Goal: Task Accomplishment & Management: Manage account settings

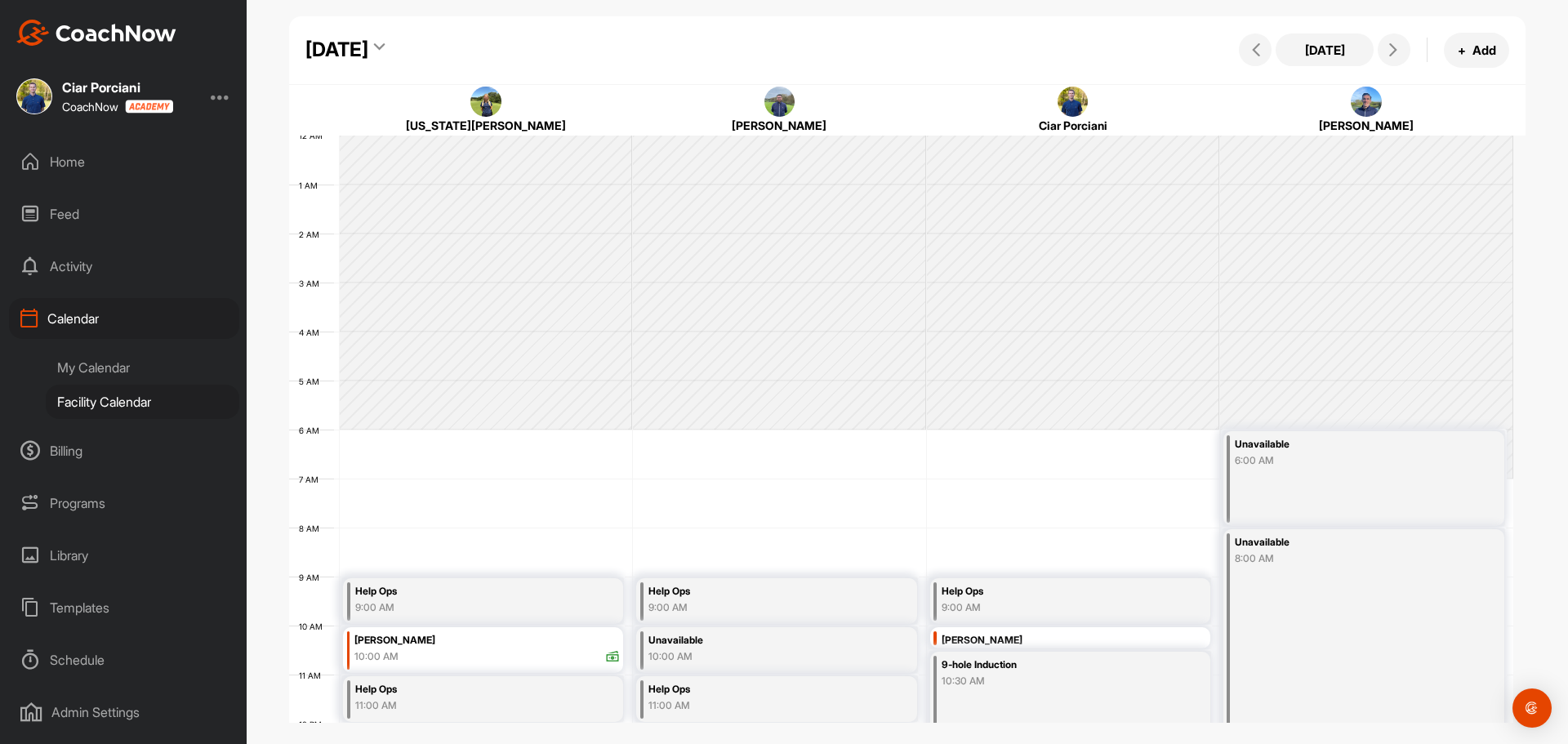
scroll to position [283, 0]
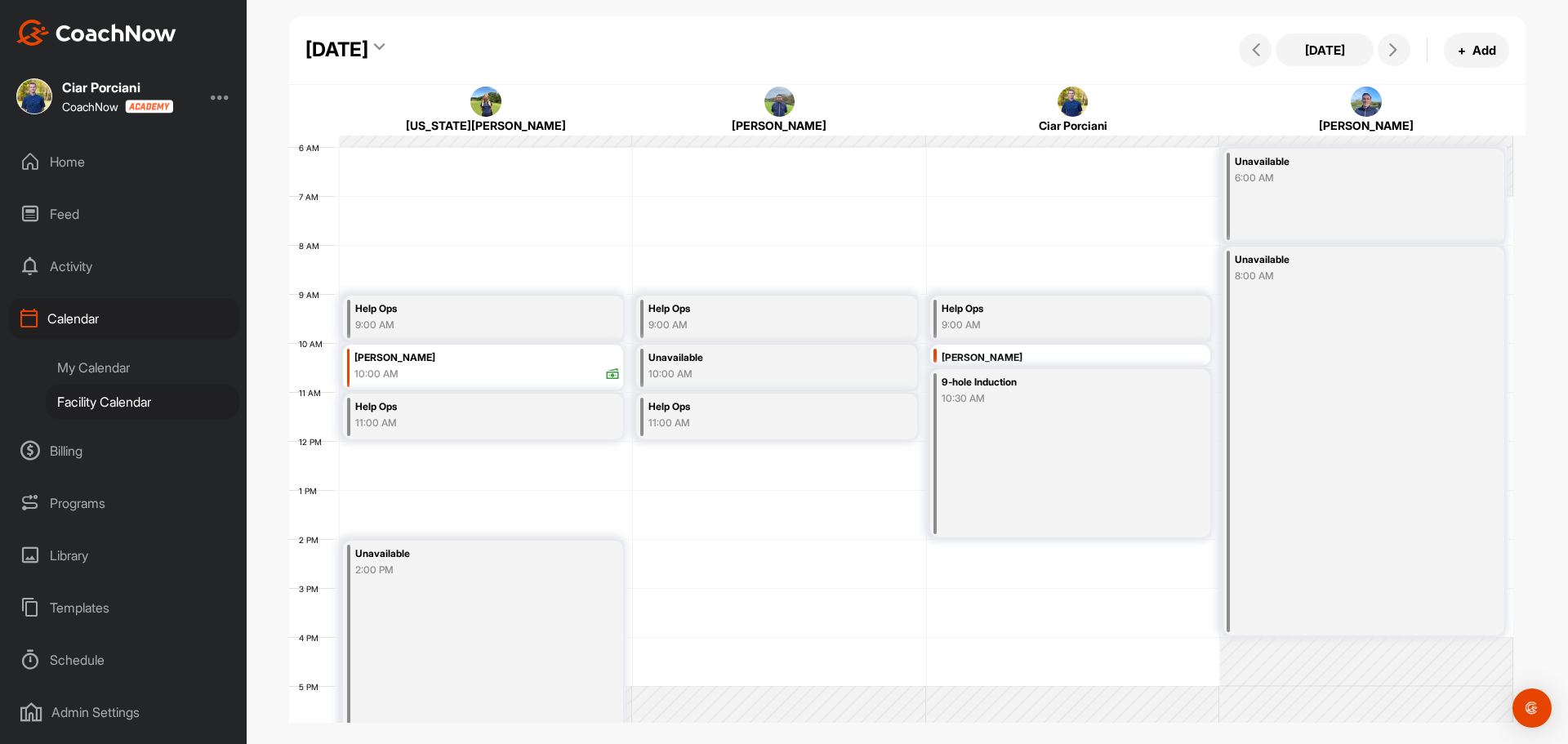
click at [369, 50] on div "[DATE]" at bounding box center [337, 50] width 63 height 29
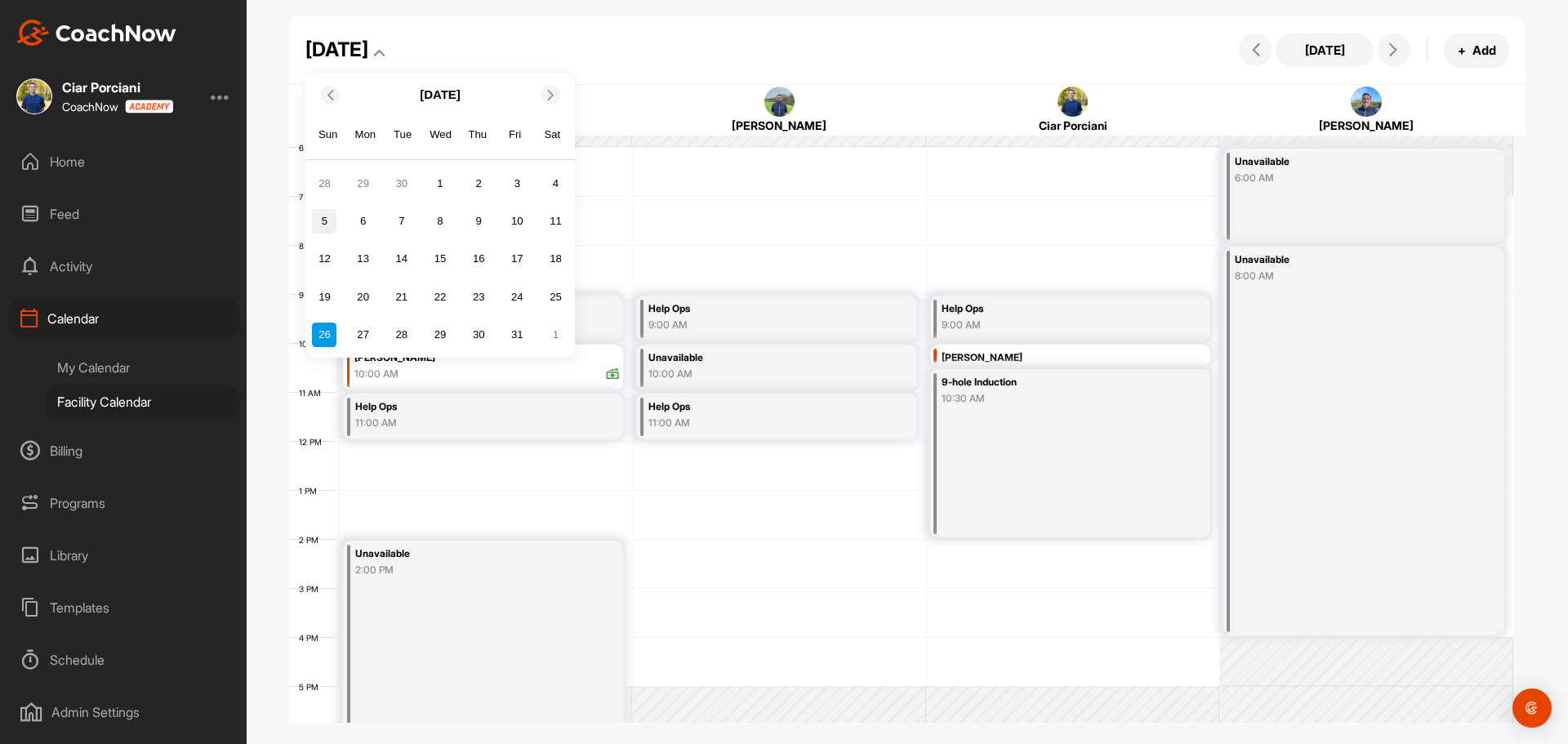
click at [327, 221] on div "5" at bounding box center [325, 222] width 24 height 24
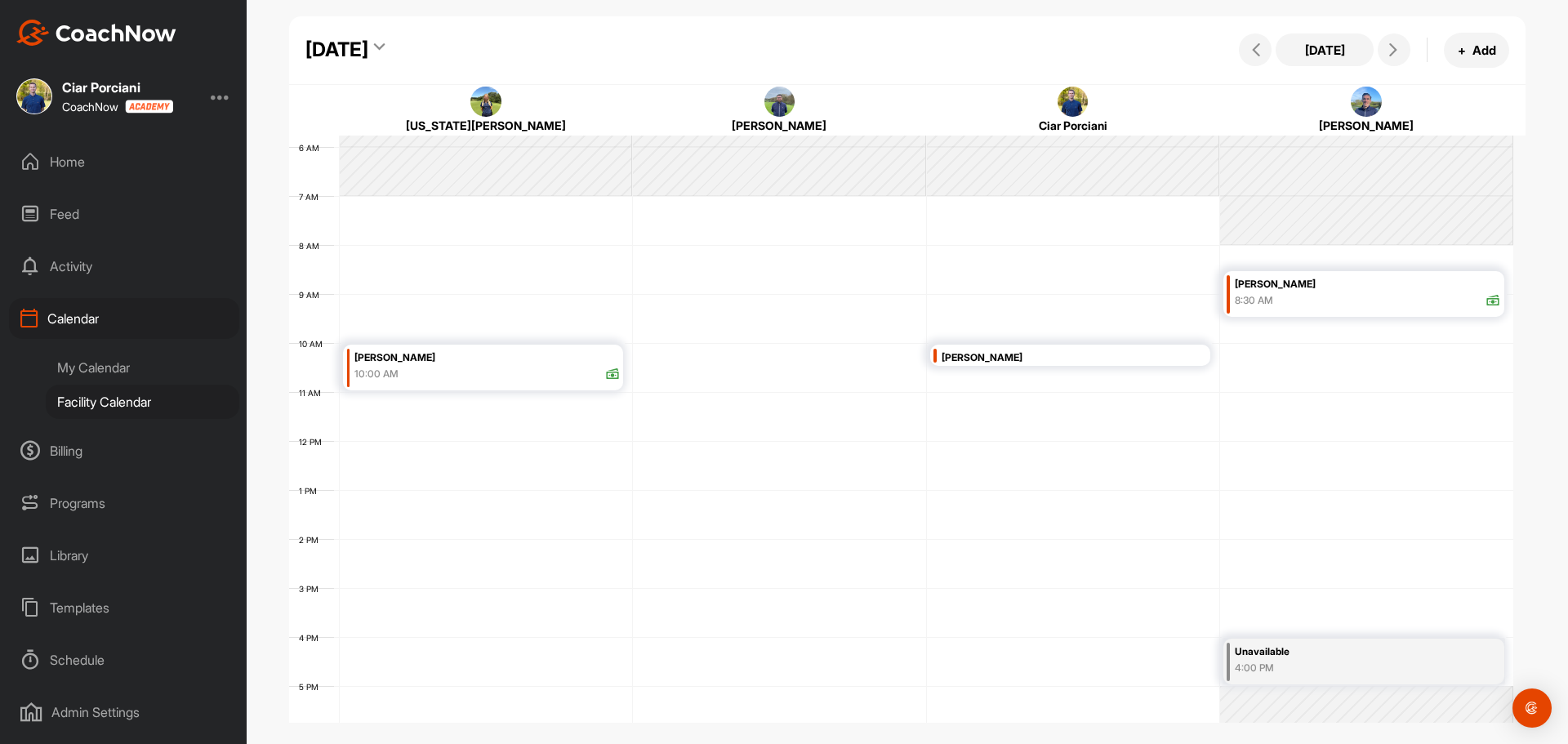
click at [369, 50] on div "[DATE]" at bounding box center [337, 50] width 63 height 29
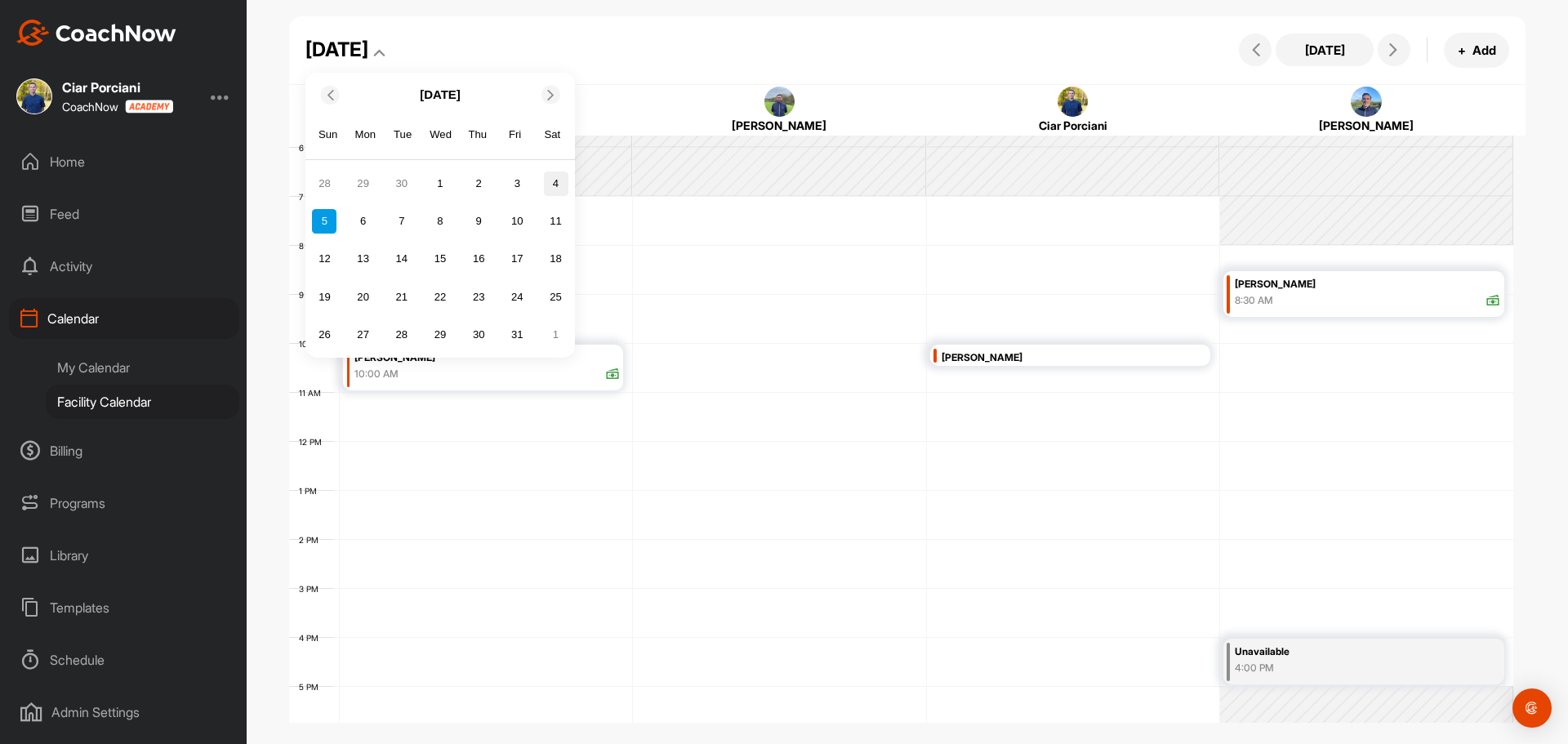
click at [553, 189] on div "4" at bounding box center [557, 183] width 24 height 24
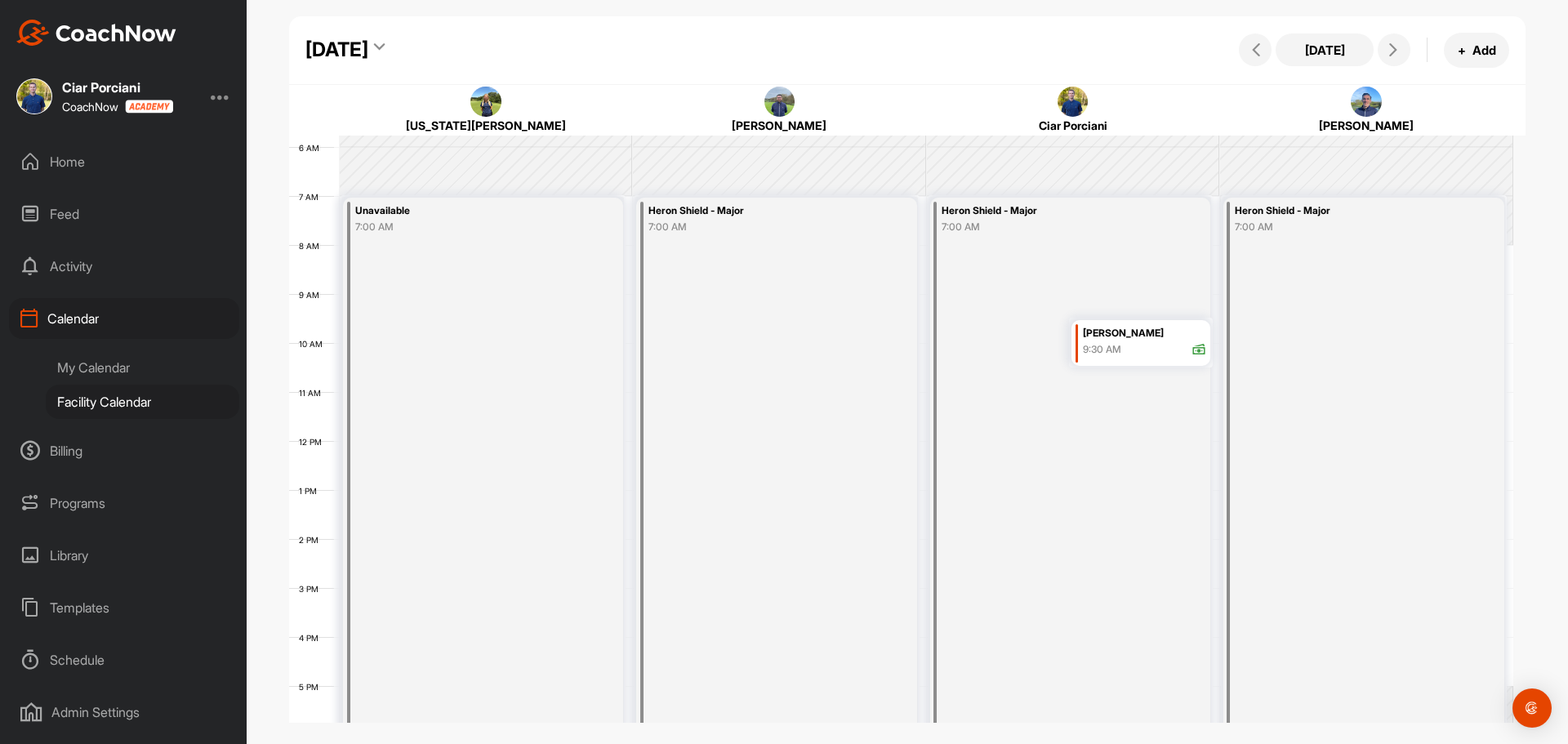
click at [369, 50] on div "[DATE]" at bounding box center [337, 50] width 63 height 29
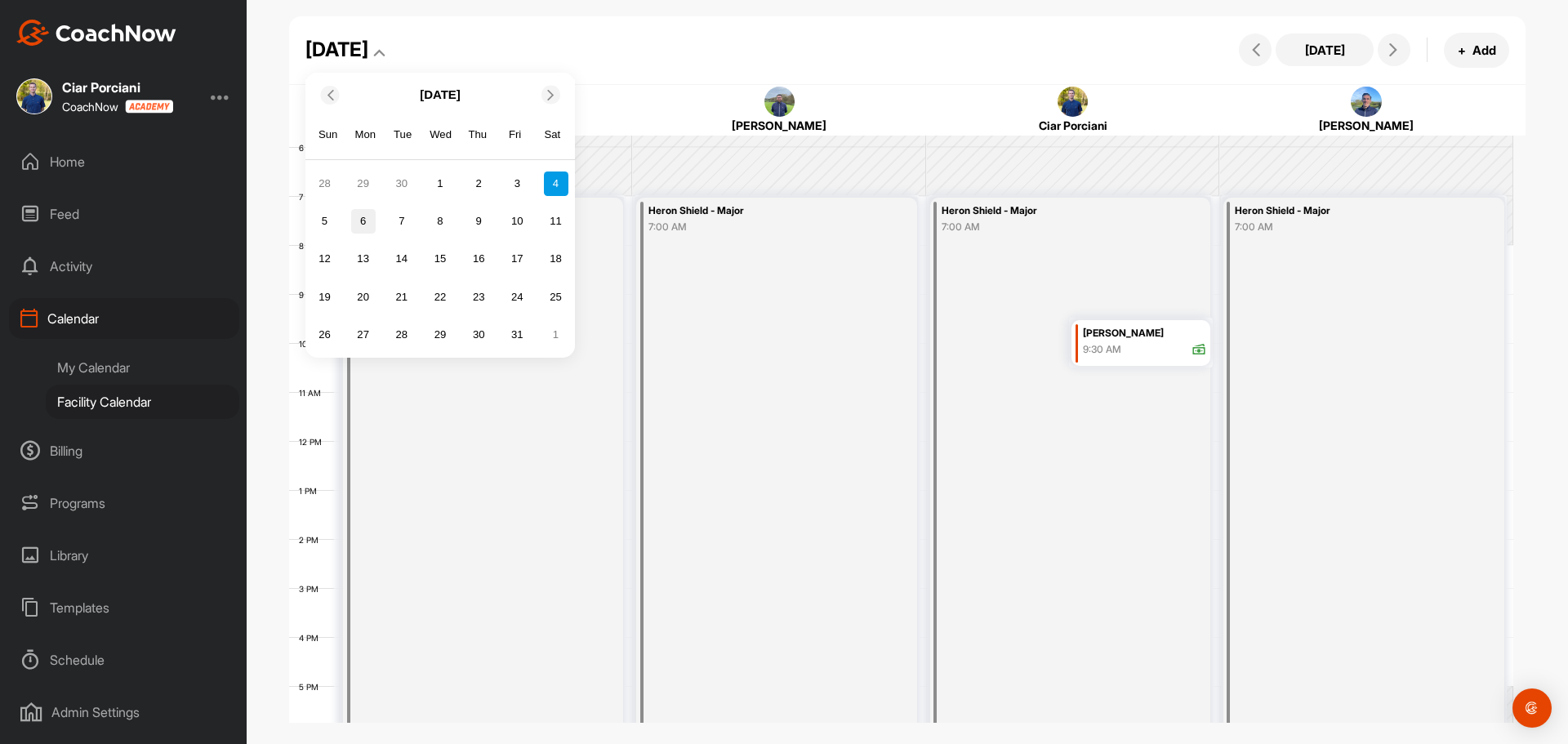
click at [365, 224] on div "6" at bounding box center [363, 222] width 24 height 24
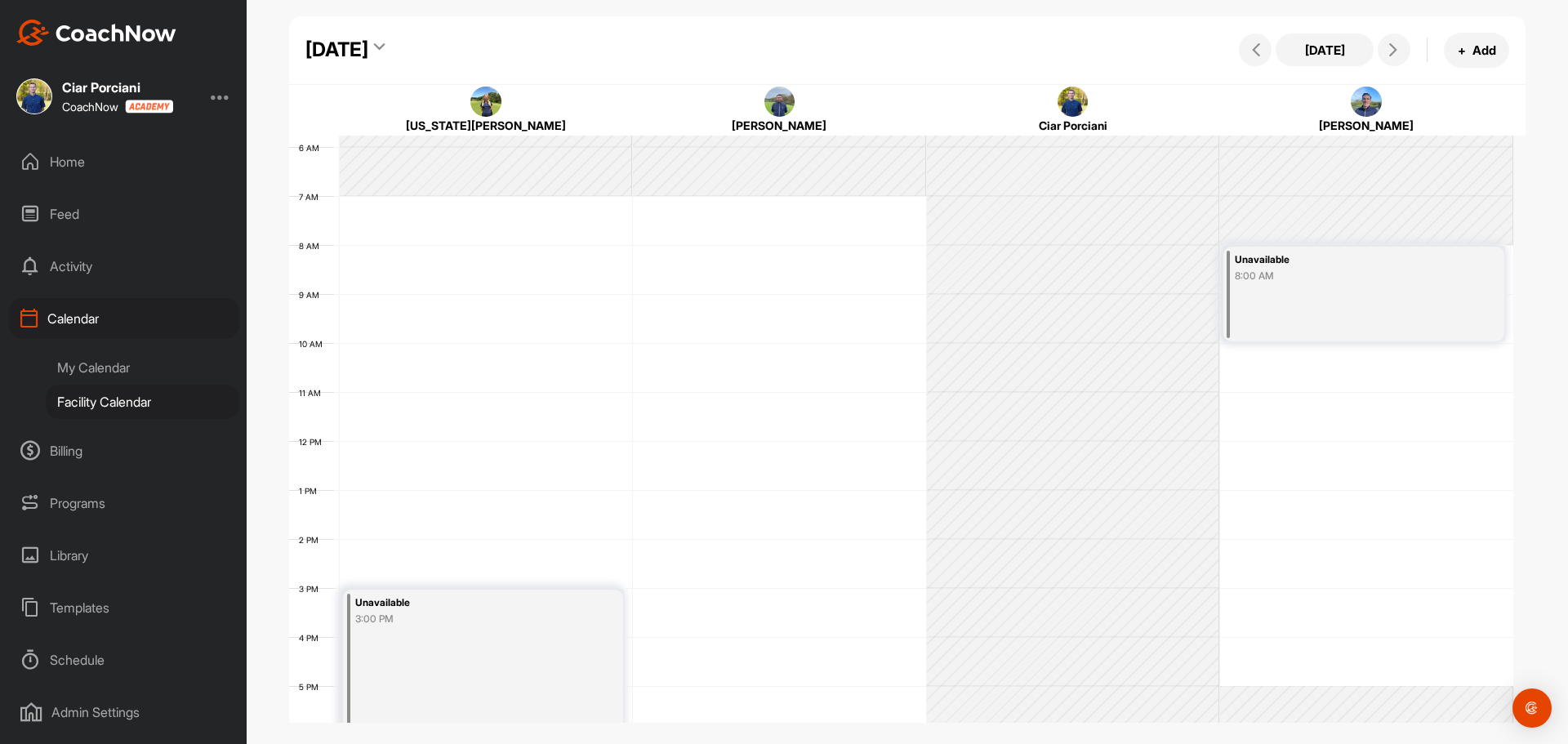
click at [369, 36] on div "[DATE]" at bounding box center [337, 50] width 63 height 29
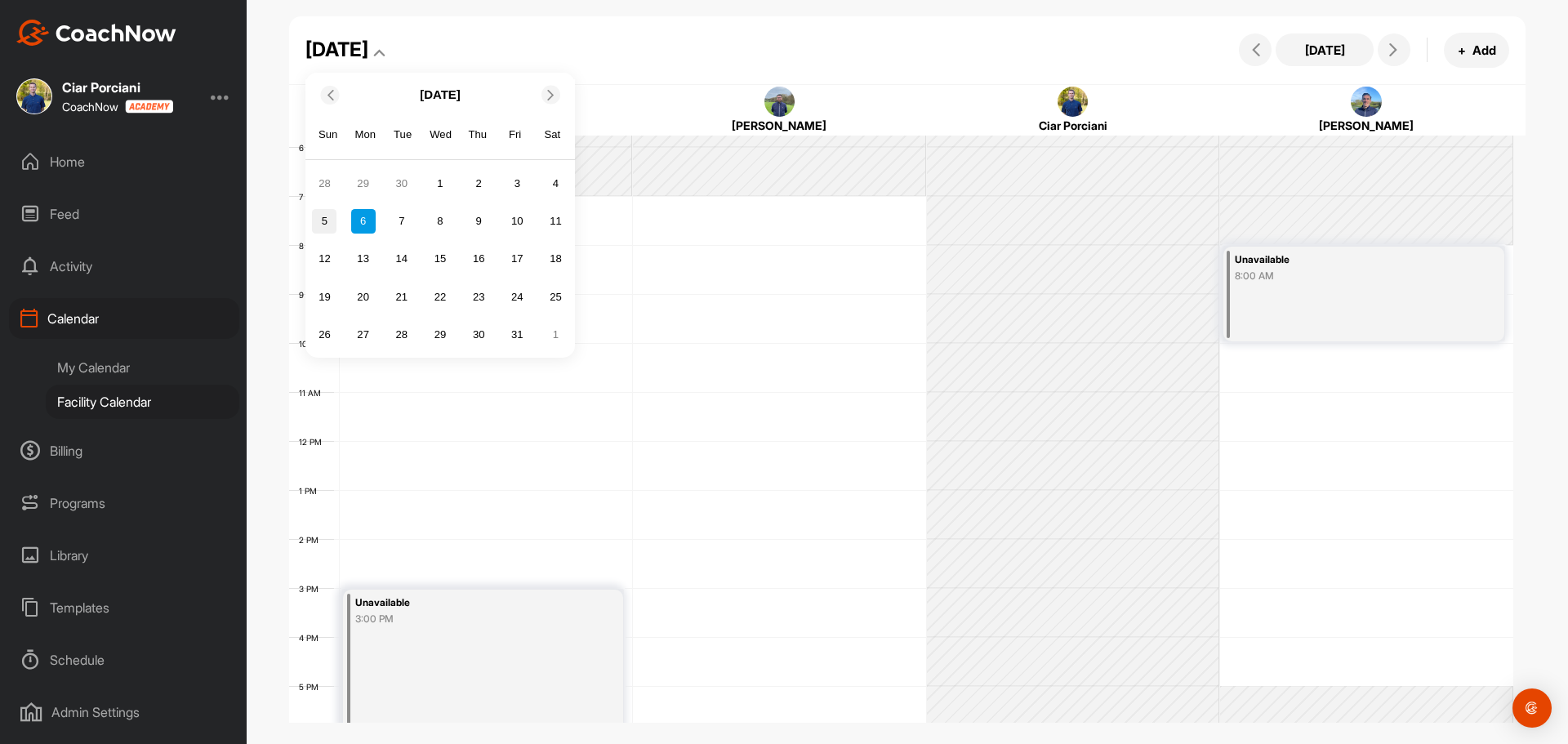
click at [323, 222] on div "5" at bounding box center [325, 222] width 24 height 24
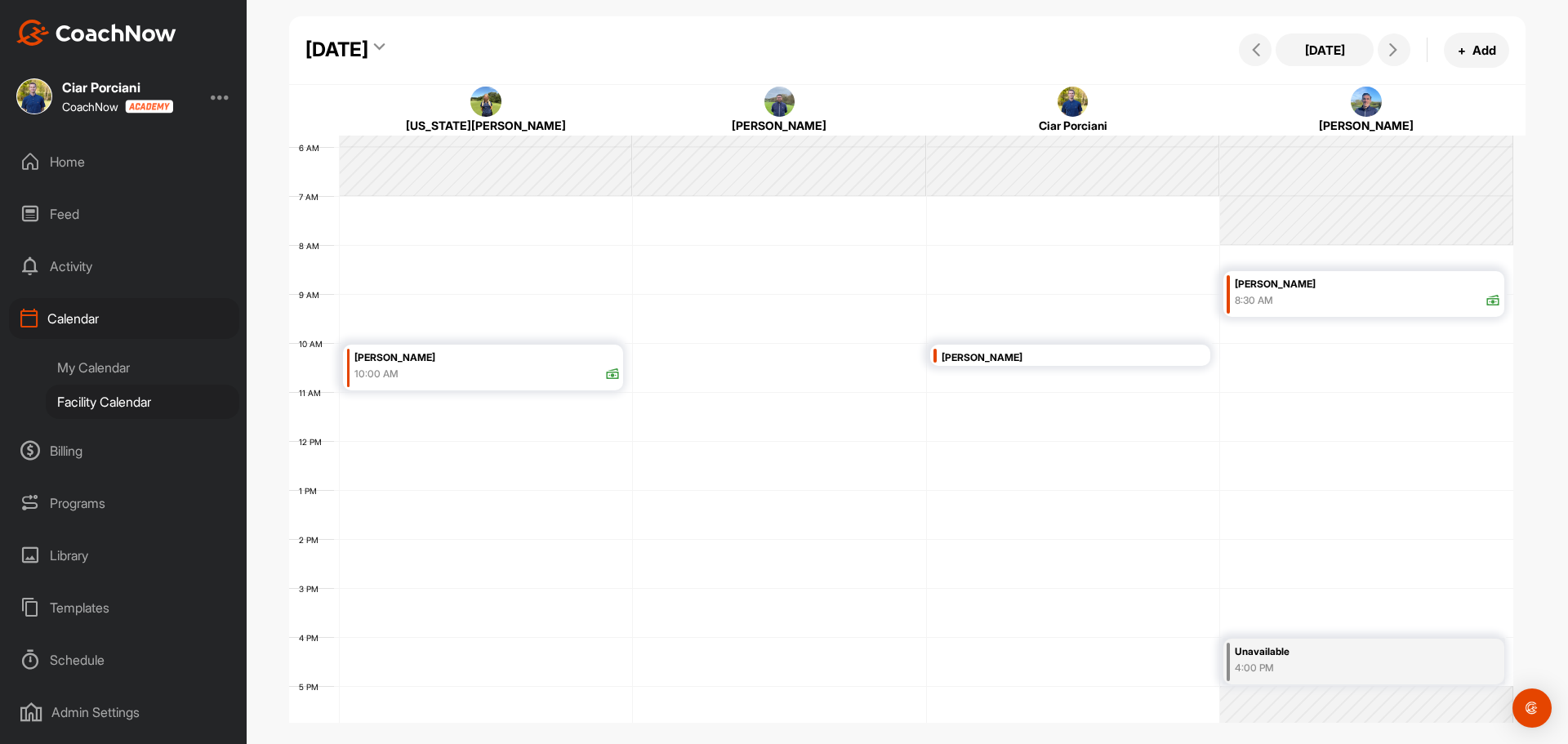
click at [369, 51] on div "[DATE]" at bounding box center [337, 50] width 63 height 29
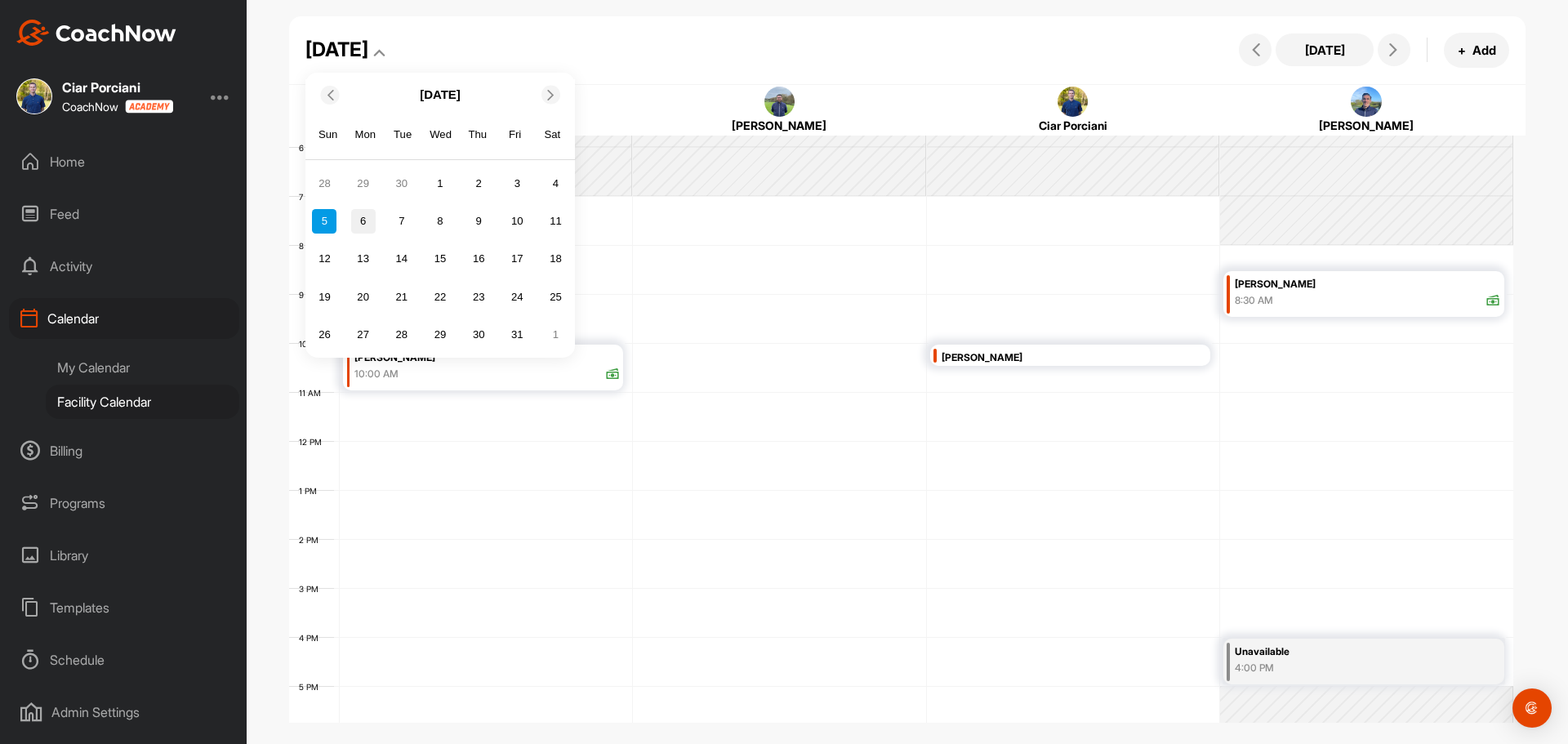
click at [373, 219] on div "6" at bounding box center [363, 222] width 24 height 24
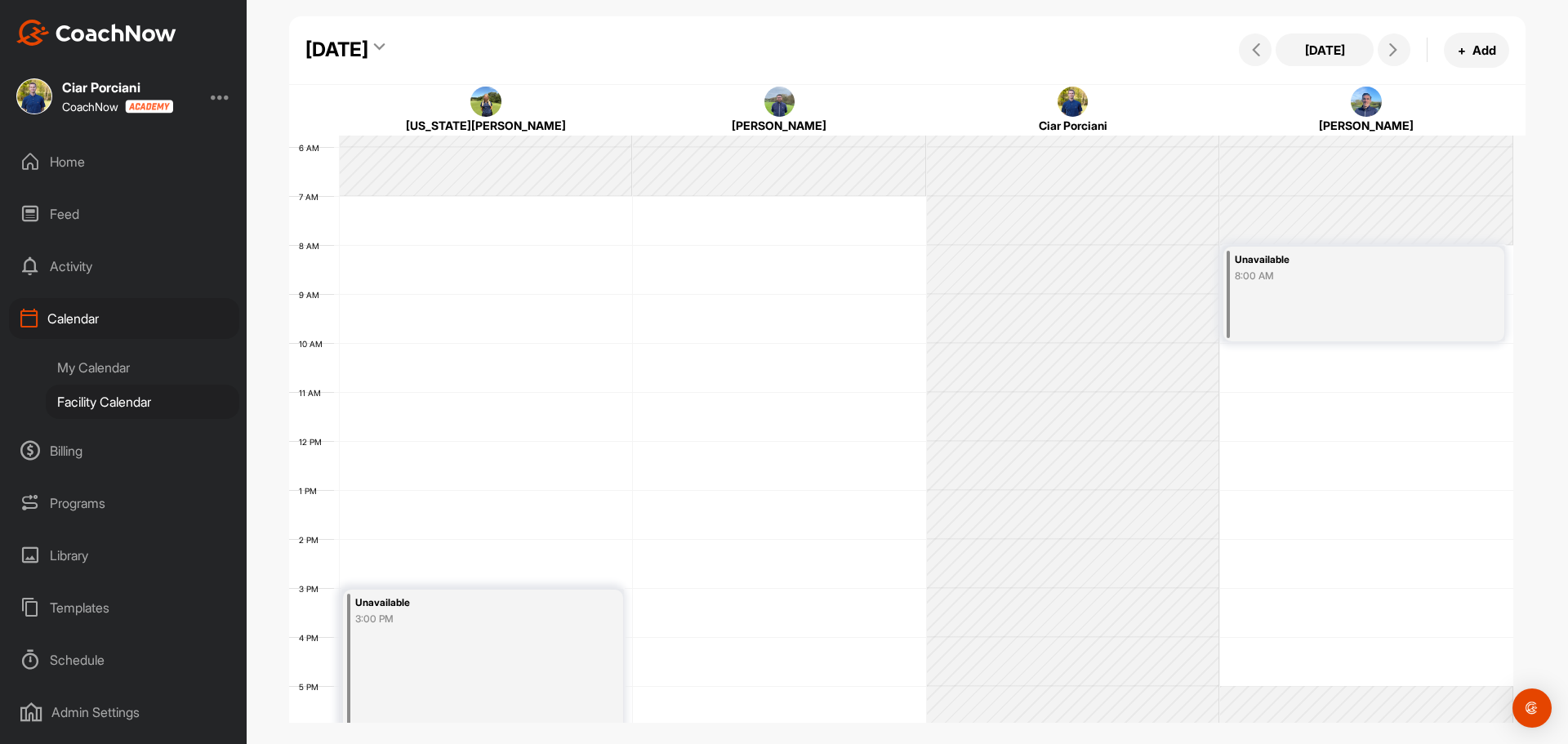
click at [369, 41] on div "[DATE]" at bounding box center [337, 50] width 63 height 29
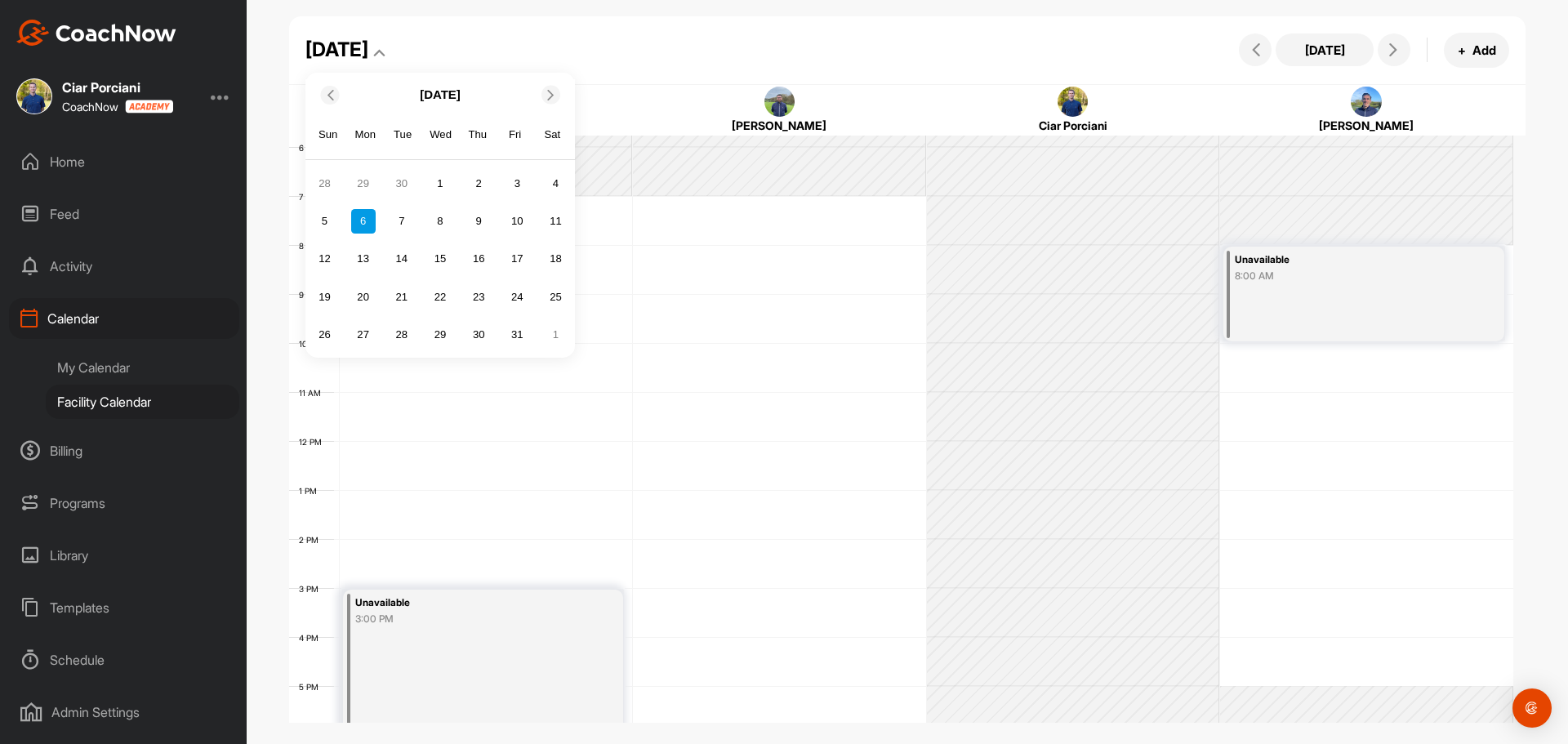
click at [337, 94] on span at bounding box center [327, 94] width 16 height 10
click at [326, 332] on div "28" at bounding box center [325, 335] width 24 height 24
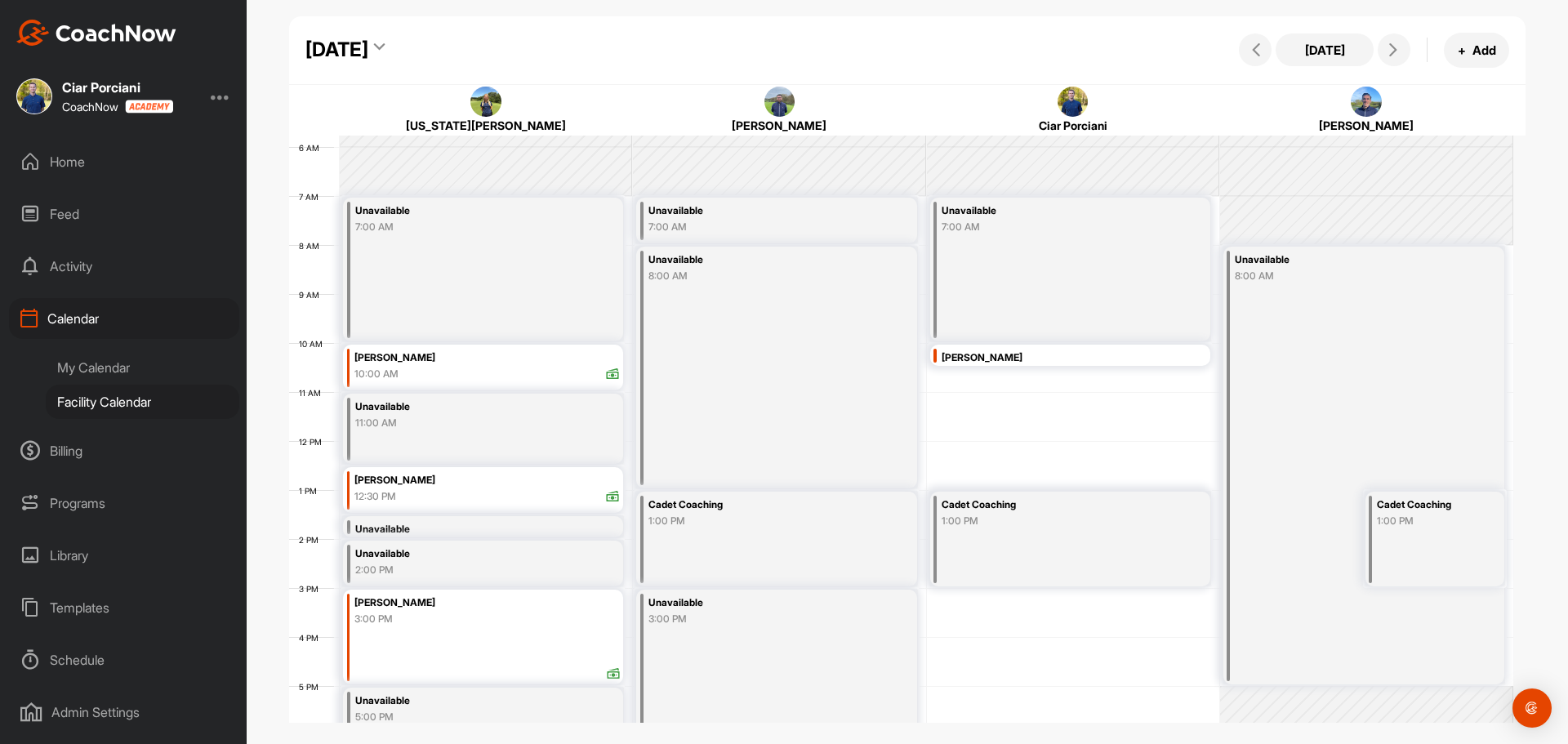
click at [369, 42] on div "[DATE]" at bounding box center [337, 50] width 63 height 29
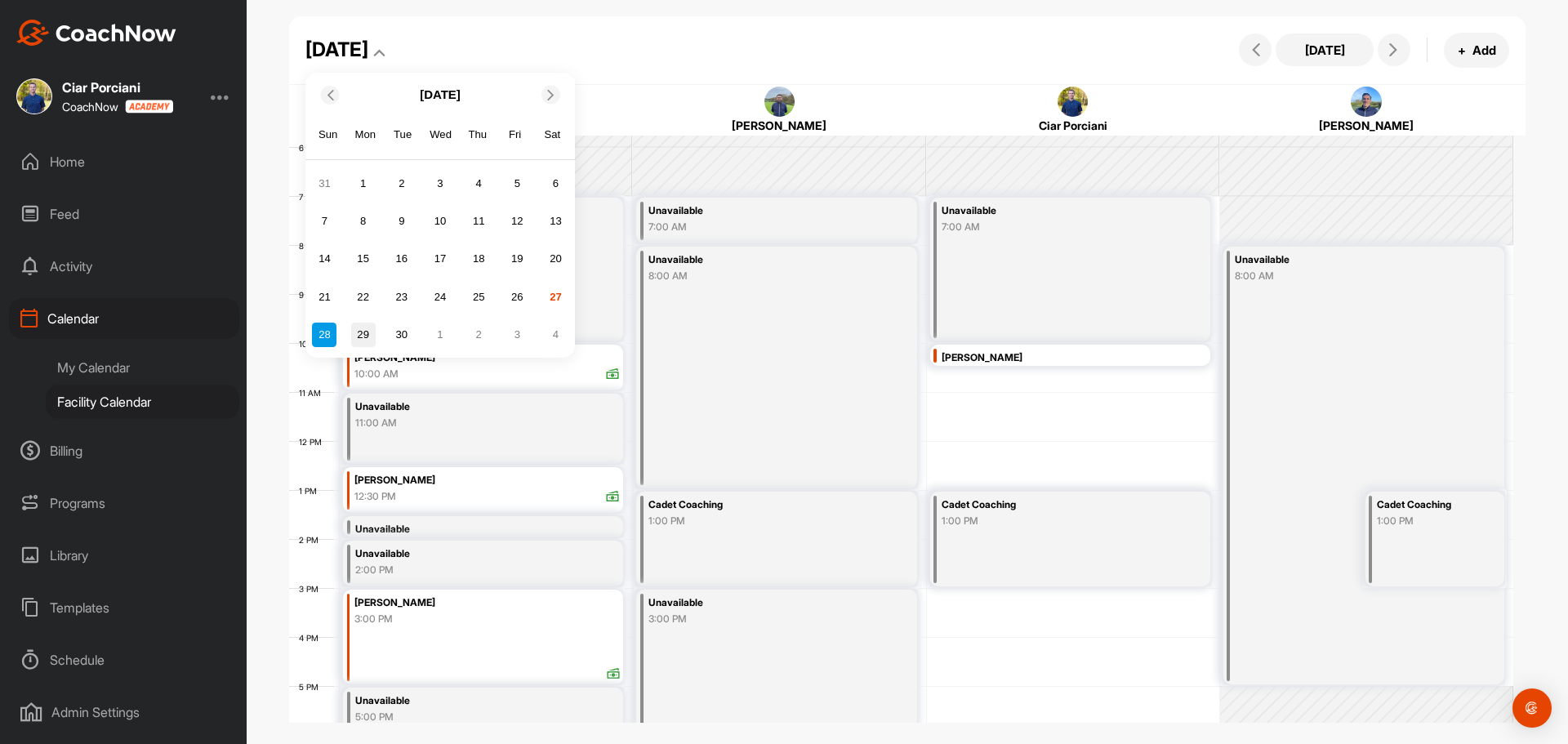
click at [364, 333] on div "29" at bounding box center [363, 335] width 24 height 24
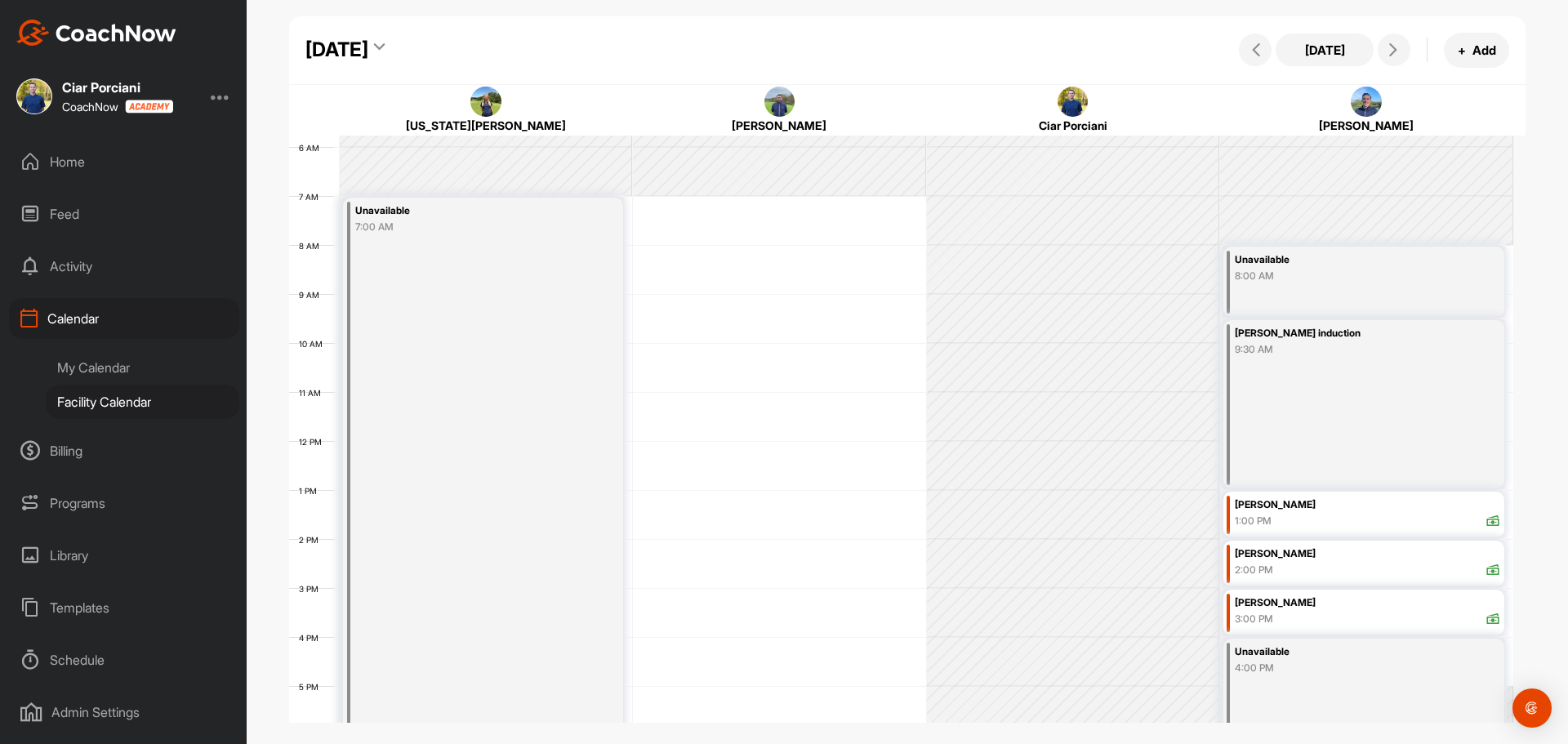
click at [369, 49] on div "[DATE]" at bounding box center [337, 50] width 63 height 29
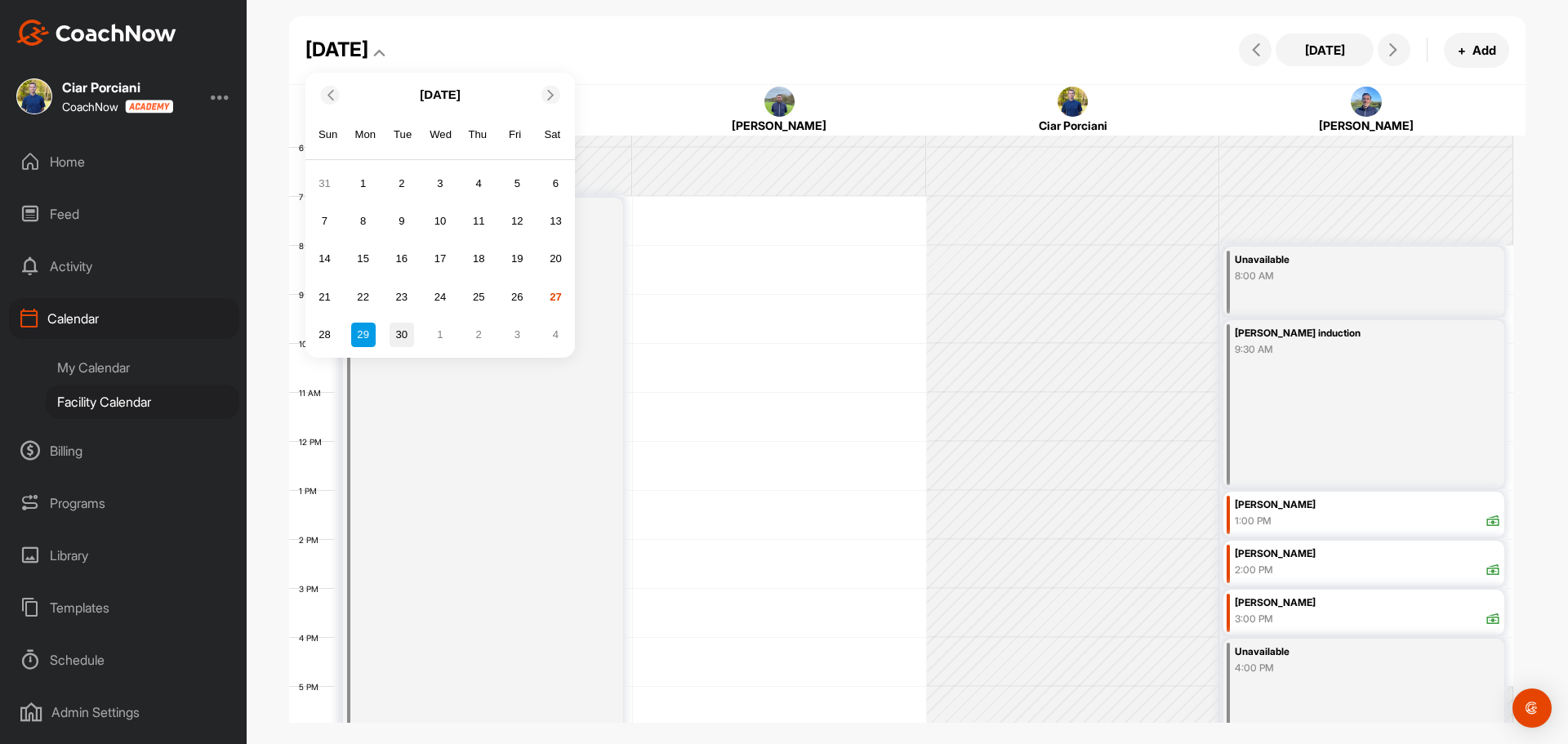
click at [396, 328] on div "30" at bounding box center [401, 335] width 24 height 24
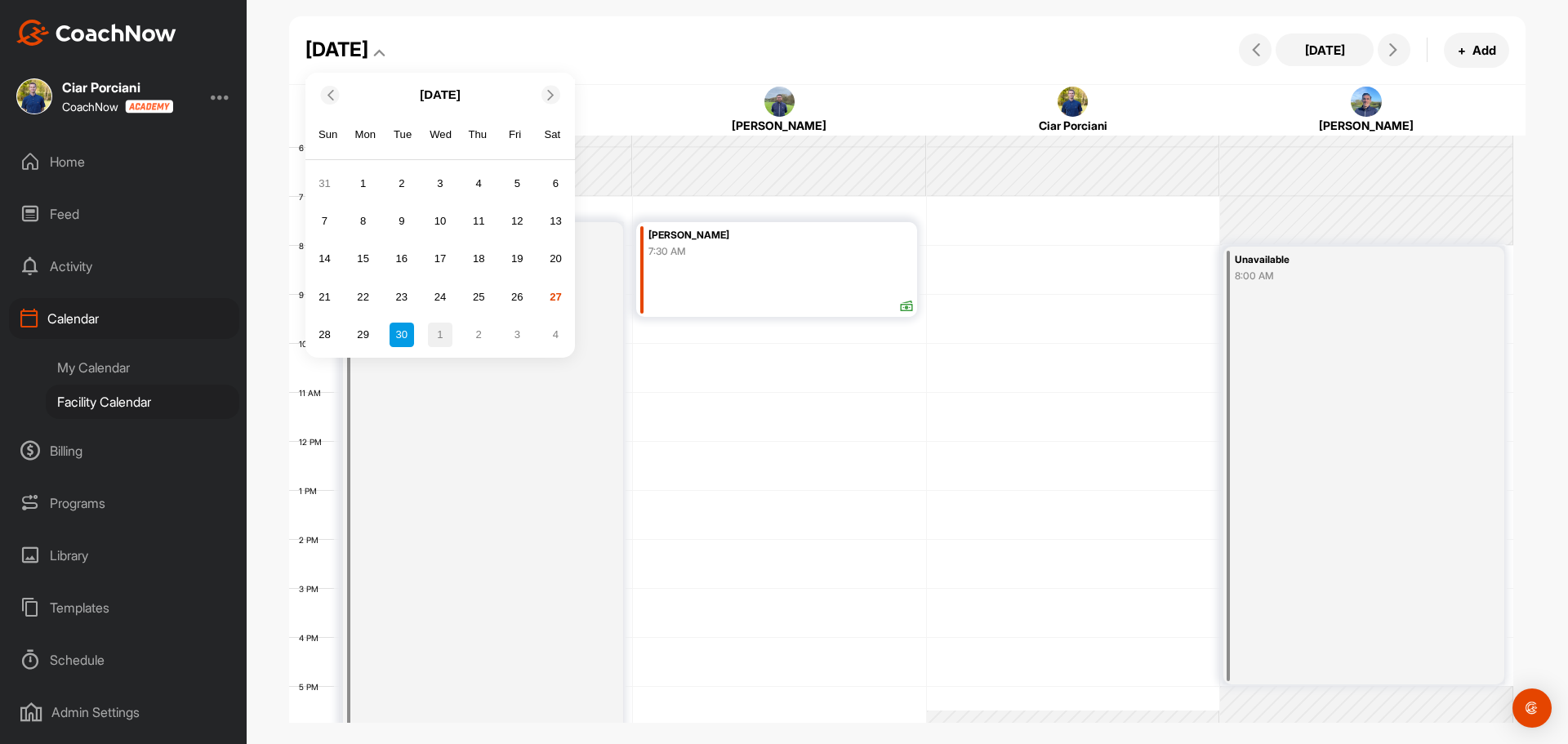
click at [440, 331] on div "1" at bounding box center [441, 335] width 24 height 24
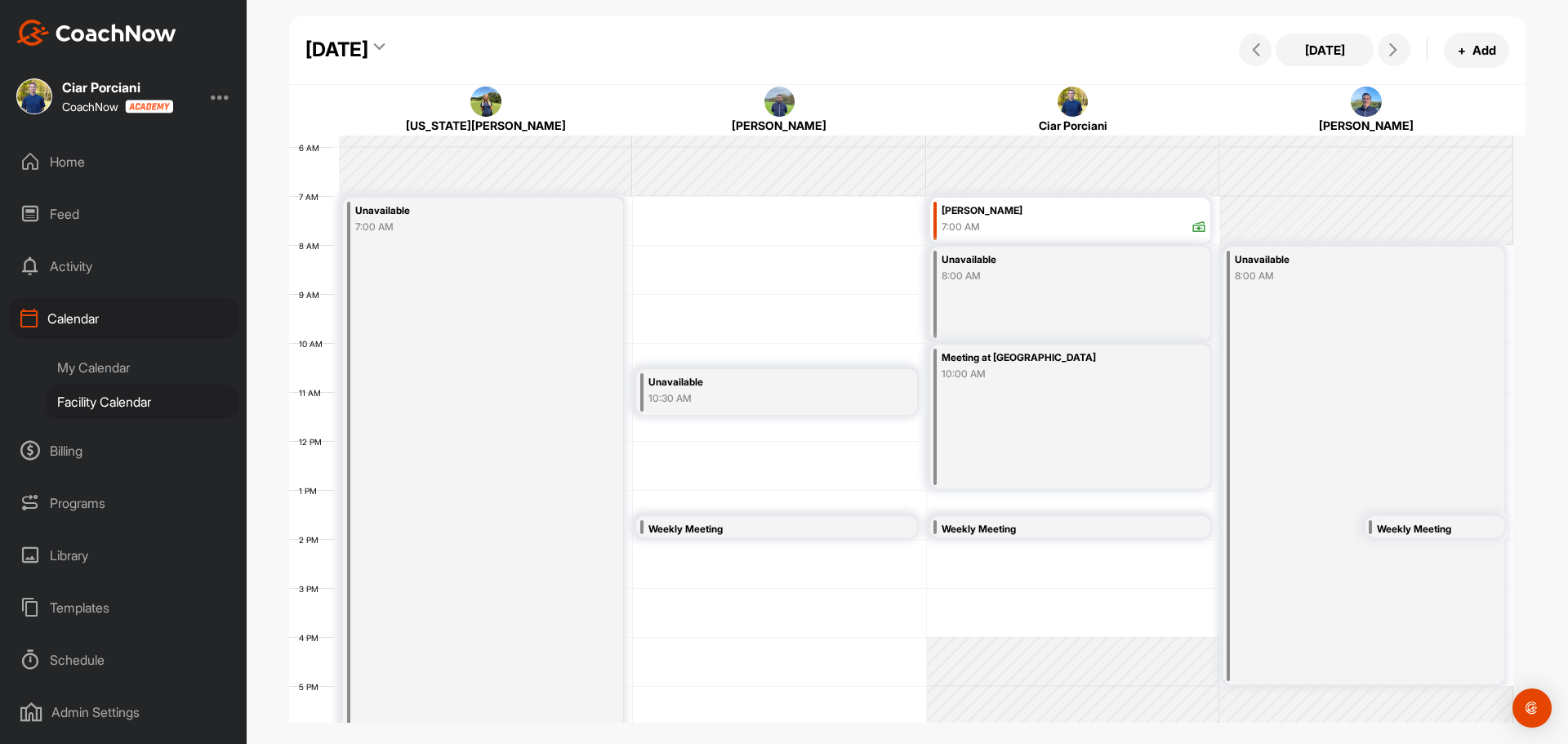
click at [369, 47] on div "[DATE]" at bounding box center [337, 50] width 63 height 29
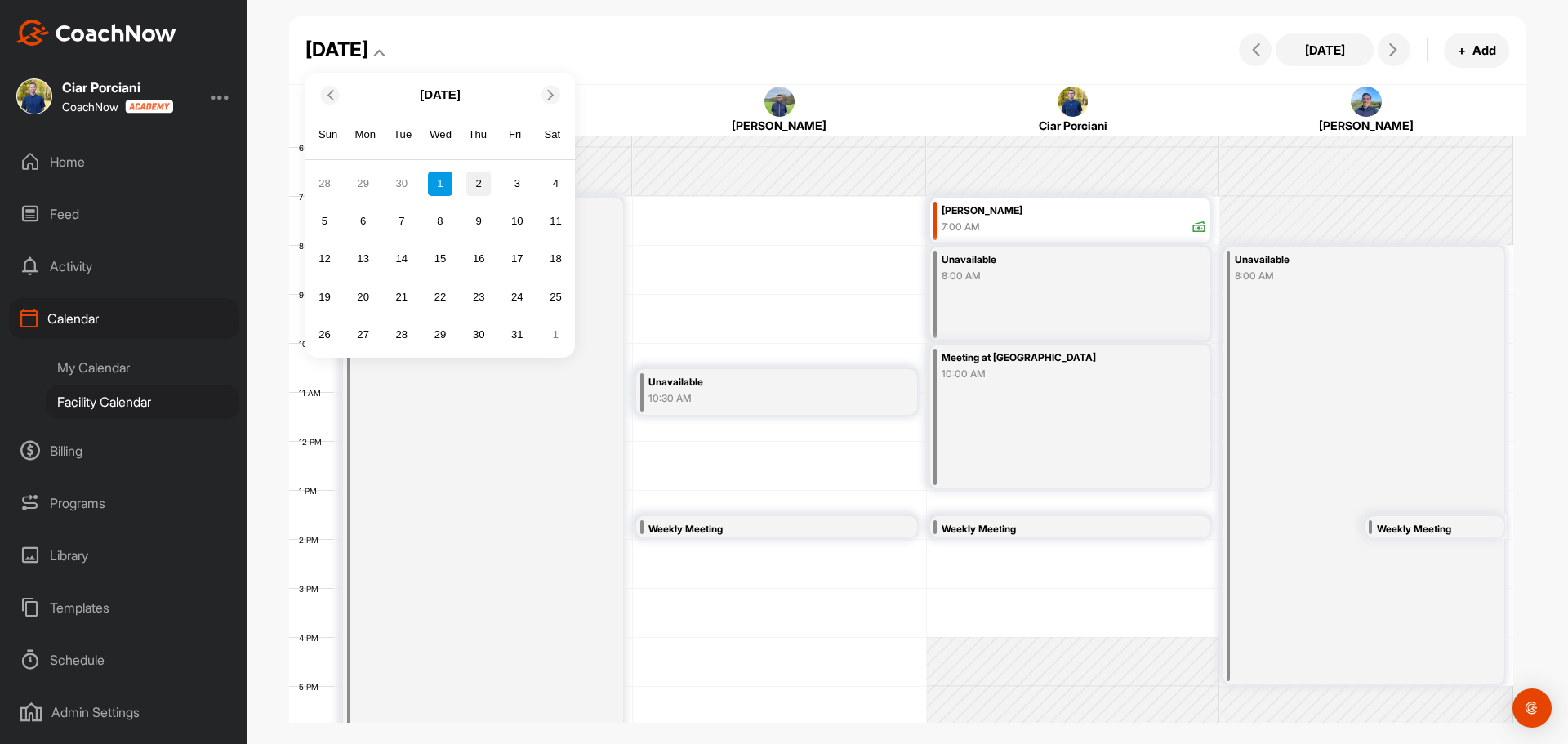
click at [474, 185] on div "2" at bounding box center [479, 183] width 24 height 24
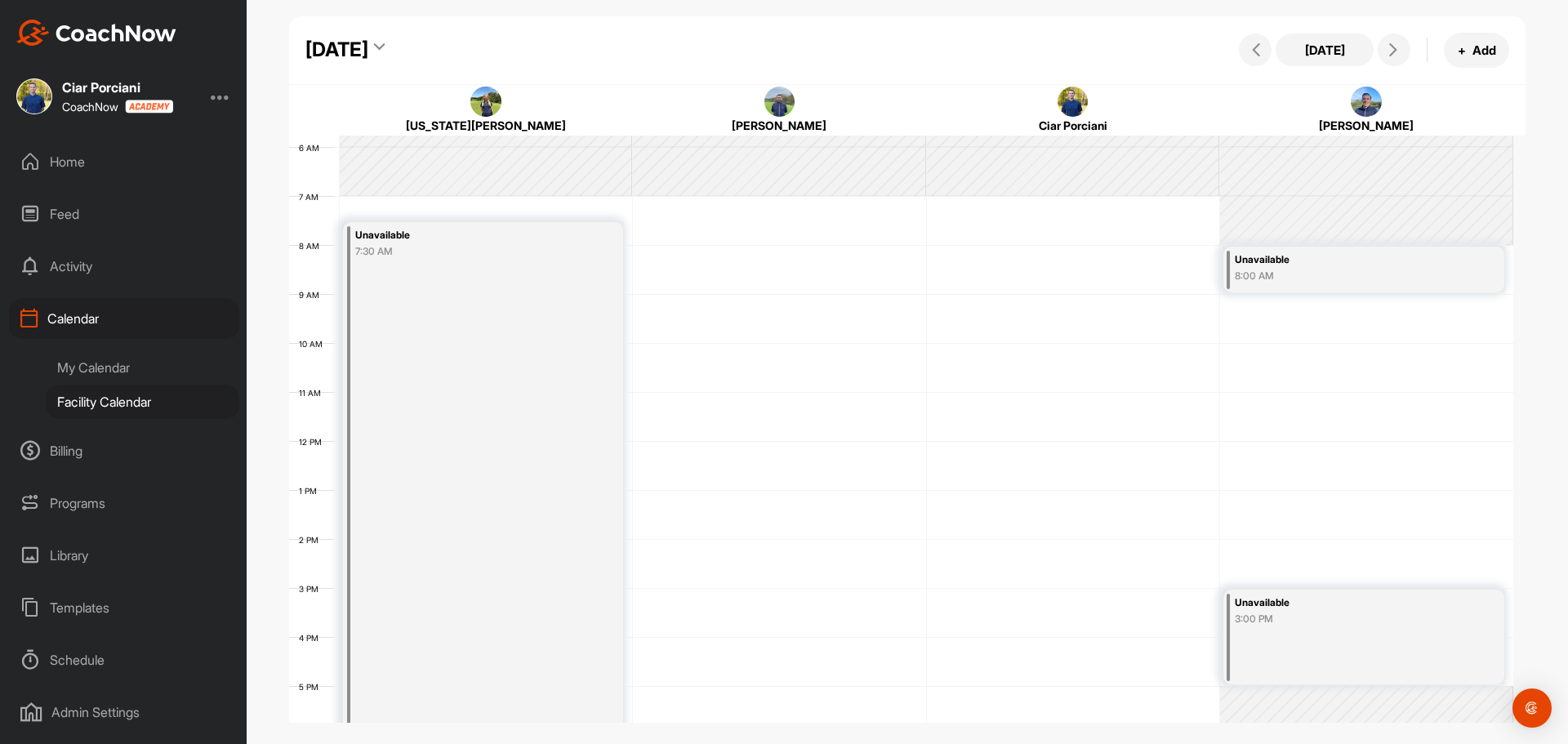
click at [369, 46] on div "[DATE]" at bounding box center [337, 50] width 63 height 29
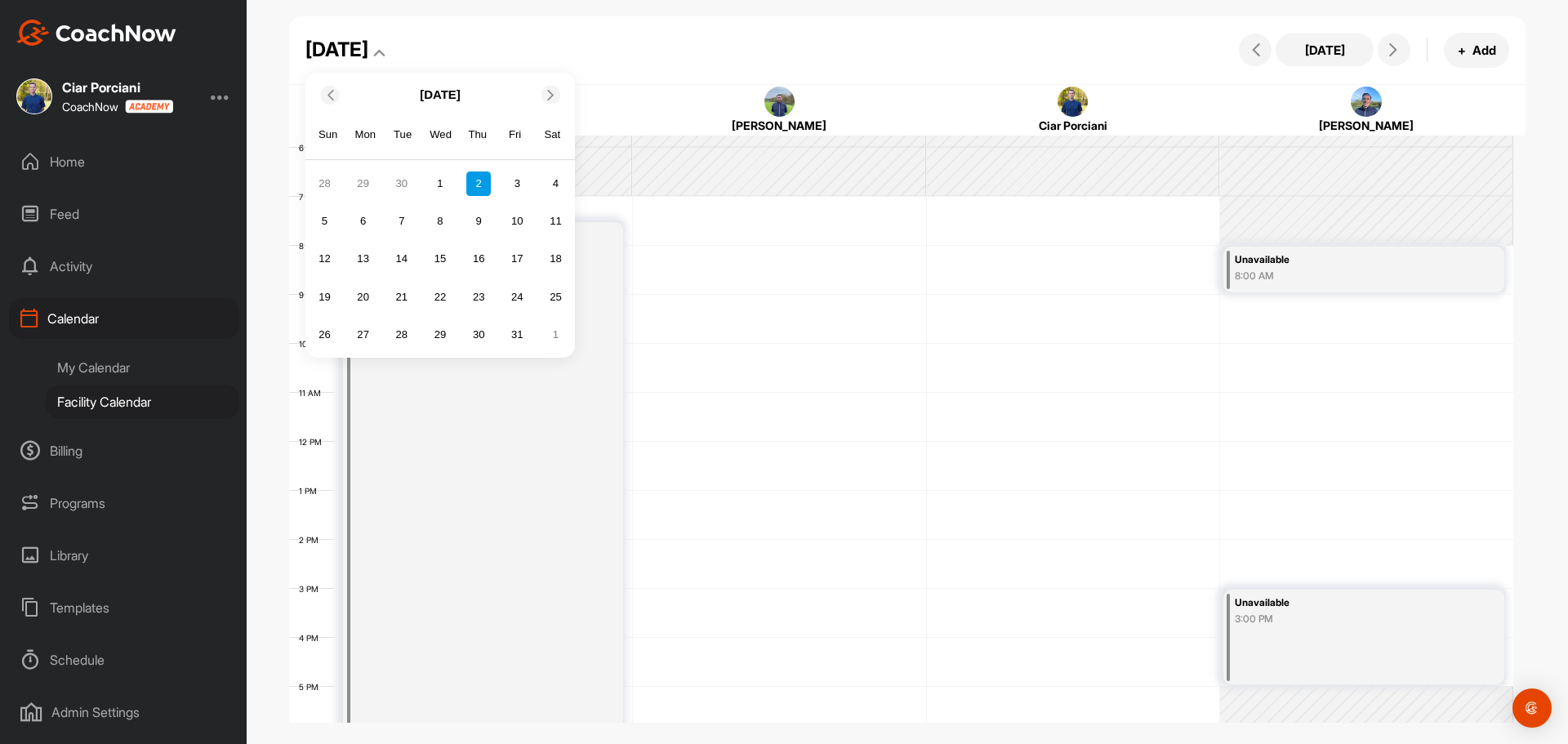
click at [511, 197] on div "28 29 30 1 2 3 4" at bounding box center [441, 183] width 260 height 29
click at [516, 186] on div "3" at bounding box center [517, 183] width 24 height 24
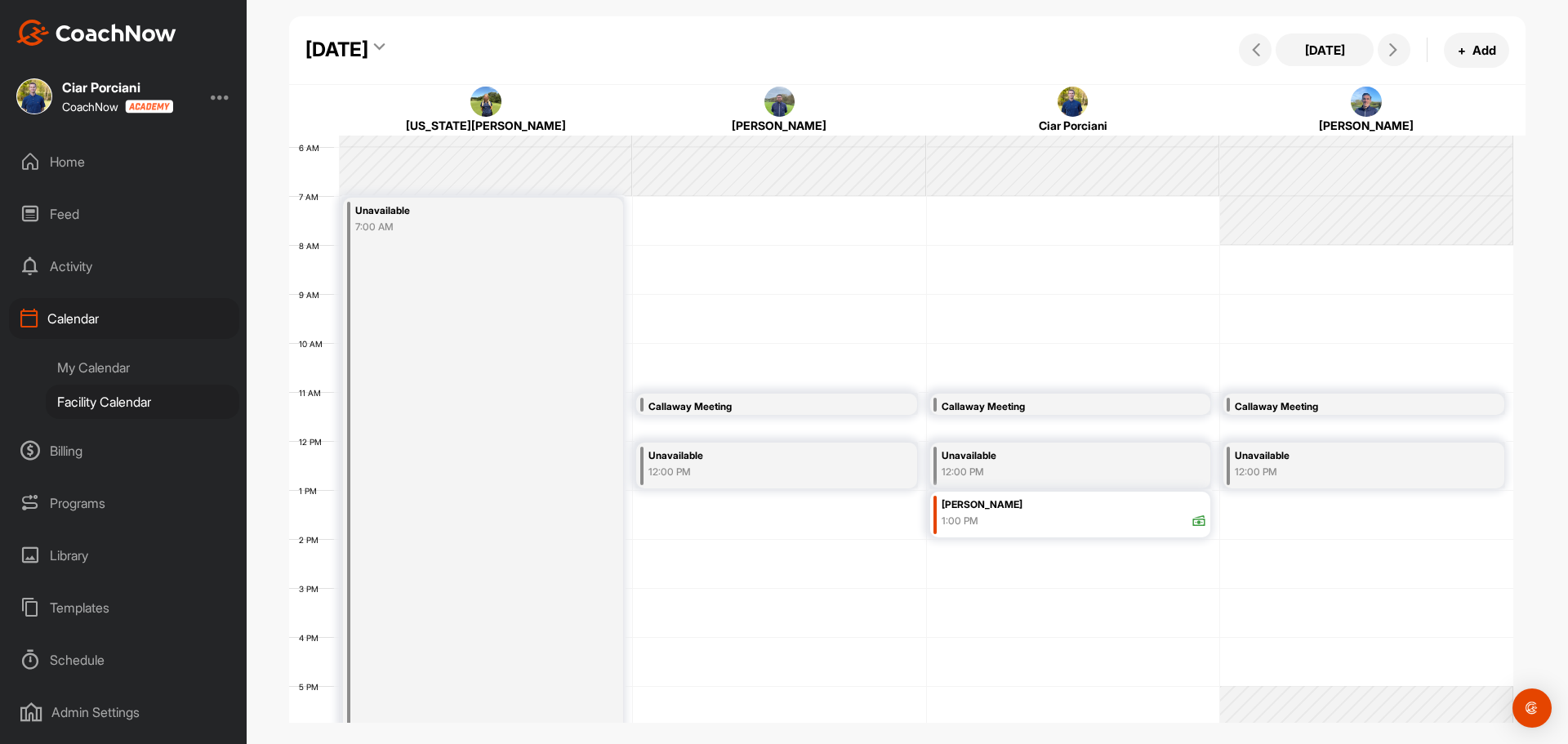
click at [369, 53] on div "[DATE]" at bounding box center [337, 50] width 63 height 29
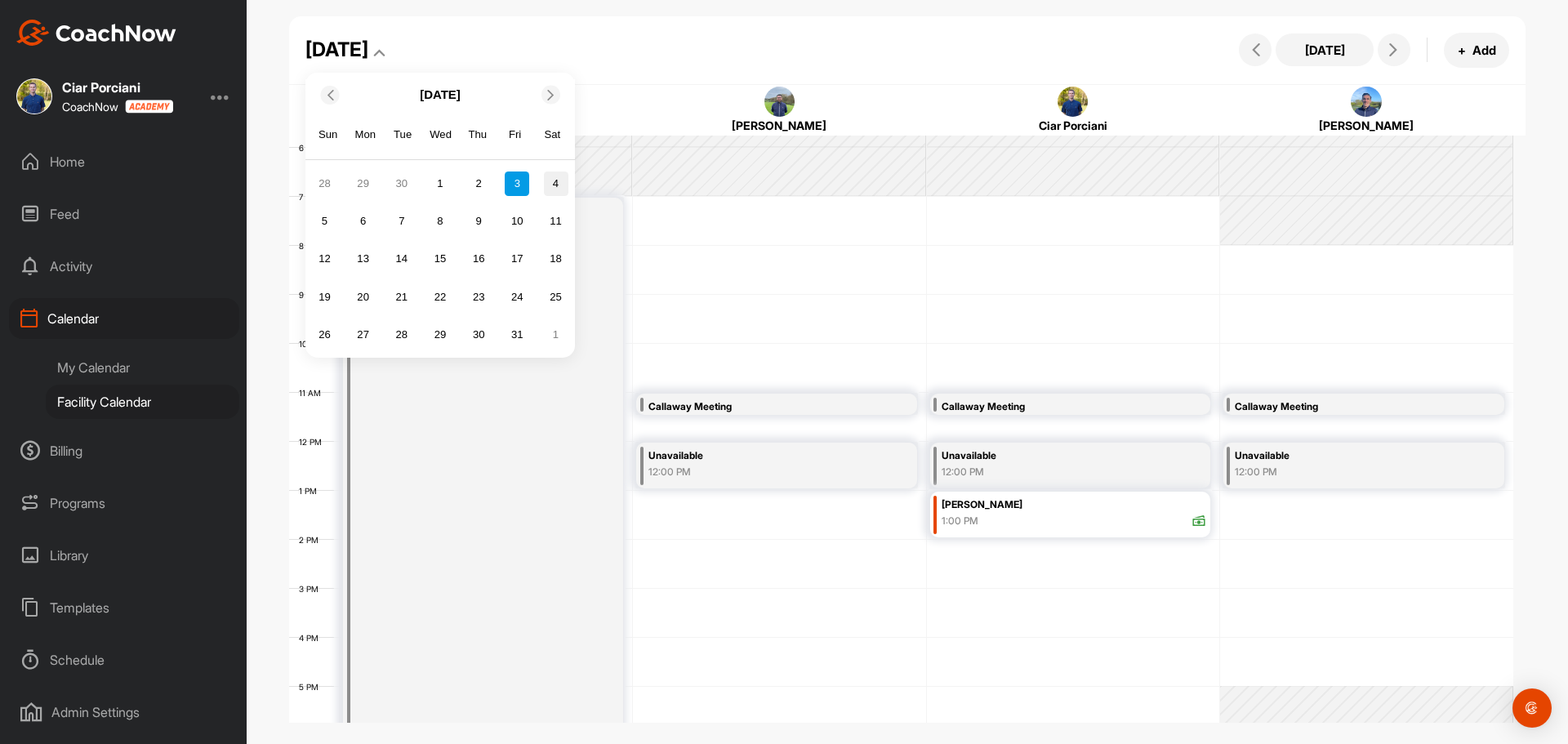
click at [551, 182] on div "4" at bounding box center [557, 183] width 24 height 24
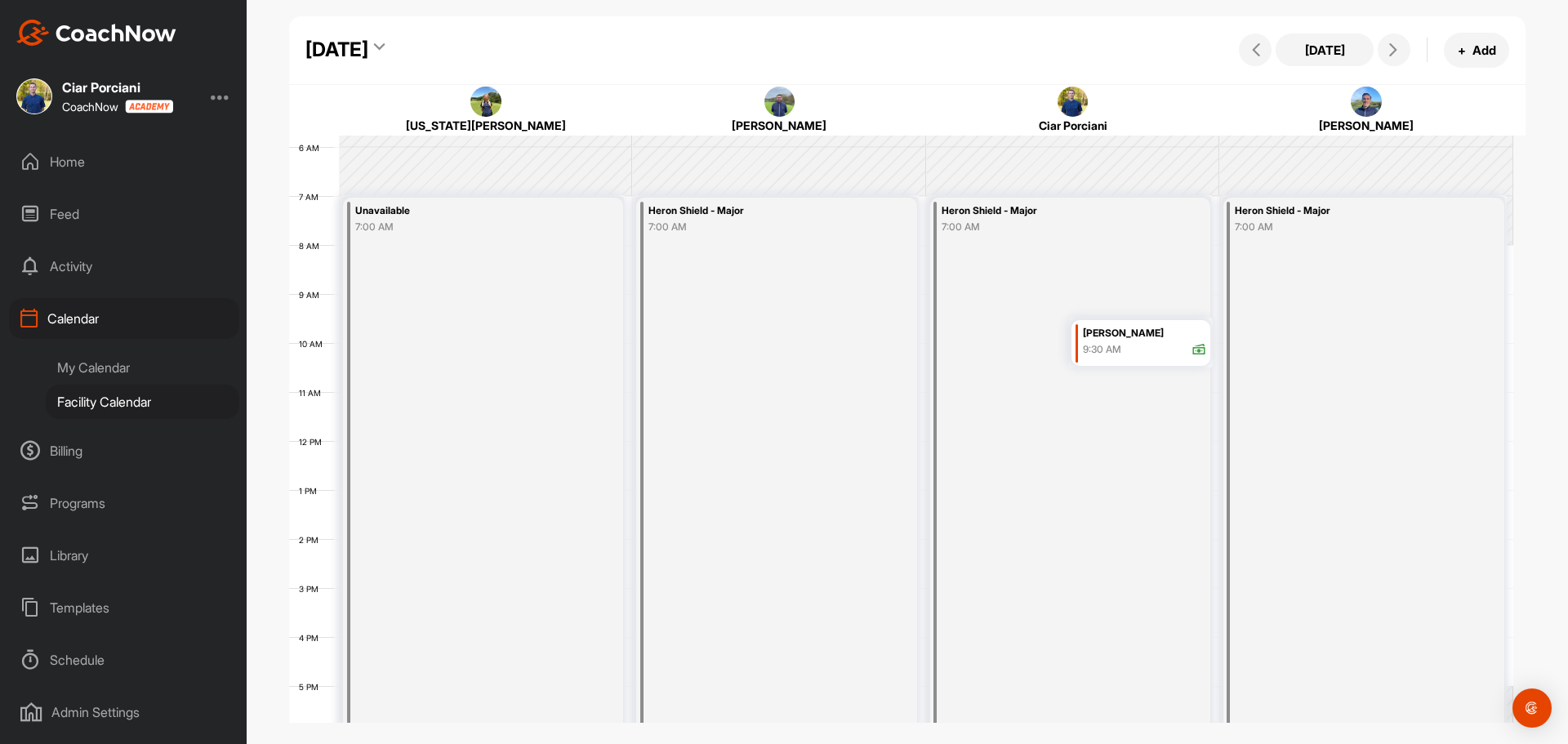
click at [369, 54] on div "[DATE]" at bounding box center [337, 50] width 63 height 29
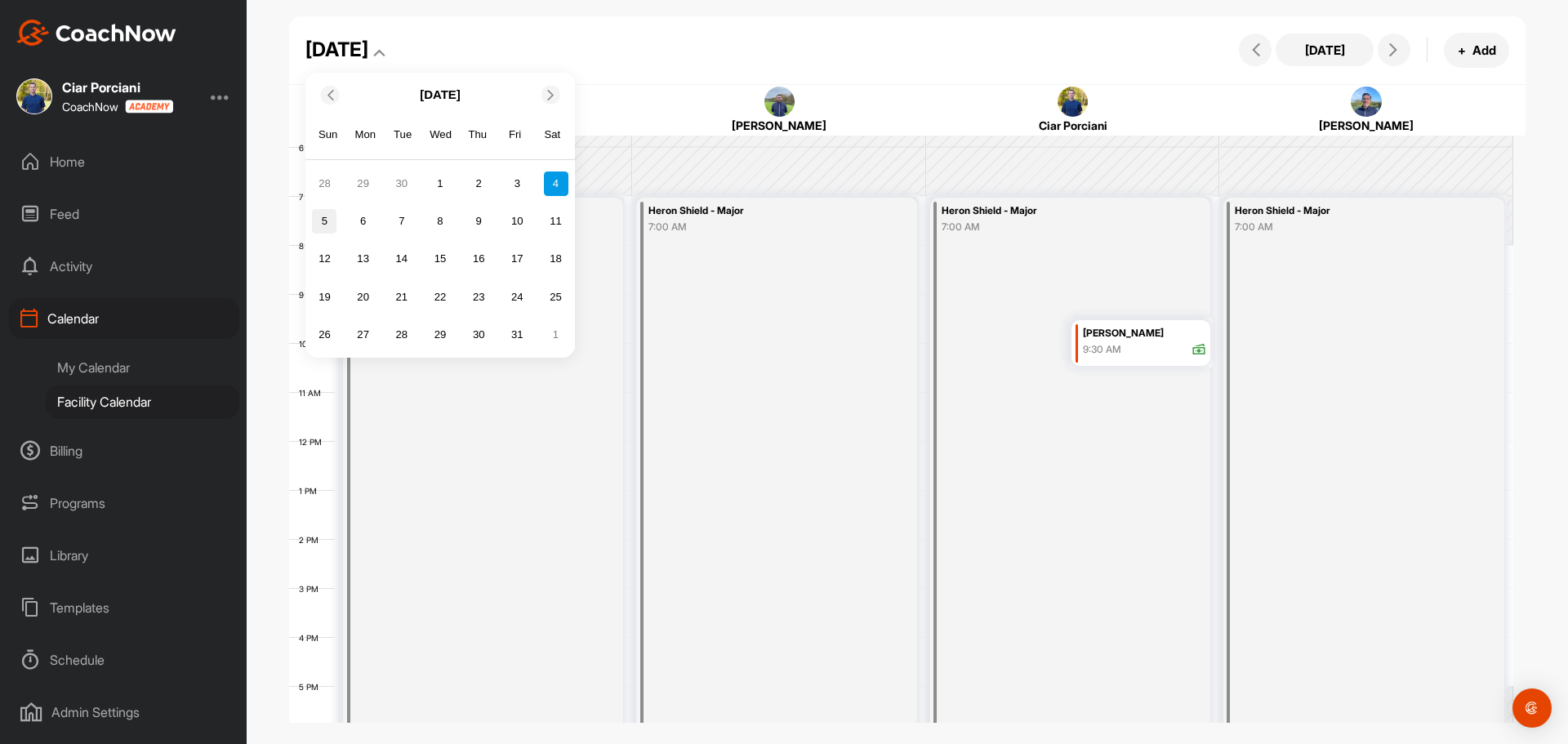
click at [337, 218] on div "5" at bounding box center [325, 222] width 24 height 24
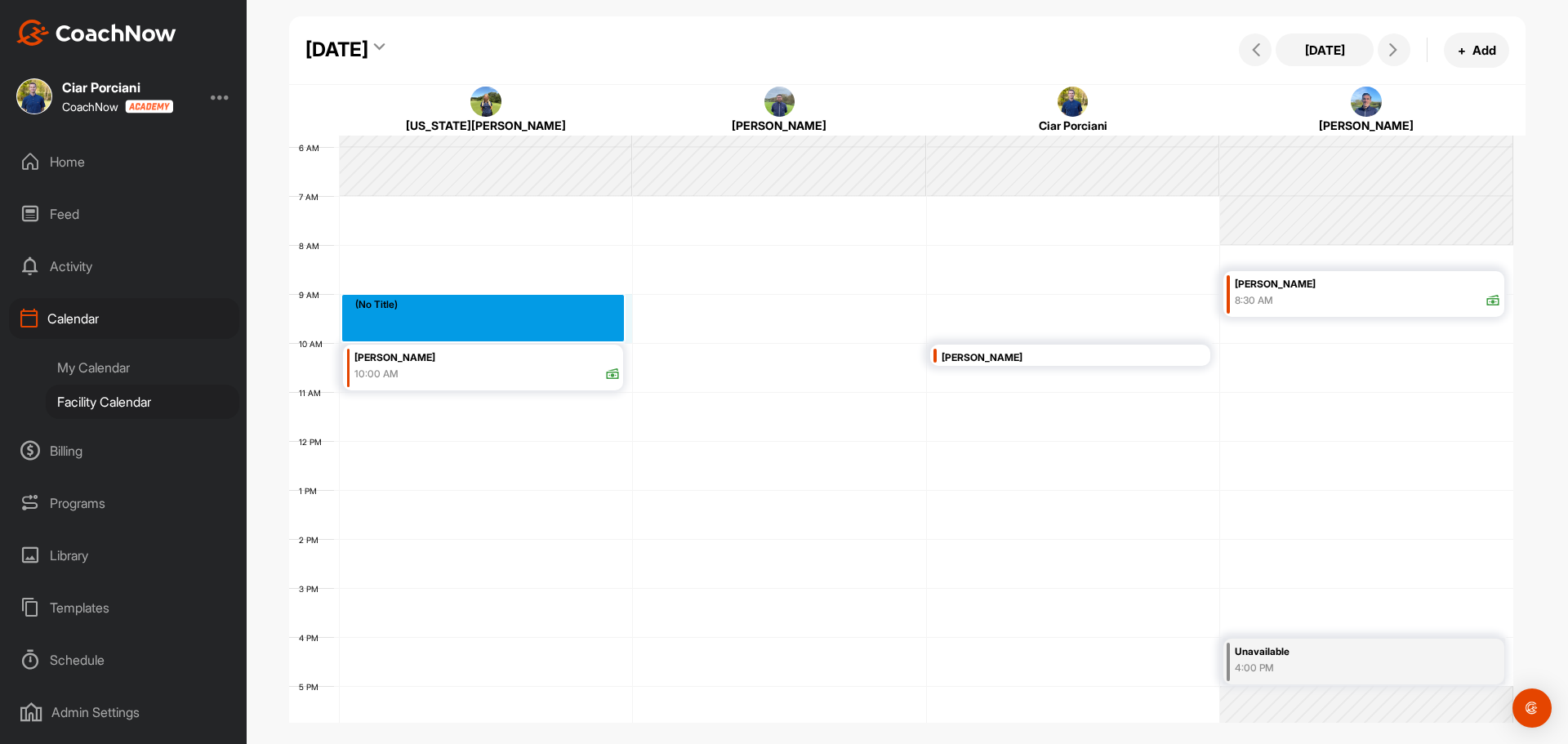
drag, startPoint x: 494, startPoint y: 309, endPoint x: 496, endPoint y: 319, distance: 10.2
click at [496, 319] on div "12 AM 1 AM 2 AM 3 AM 4 AM 5 AM 6 AM 7 AM 8 AM 9 AM 10 AM 11 AM 12 PM 1 PM 2 PM …" at bounding box center [901, 441] width 1225 height 1176
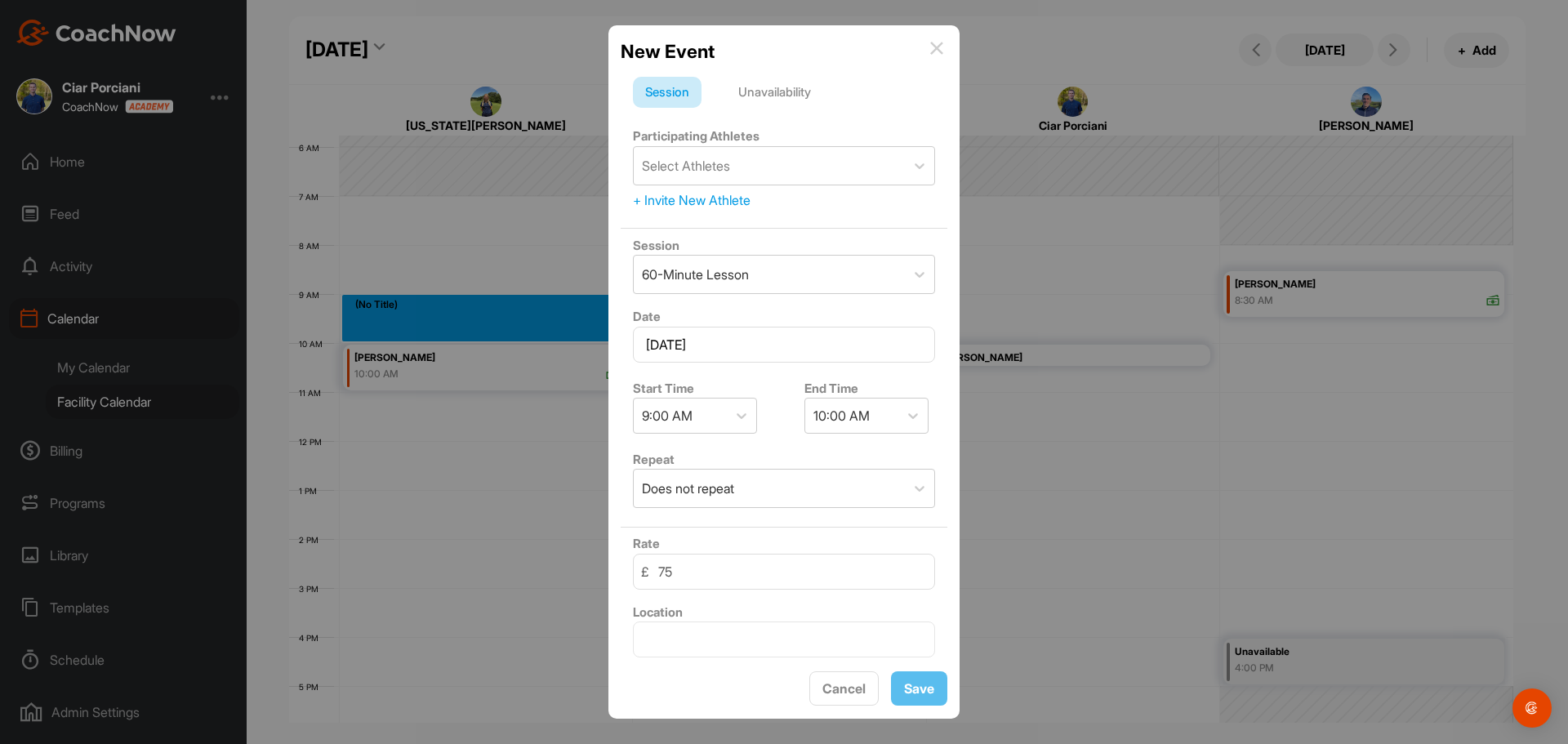
click at [774, 90] on div "Unavailability" at bounding box center [775, 92] width 97 height 31
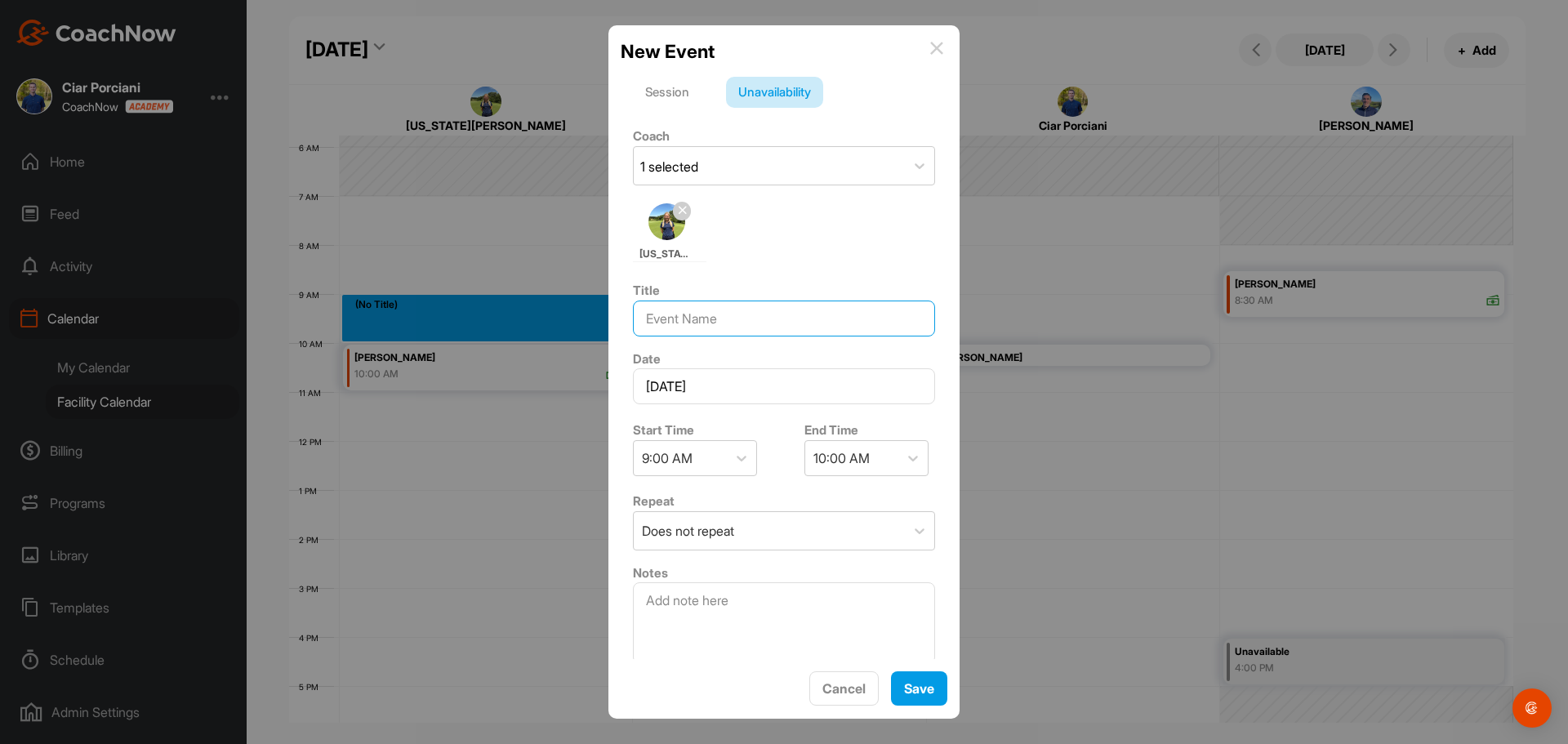
click at [688, 316] on input at bounding box center [784, 318] width 302 height 36
type input "Help Ops"
click at [922, 688] on span "Save" at bounding box center [920, 688] width 30 height 16
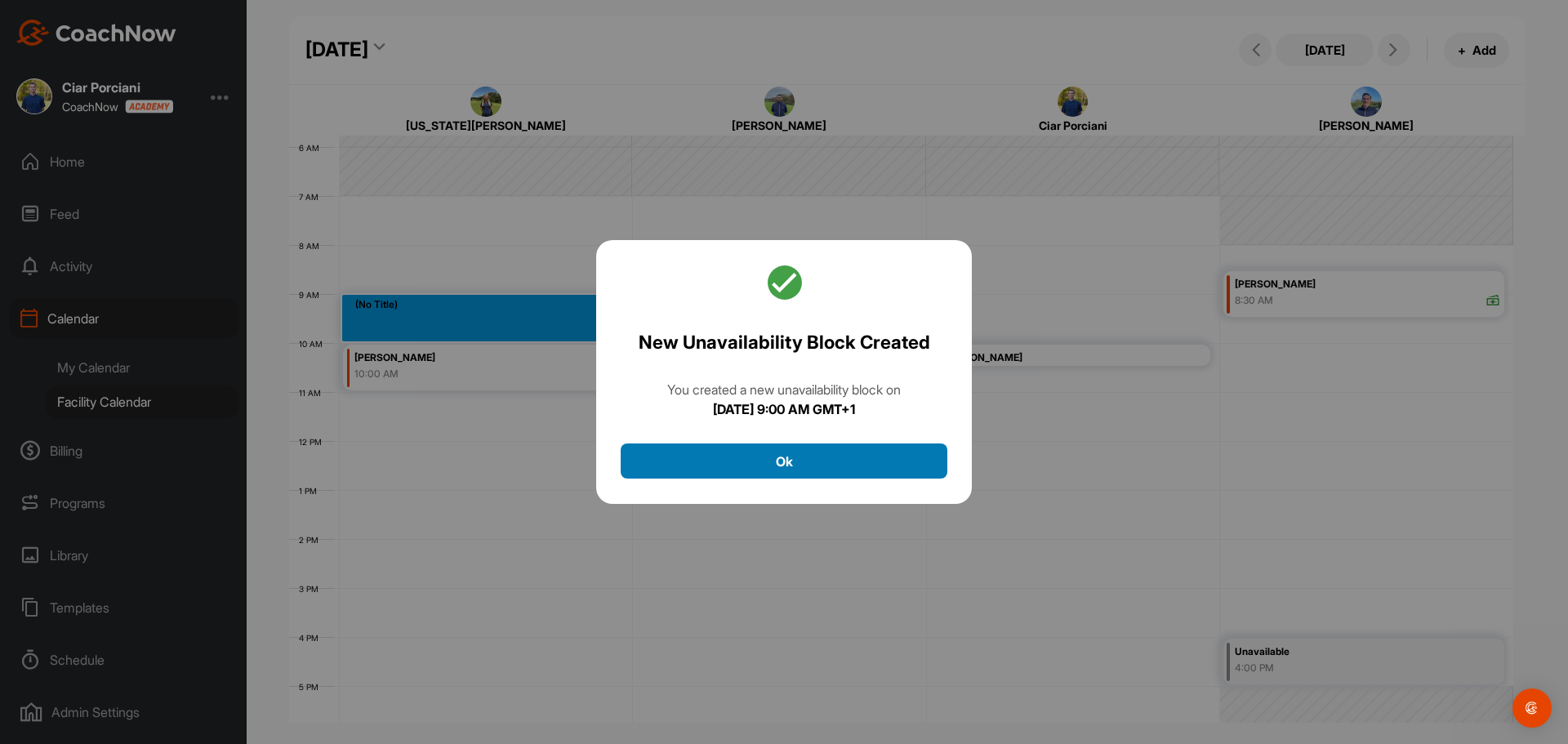
click at [747, 459] on button "Ok" at bounding box center [784, 461] width 327 height 36
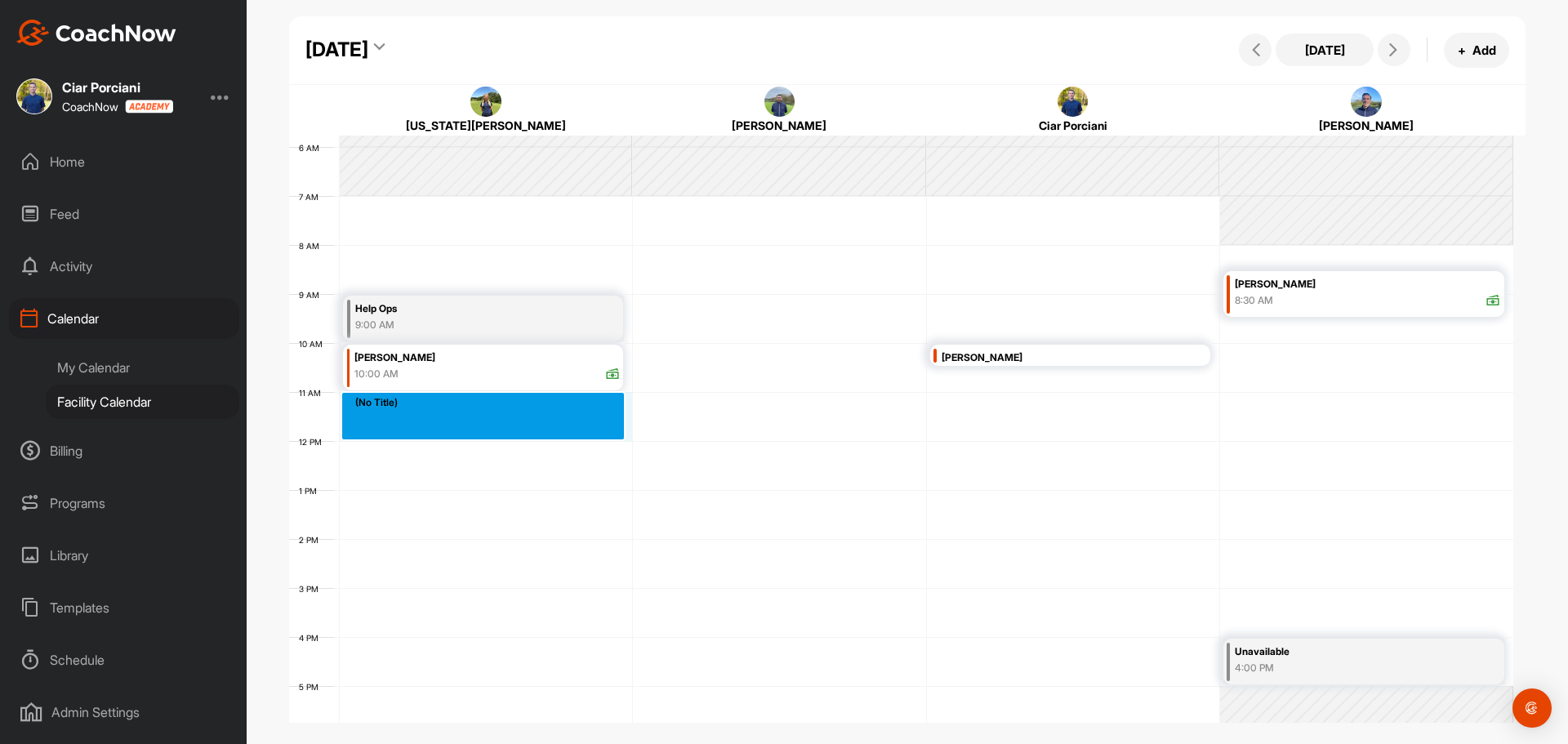
drag, startPoint x: 423, startPoint y: 406, endPoint x: 416, endPoint y: 419, distance: 14.8
click at [416, 419] on div "12 AM 1 AM 2 AM 3 AM 4 AM 5 AM 6 AM 7 AM 8 AM 9 AM 10 AM 11 AM 12 PM 1 PM 2 PM …" at bounding box center [901, 441] width 1225 height 1176
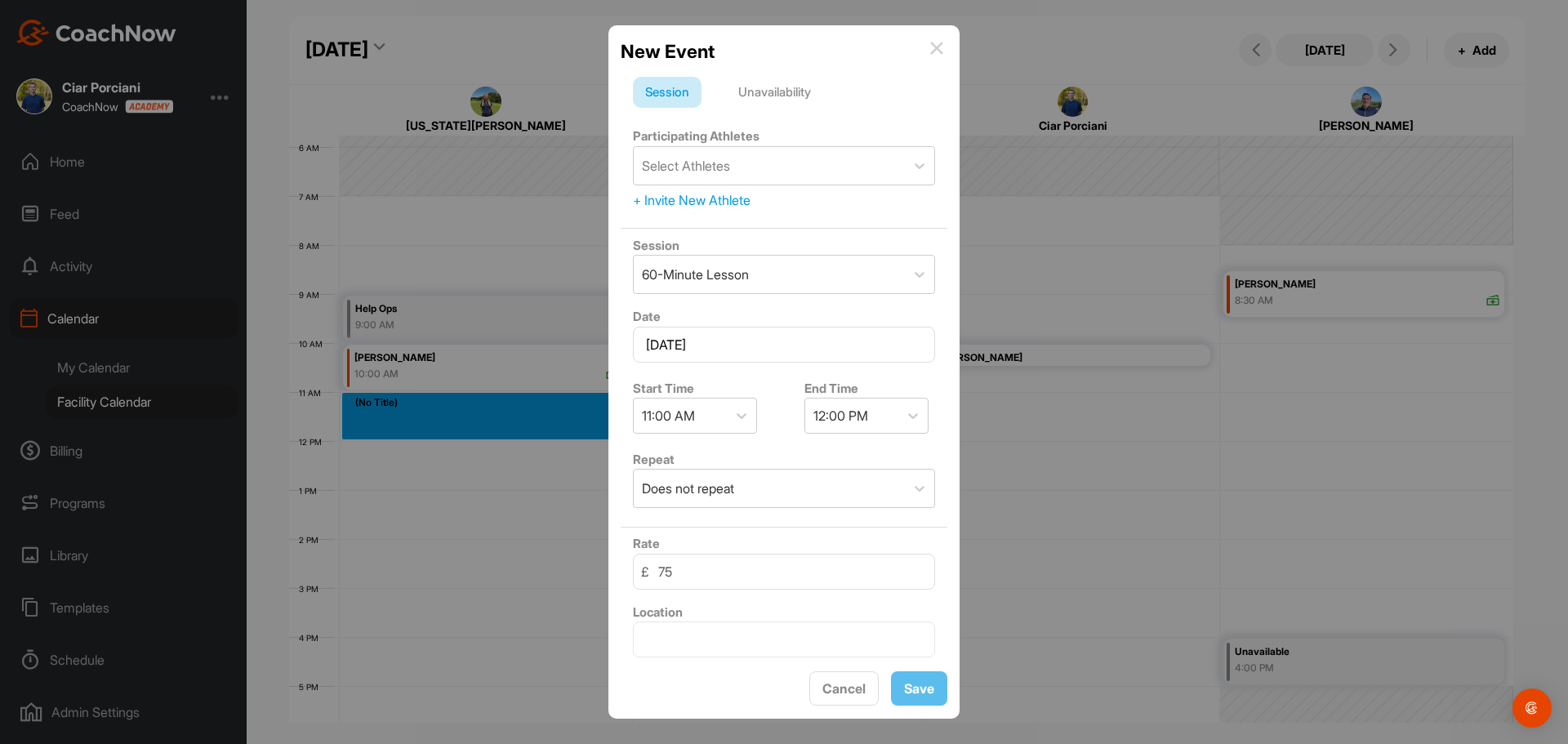
click at [782, 93] on div "Unavailability" at bounding box center [775, 92] width 97 height 31
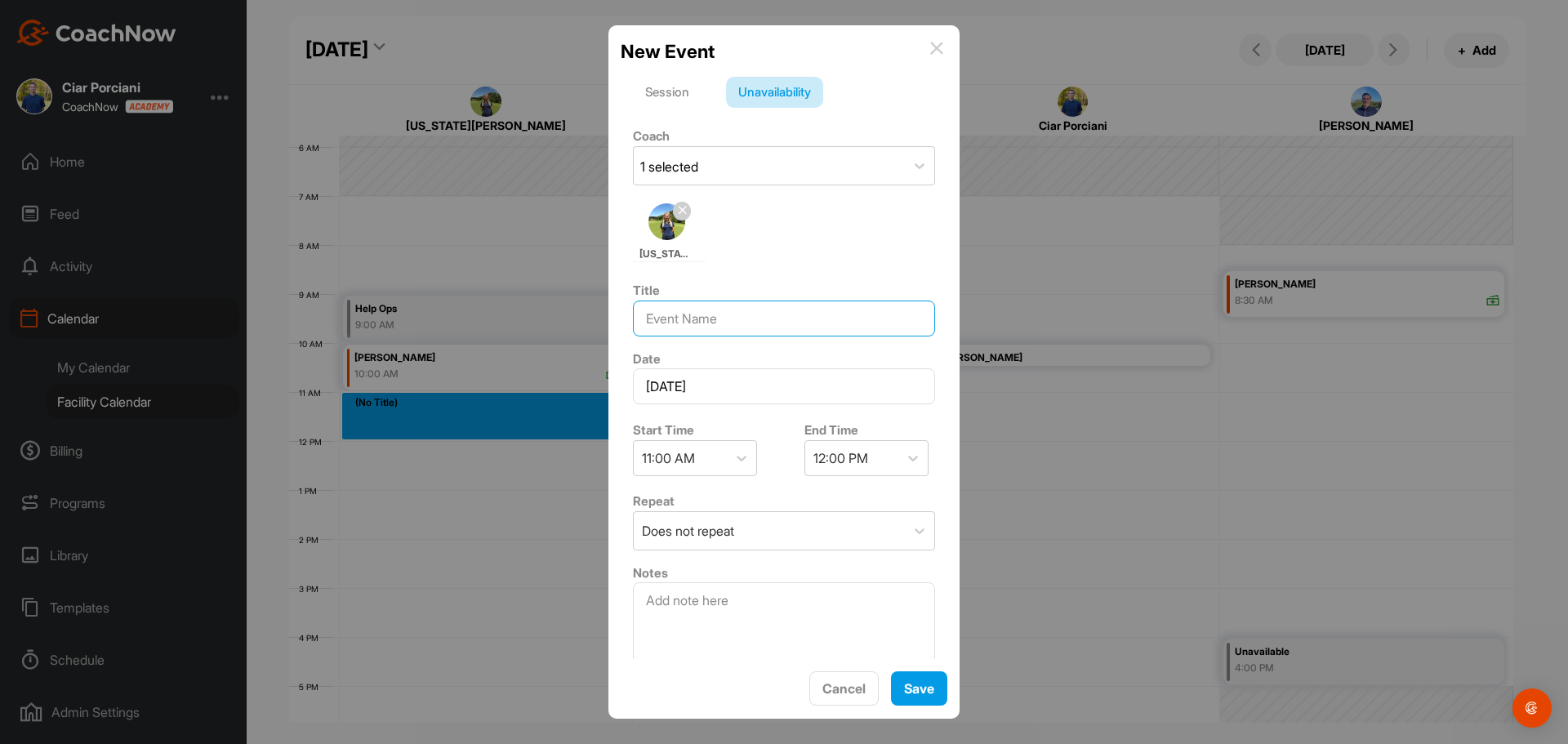
drag, startPoint x: 718, startPoint y: 315, endPoint x: 733, endPoint y: 322, distance: 16.6
click at [720, 317] on input at bounding box center [784, 318] width 302 height 36
type input "Help Ops"
click at [929, 676] on button "Save" at bounding box center [920, 690] width 56 height 36
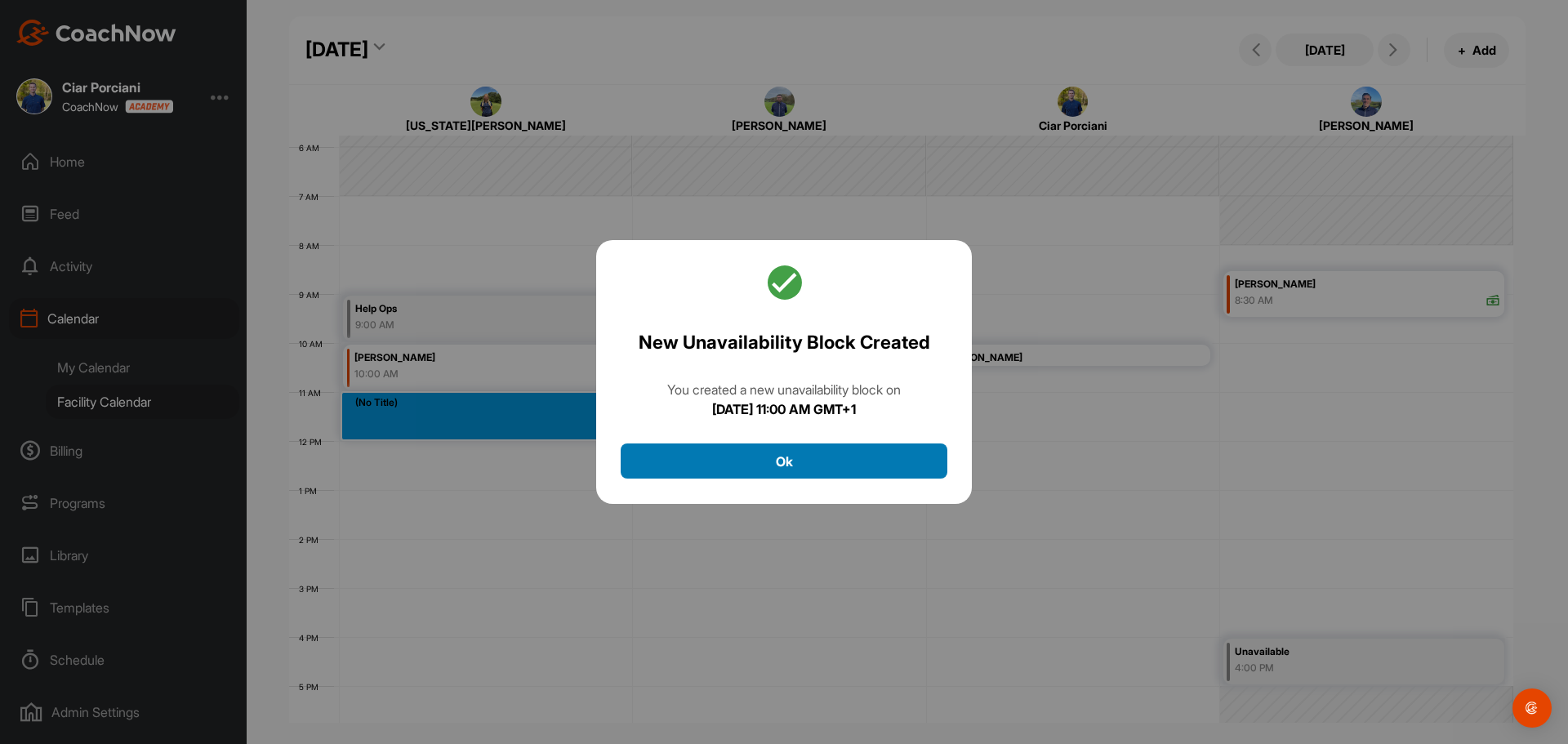
click at [786, 474] on button "Ok" at bounding box center [784, 461] width 327 height 36
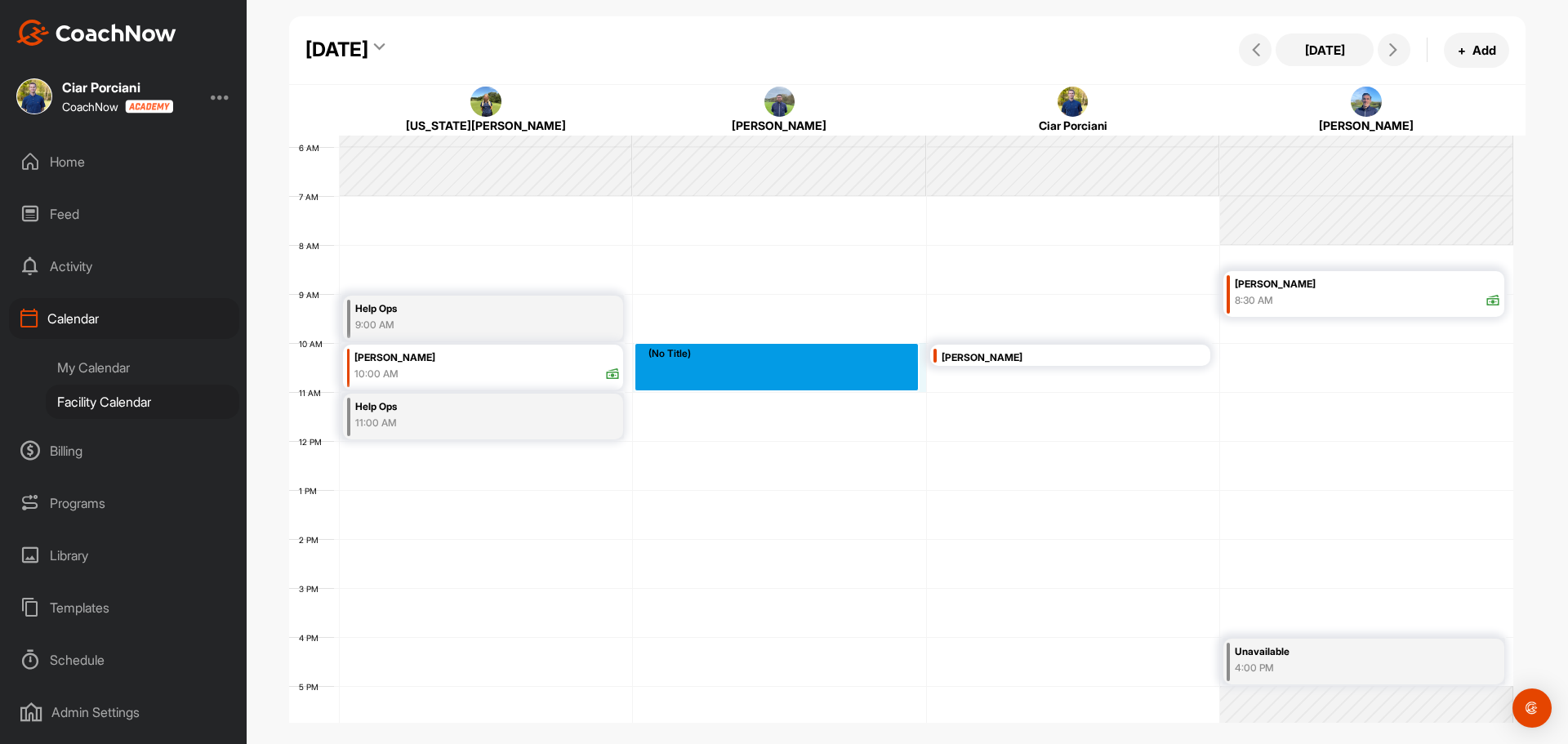
drag, startPoint x: 709, startPoint y: 363, endPoint x: 710, endPoint y: 373, distance: 10.0
click at [710, 373] on div "12 AM 1 AM 2 AM 3 AM 4 AM 5 AM 6 AM 7 AM 8 AM 9 AM 10 AM 11 AM 12 PM 1 PM 2 PM …" at bounding box center [901, 441] width 1225 height 1176
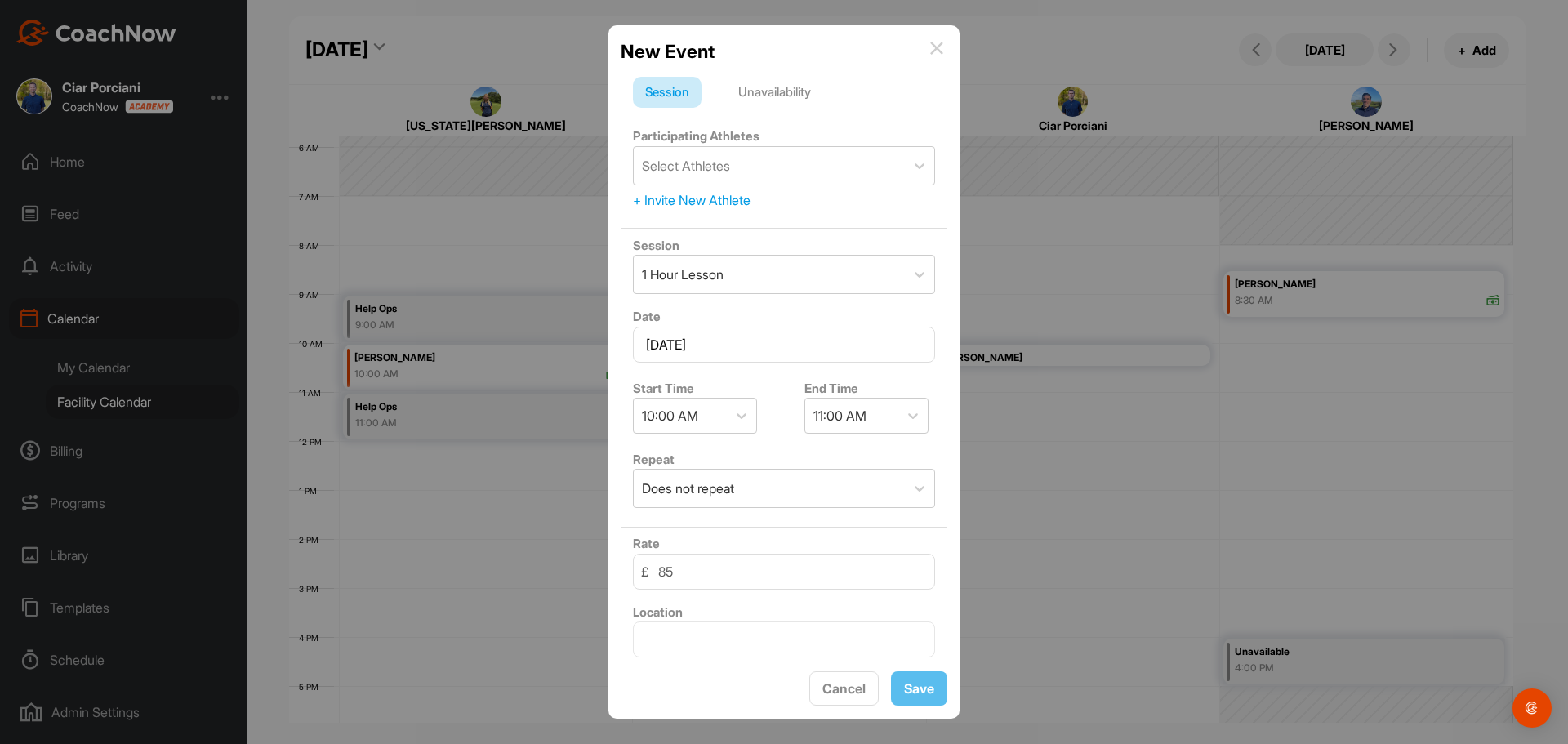
click at [795, 87] on div "Unavailability" at bounding box center [775, 92] width 97 height 31
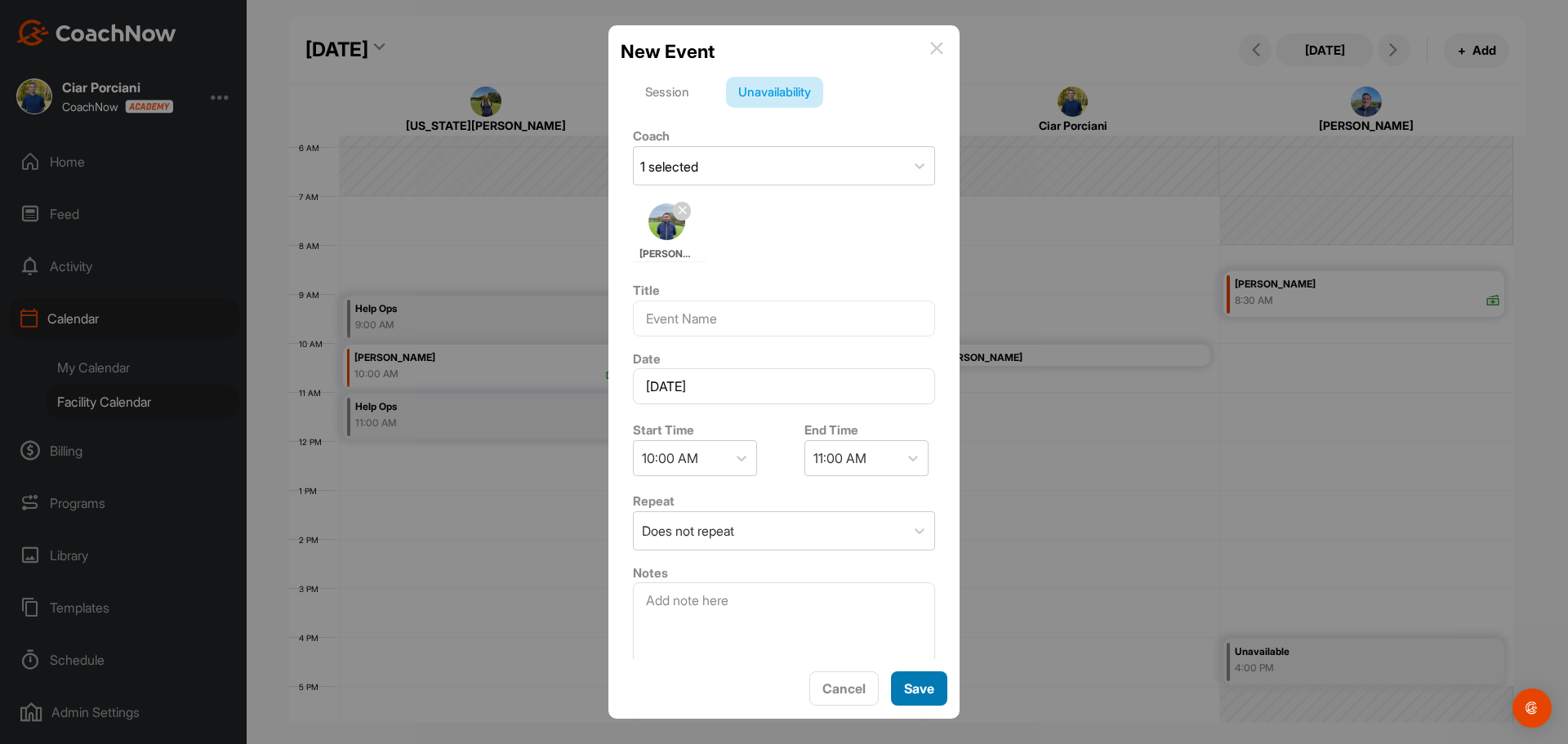
click at [922, 679] on div "Save" at bounding box center [920, 689] width 30 height 20
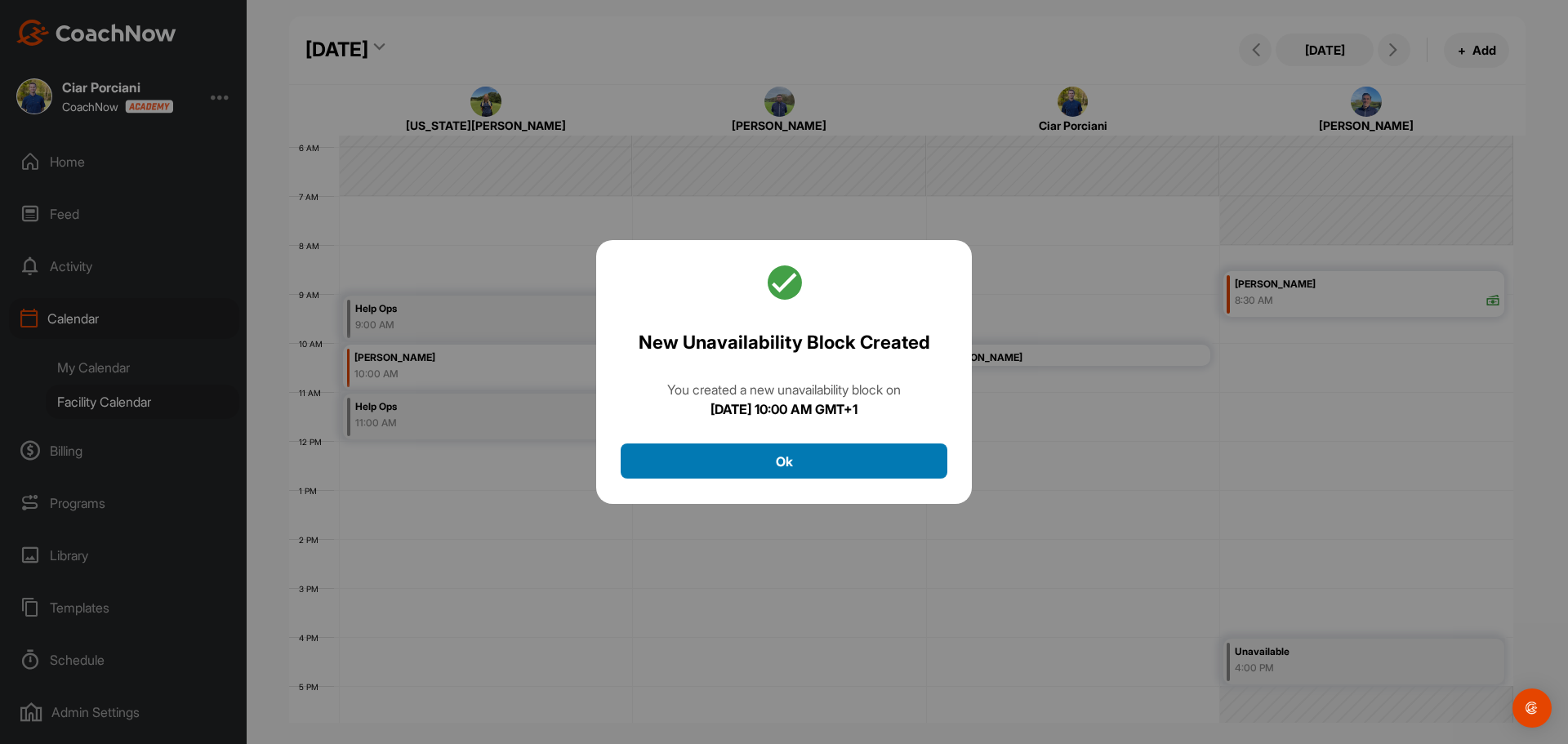
click at [799, 466] on button "Ok" at bounding box center [784, 461] width 327 height 36
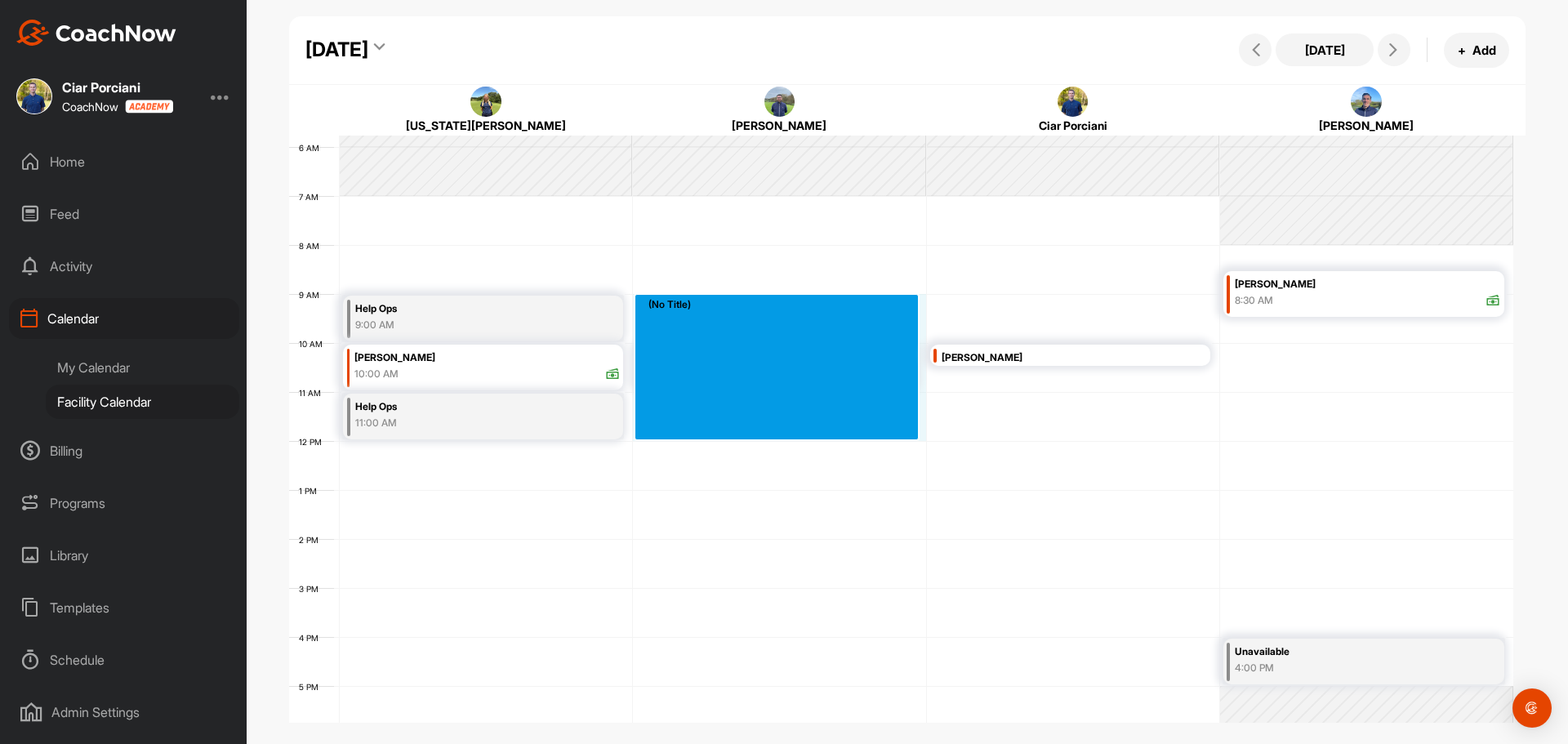
drag, startPoint x: 736, startPoint y: 314, endPoint x: 731, endPoint y: 434, distance: 120.1
click at [731, 434] on div "12 AM 1 AM 2 AM 3 AM 4 AM 5 AM 6 AM 7 AM 8 AM 9 AM 10 AM 11 AM 12 PM 1 PM 2 PM …" at bounding box center [901, 441] width 1225 height 1176
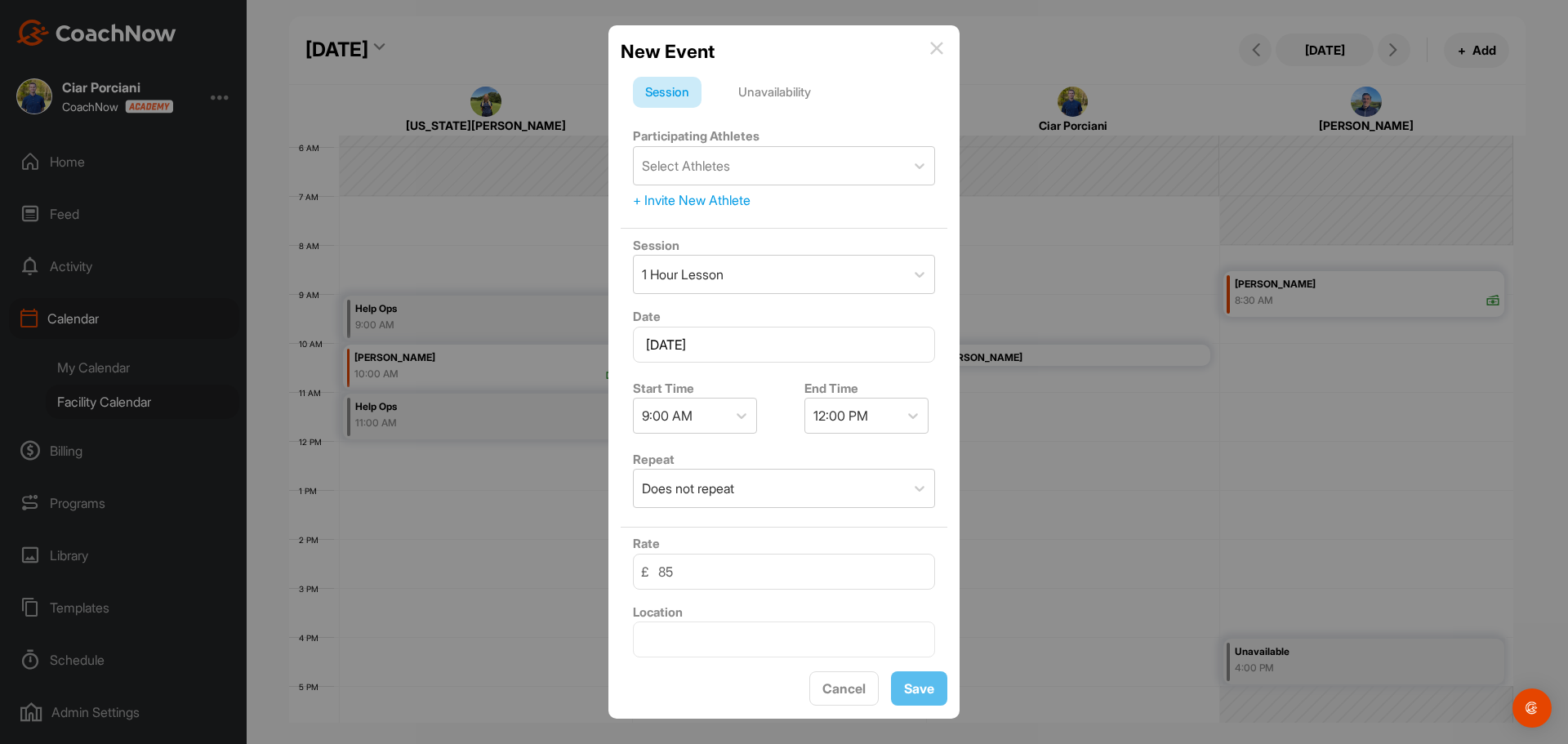
click at [798, 96] on div "Unavailability" at bounding box center [775, 92] width 97 height 31
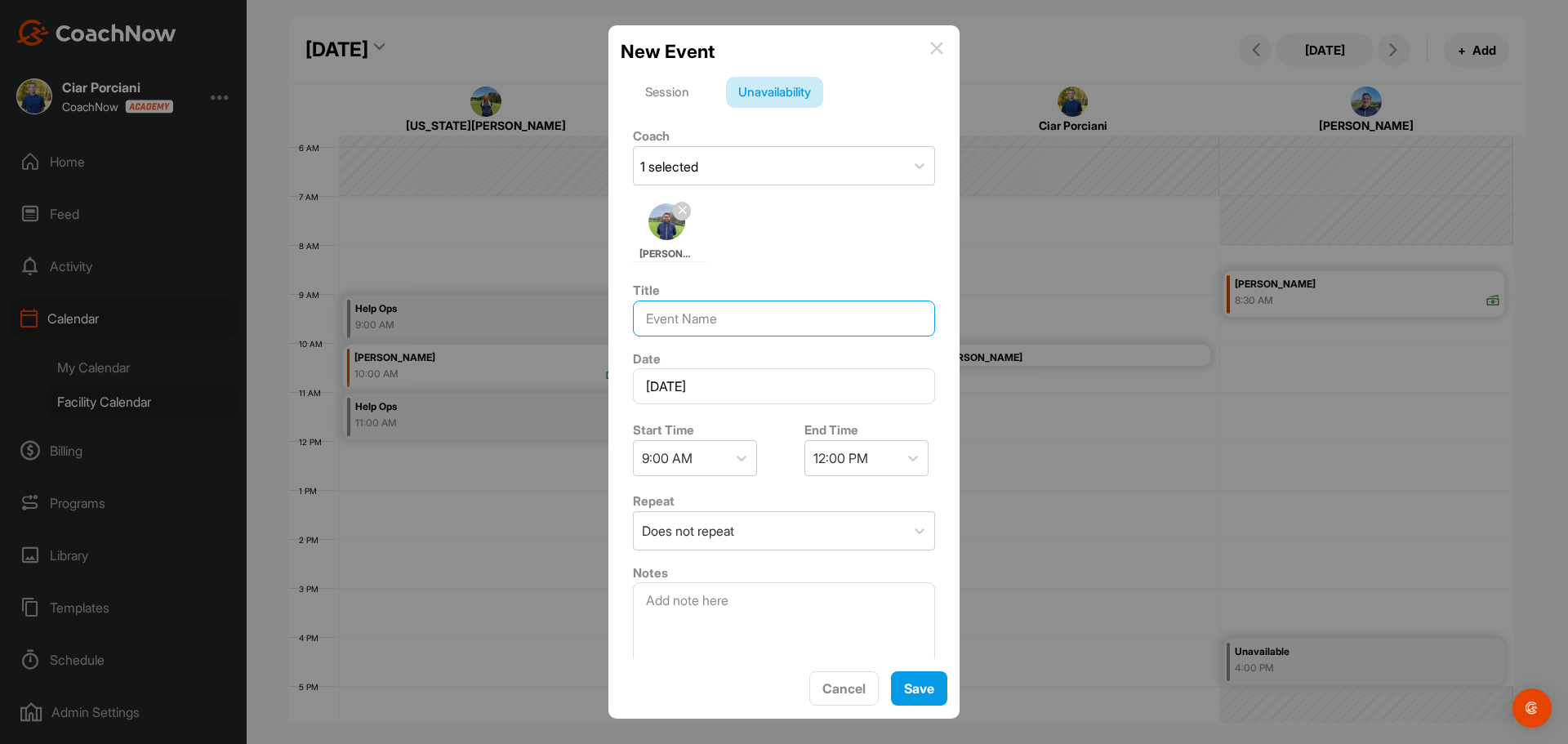
click at [722, 330] on input at bounding box center [784, 318] width 302 height 36
type input "Help Ops"
click at [916, 699] on button "Save" at bounding box center [920, 690] width 56 height 36
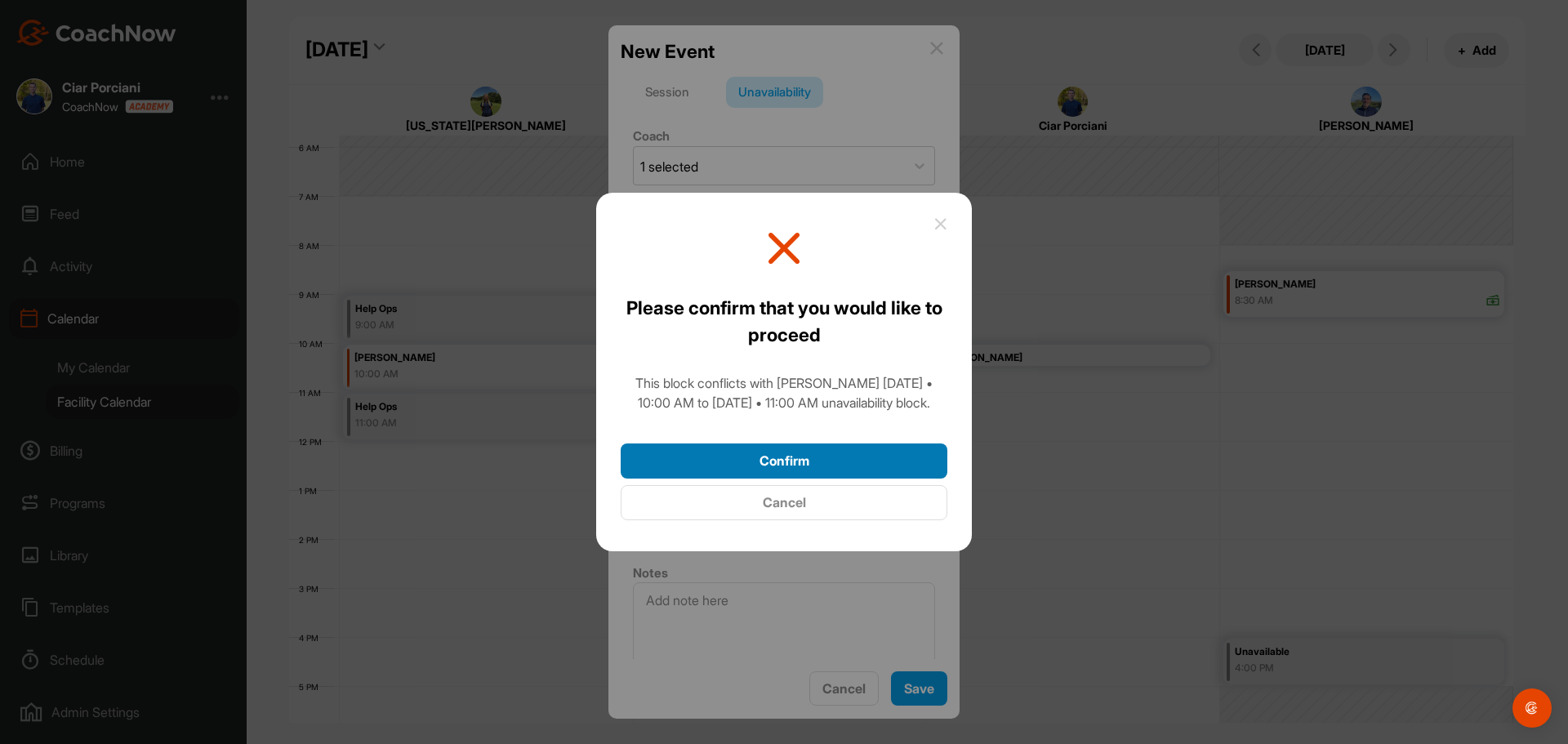
click at [800, 467] on button "Confirm" at bounding box center [784, 461] width 327 height 36
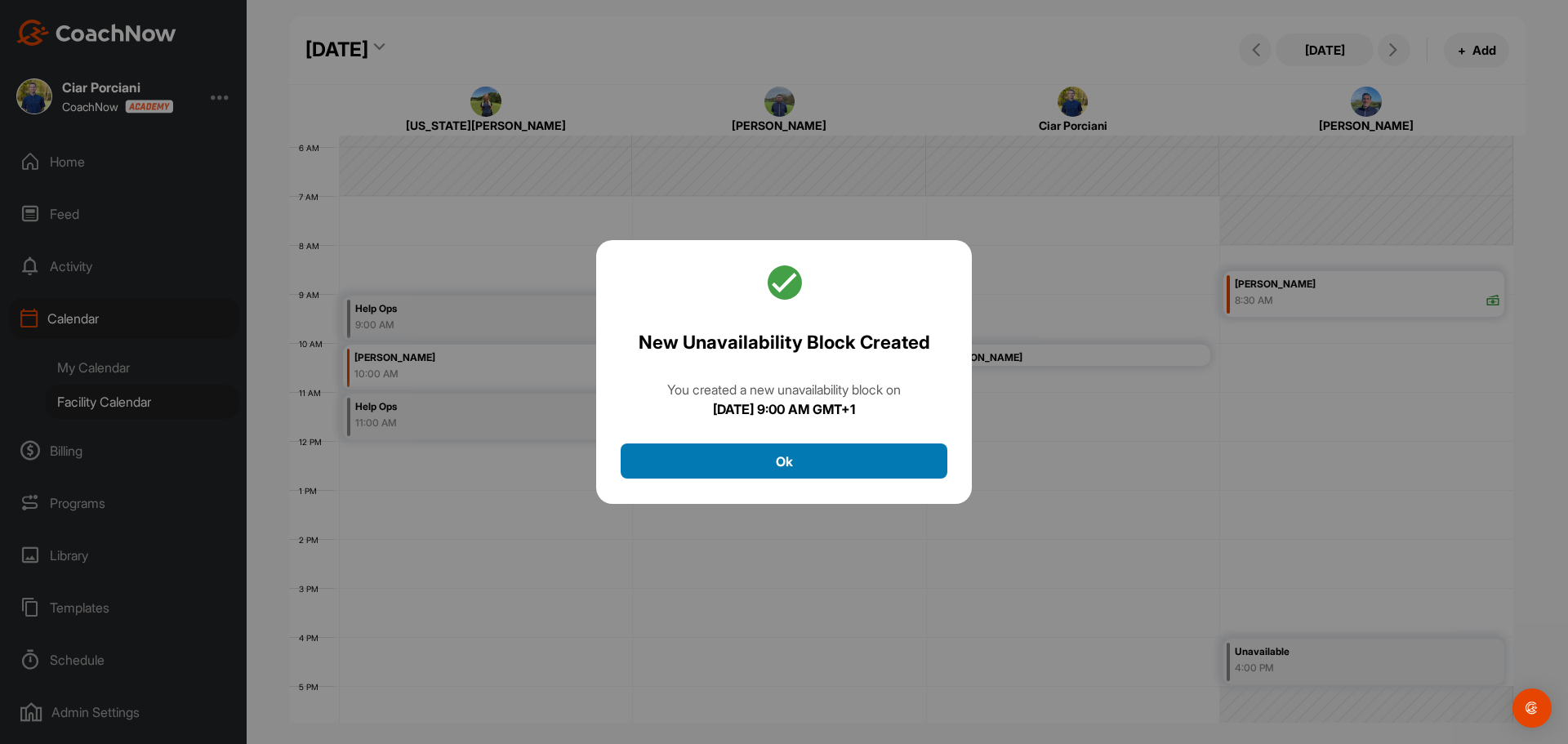
click at [752, 460] on button "Ok" at bounding box center [784, 461] width 327 height 36
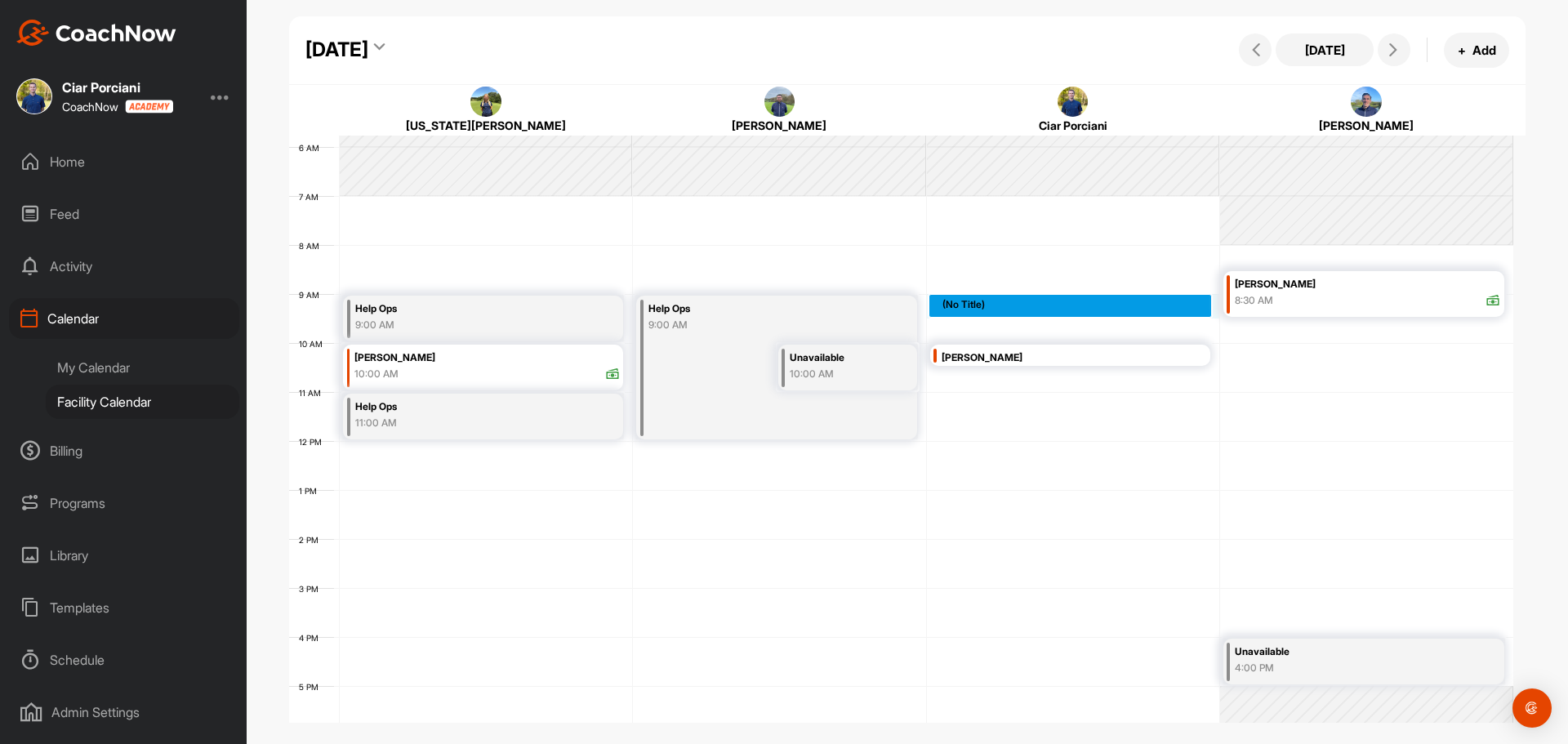
drag, startPoint x: 953, startPoint y: 301, endPoint x: 949, endPoint y: 327, distance: 26.3
click at [949, 327] on div "12 AM 1 AM 2 AM 3 AM 4 AM 5 AM 6 AM 7 AM 8 AM 9 AM 10 AM 11 AM 12 PM 1 PM 2 PM …" at bounding box center [901, 441] width 1225 height 1176
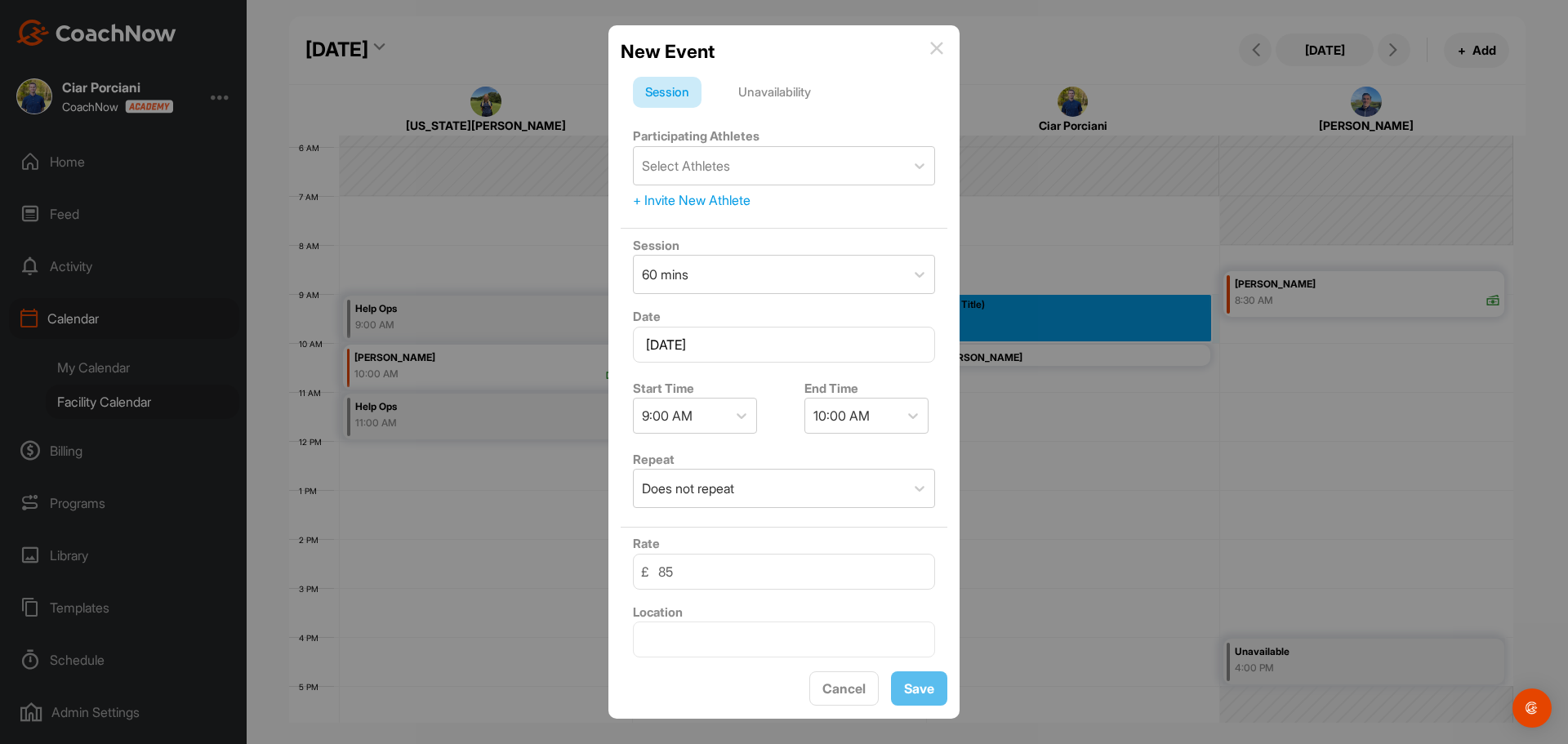
click at [789, 94] on div "Unavailability" at bounding box center [775, 92] width 97 height 31
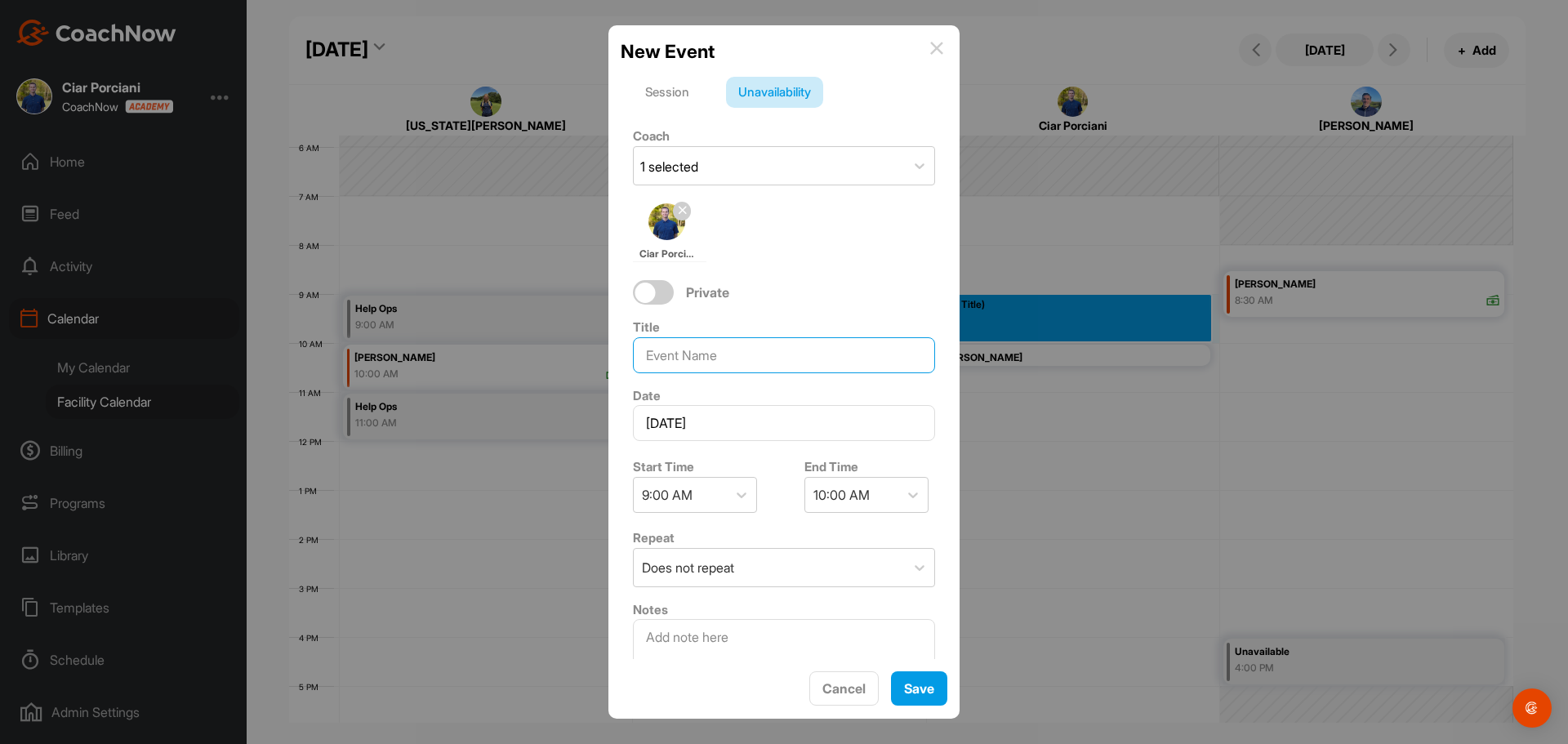
click at [709, 369] on input at bounding box center [784, 356] width 302 height 36
type input "Help Ops"
click at [935, 696] on button "Save" at bounding box center [920, 690] width 56 height 36
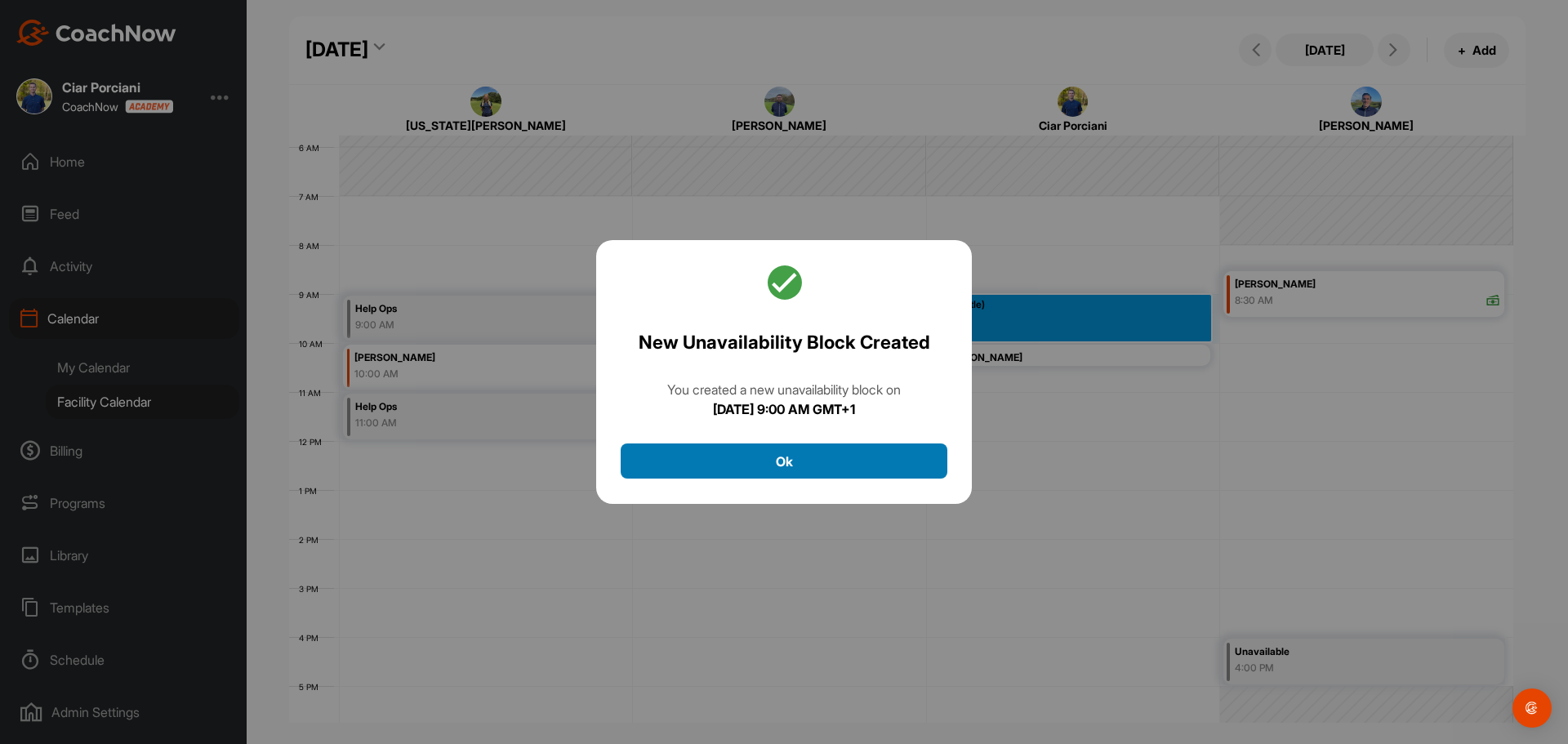
click at [878, 435] on div "New Unavailability Block Created You created a new unavailability block [DATE][…" at bounding box center [784, 372] width 376 height 265
click at [821, 456] on button "Ok" at bounding box center [784, 461] width 327 height 36
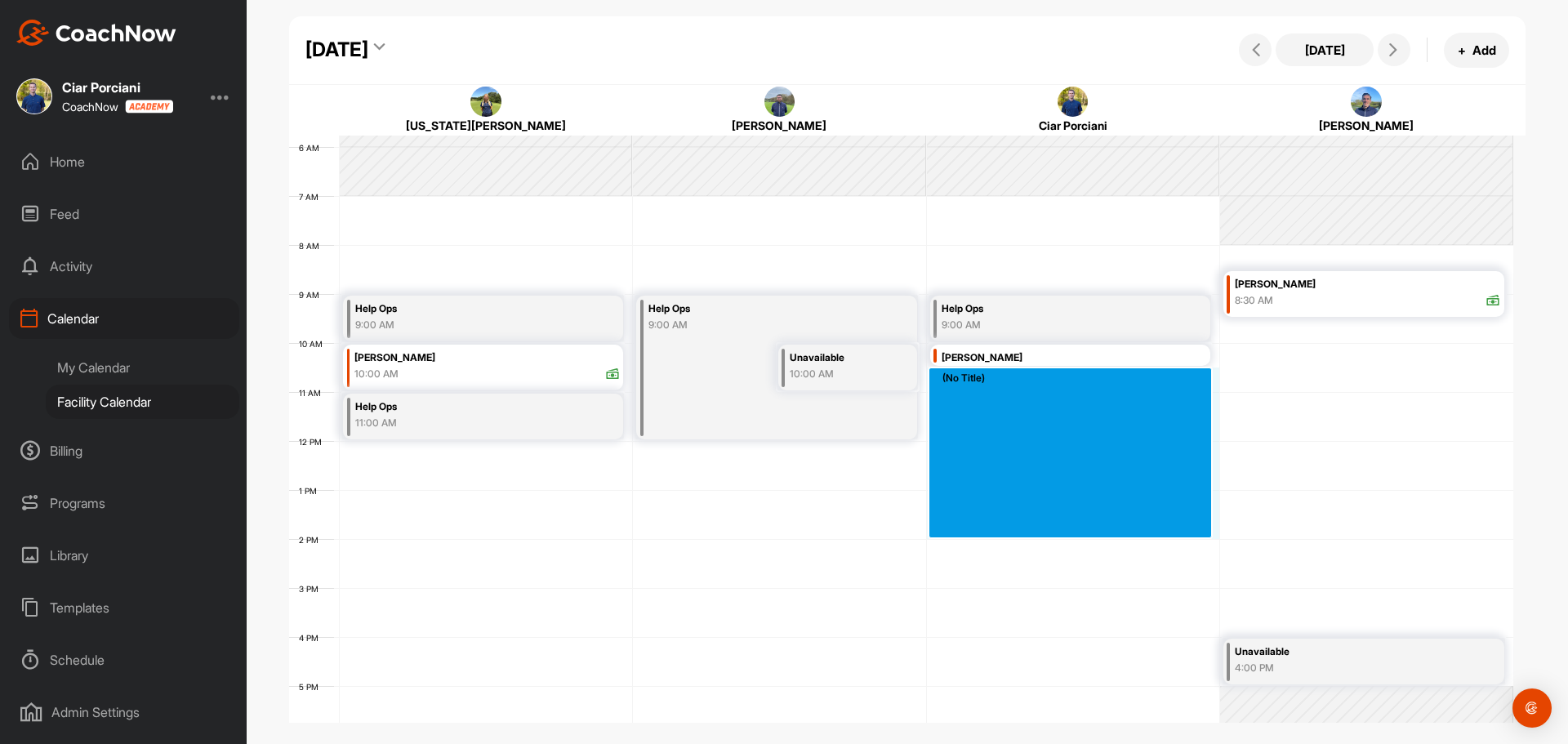
drag, startPoint x: 965, startPoint y: 384, endPoint x: 950, endPoint y: 519, distance: 135.8
click at [950, 519] on div "12 AM 1 AM 2 AM 3 AM 4 AM 5 AM 6 AM 7 AM 8 AM 9 AM 10 AM 11 AM 12 PM 1 PM 2 PM …" at bounding box center [901, 441] width 1225 height 1176
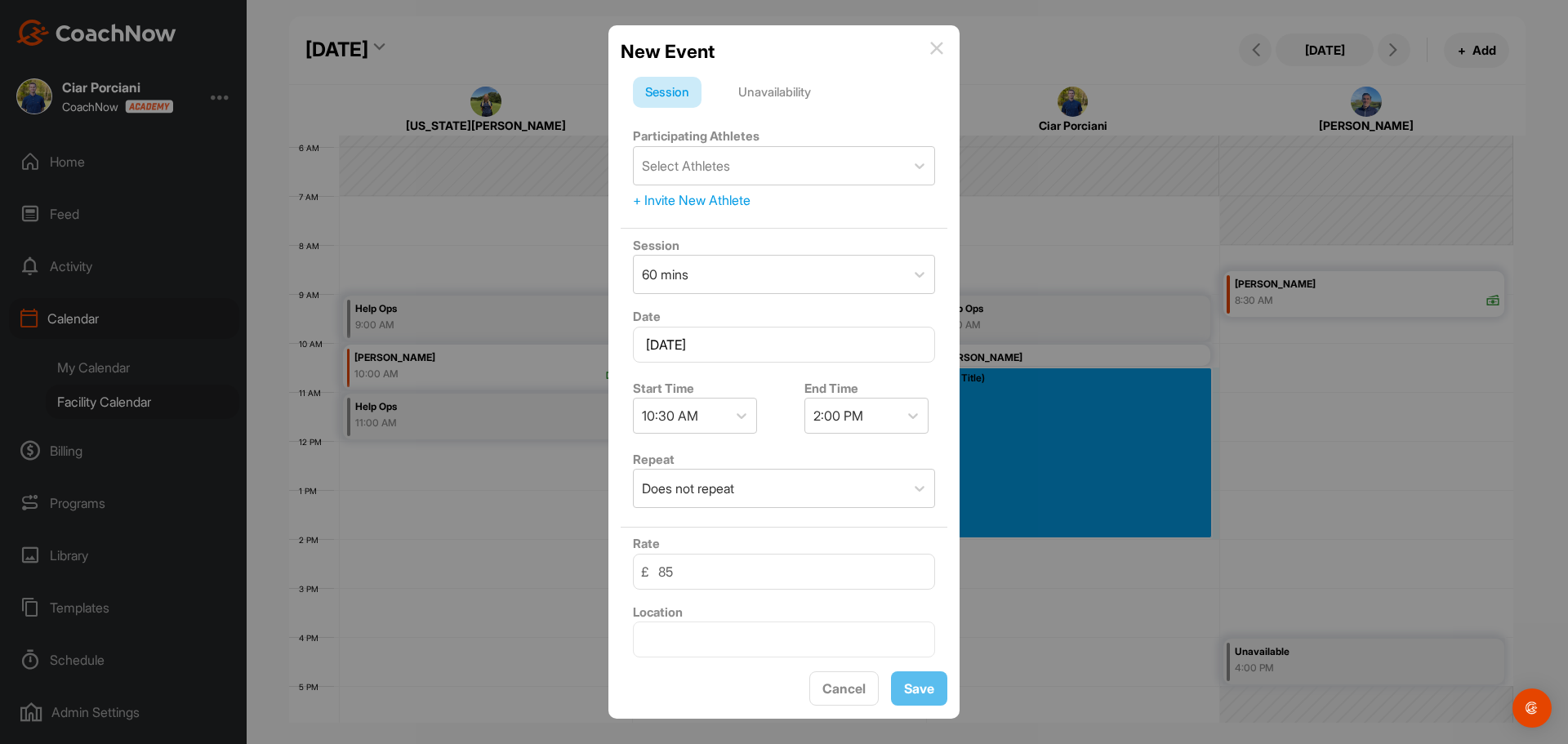
click at [807, 95] on div "Unavailability" at bounding box center [775, 92] width 97 height 31
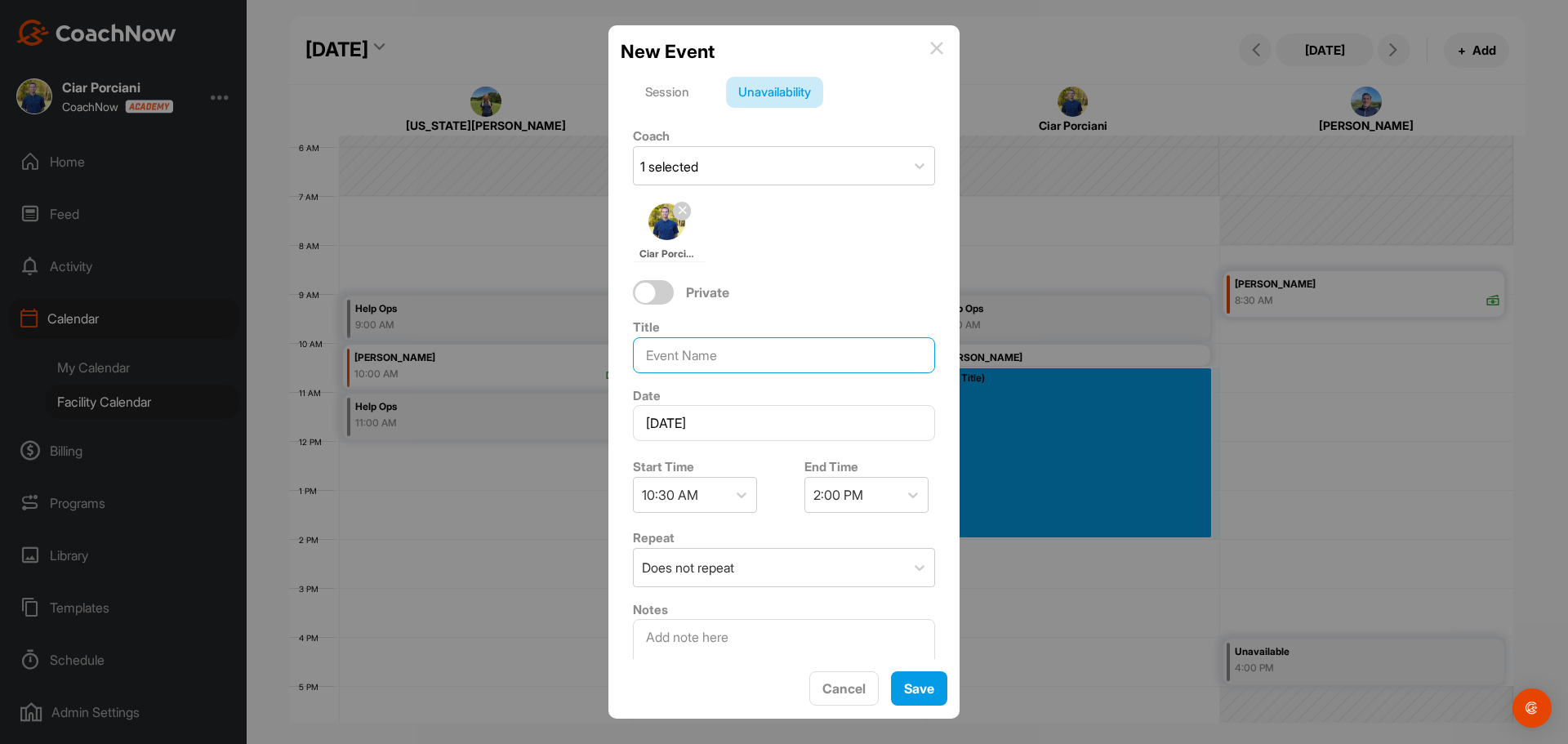
click at [730, 368] on input at bounding box center [784, 356] width 302 height 36
type input "9-Hole Induction"
click at [907, 693] on span "Save" at bounding box center [920, 688] width 30 height 16
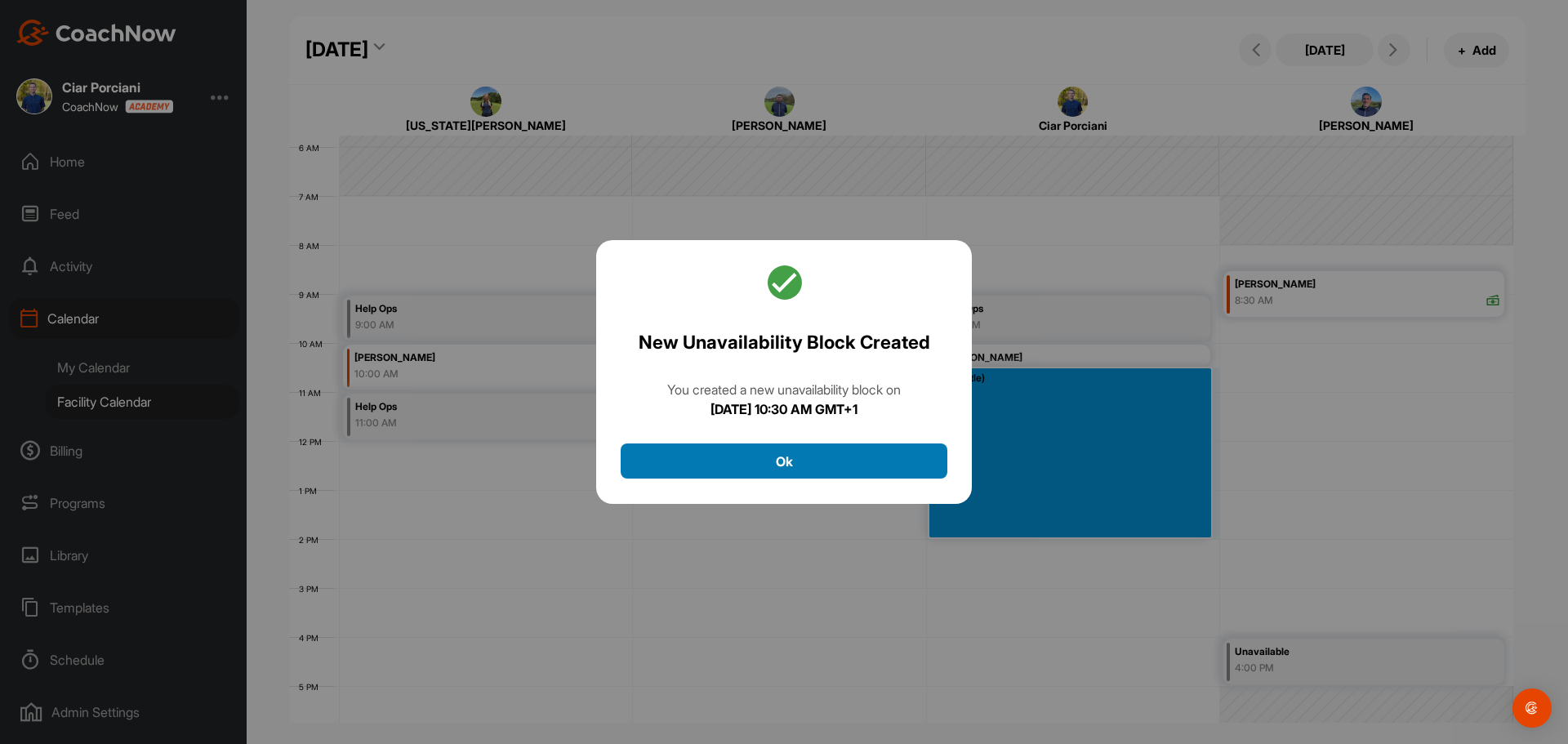
click at [812, 471] on button "Ok" at bounding box center [784, 461] width 327 height 36
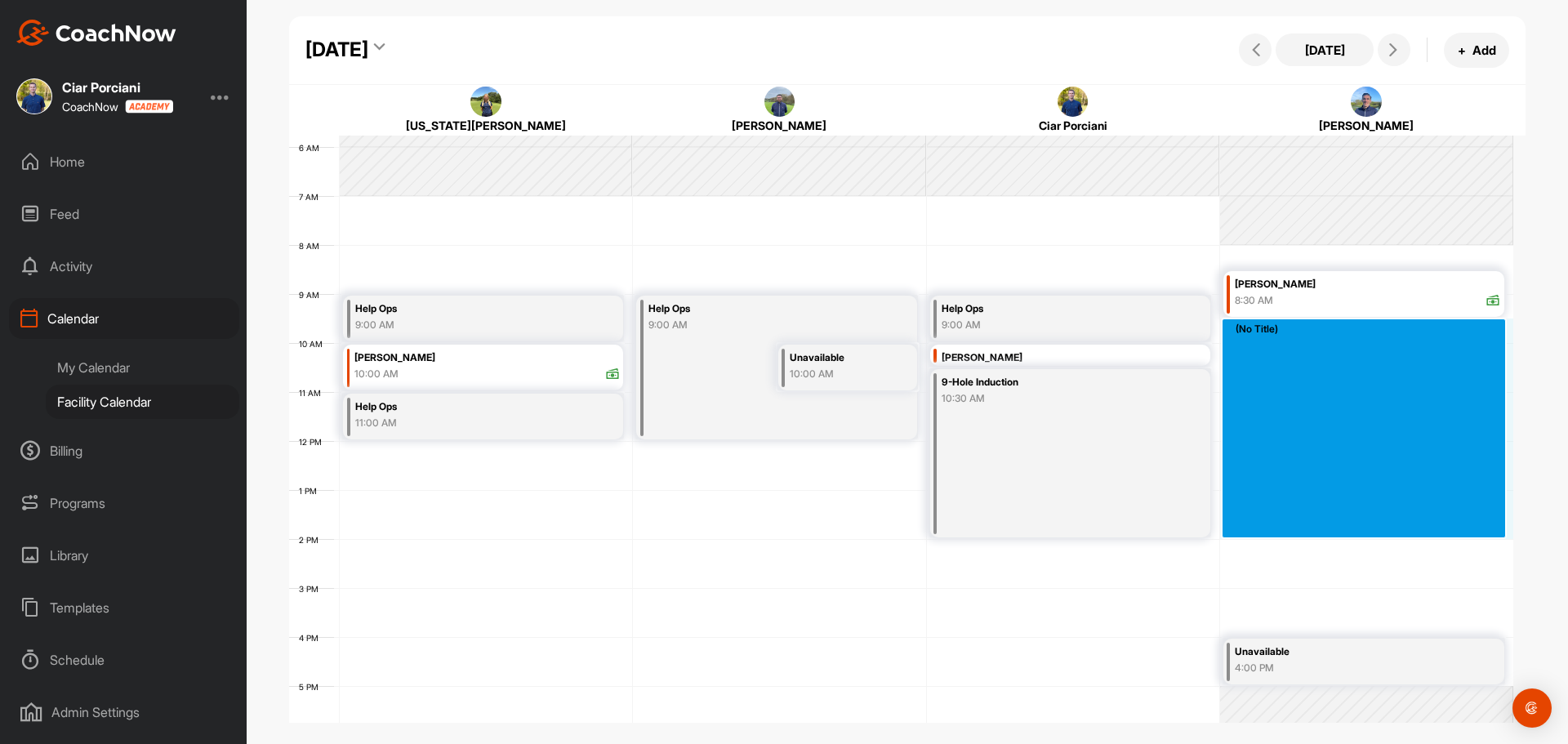
drag, startPoint x: 1232, startPoint y: 320, endPoint x: 1234, endPoint y: 519, distance: 199.0
click at [1234, 519] on div "12 AM 1 AM 2 AM 3 AM 4 AM 5 AM 6 AM 7 AM 8 AM 9 AM 10 AM 11 AM 12 PM 1 PM 2 PM …" at bounding box center [901, 441] width 1225 height 1176
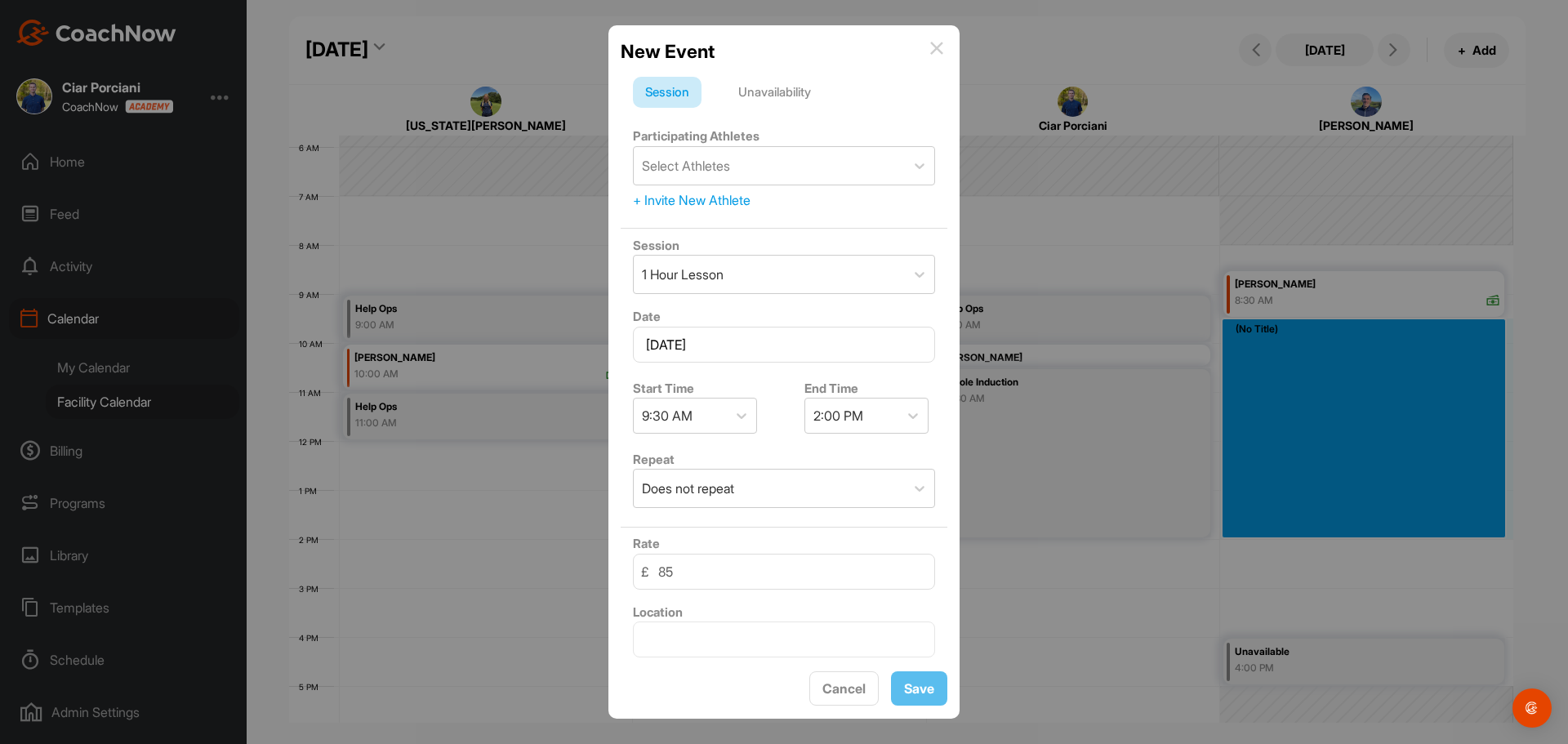
click at [770, 92] on div "Unavailability" at bounding box center [775, 92] width 97 height 31
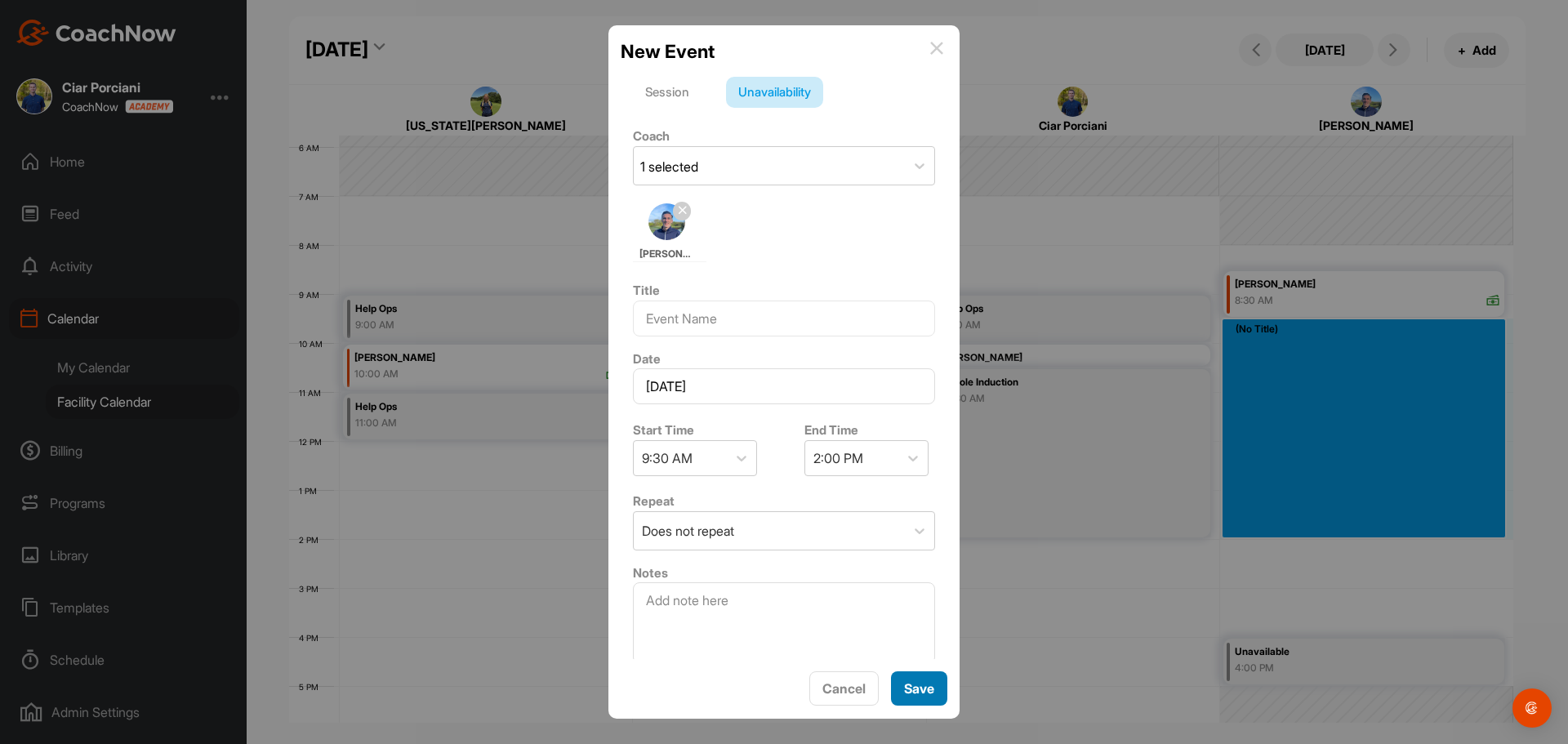
click at [926, 690] on span "Save" at bounding box center [920, 688] width 30 height 16
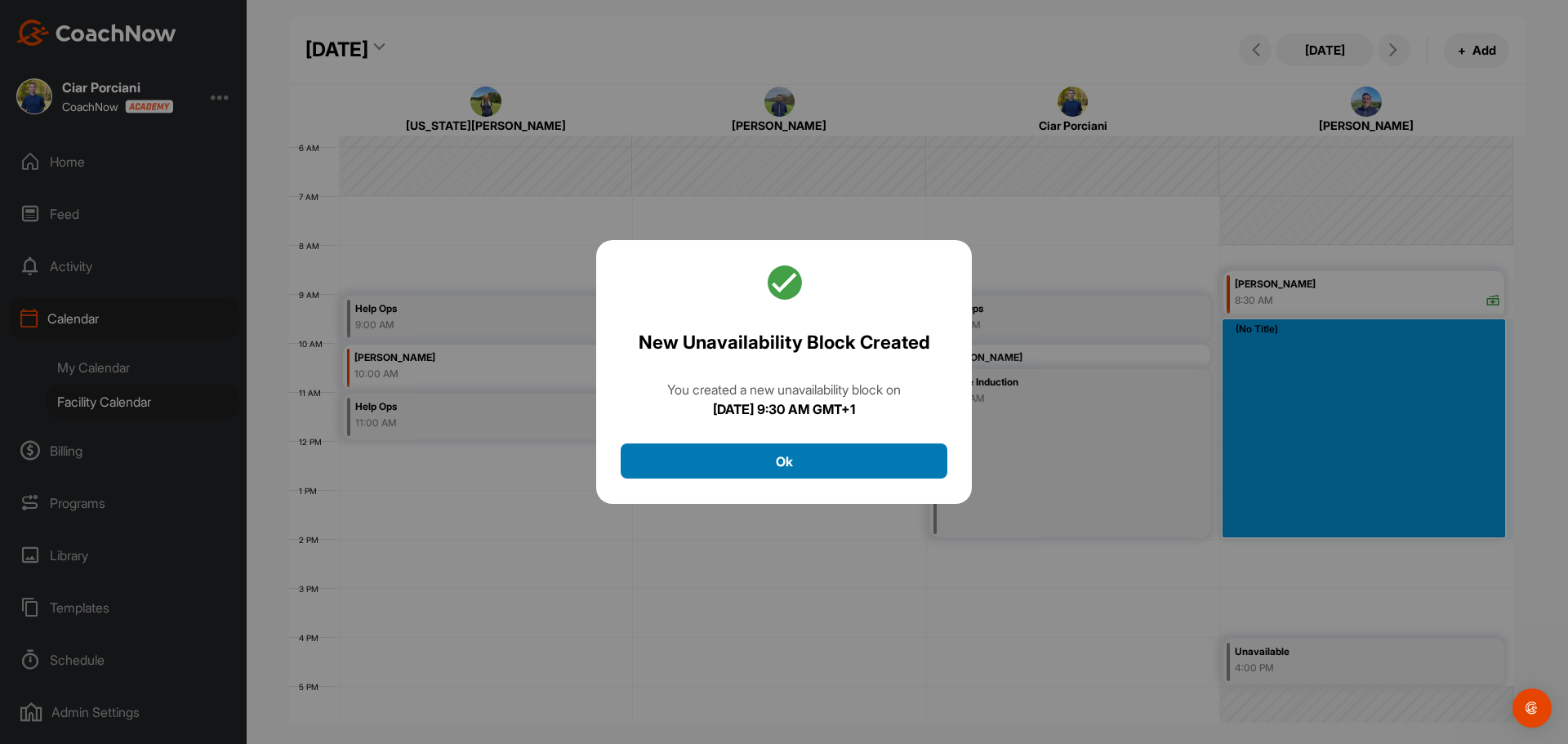
click at [781, 466] on button "Ok" at bounding box center [784, 461] width 327 height 36
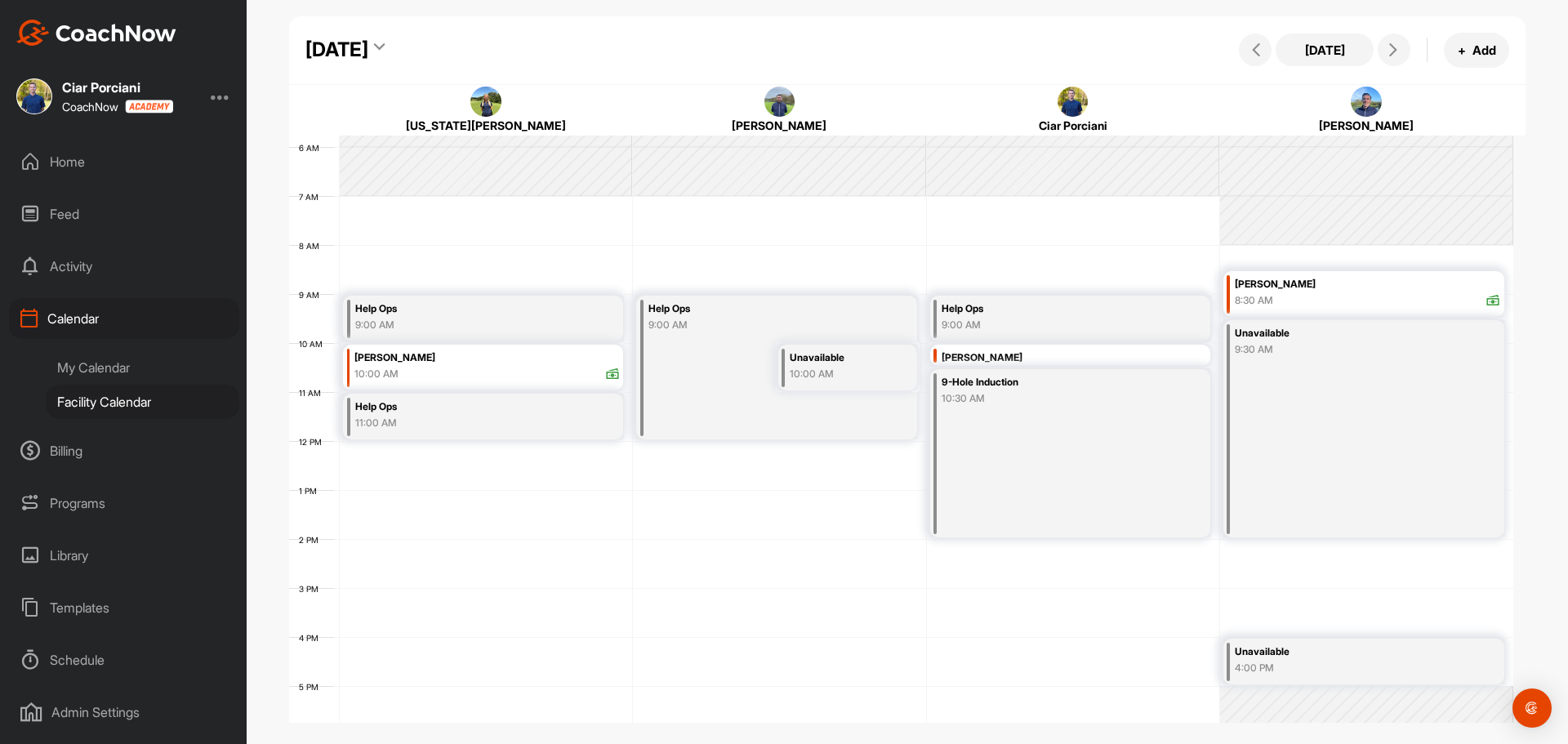
click at [1403, 448] on div "Unavailable 9:30 AM" at bounding box center [1364, 429] width 281 height 217
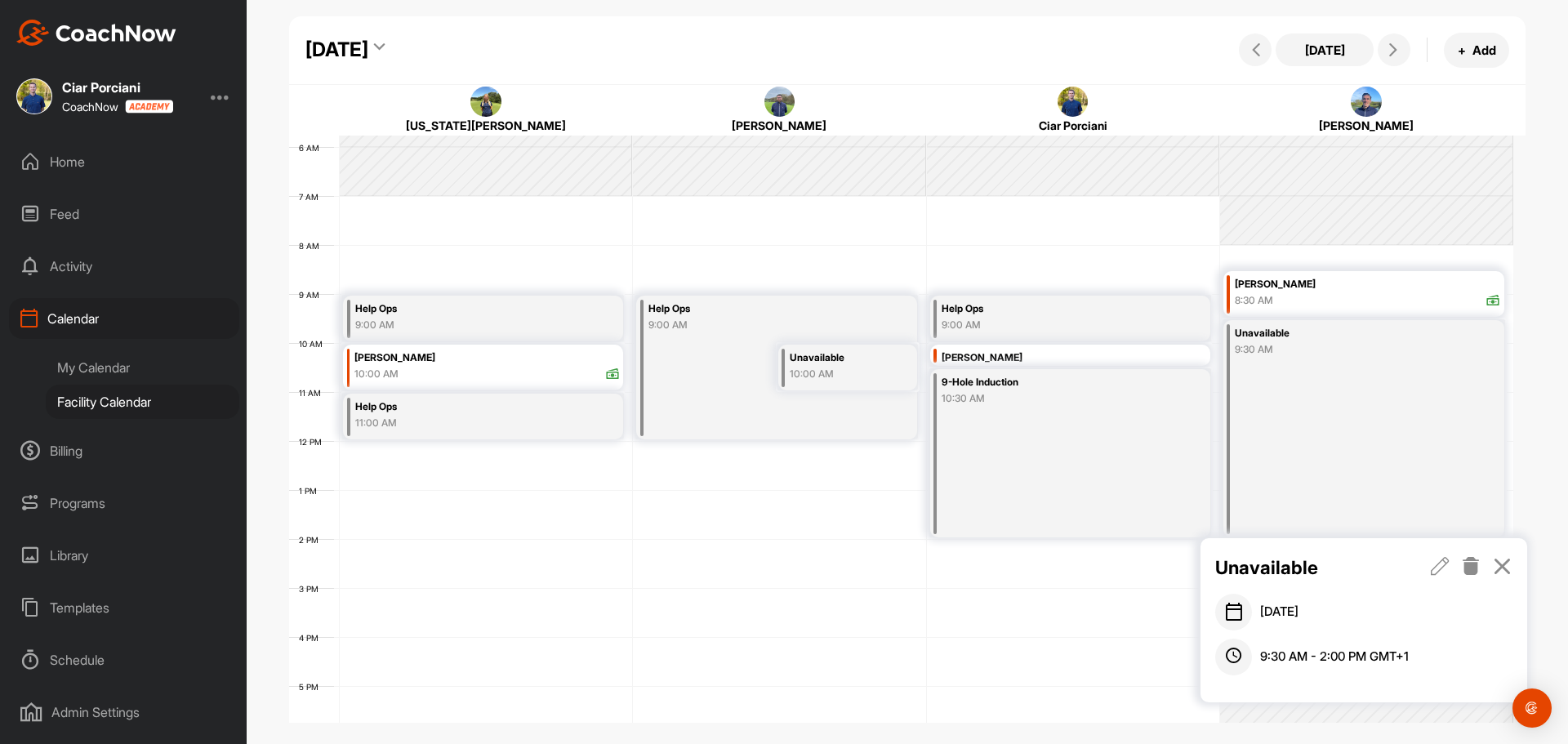
click at [1467, 563] on icon at bounding box center [1472, 565] width 19 height 18
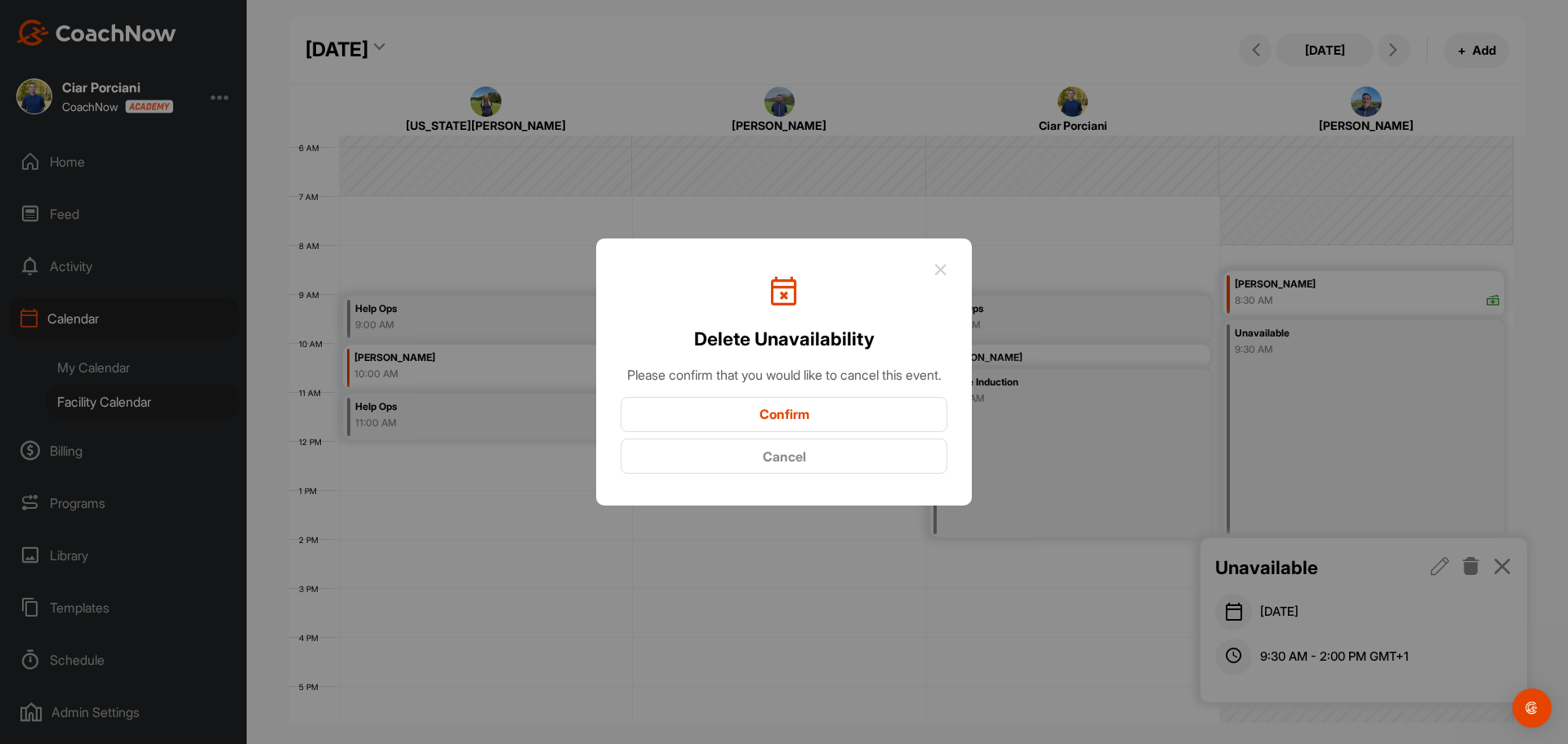
click at [793, 425] on button "Confirm" at bounding box center [784, 415] width 327 height 36
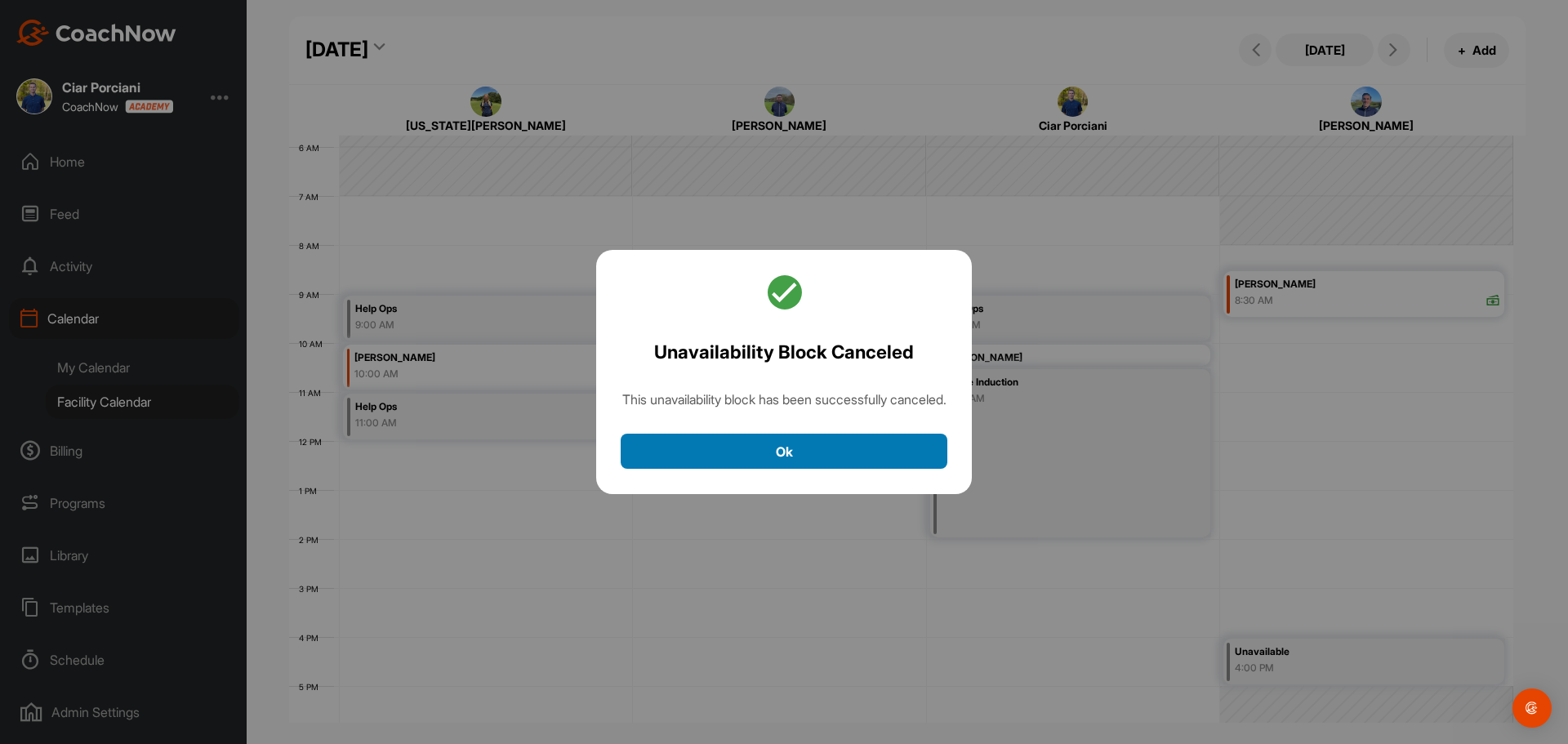
click at [799, 468] on button "Ok" at bounding box center [784, 452] width 327 height 36
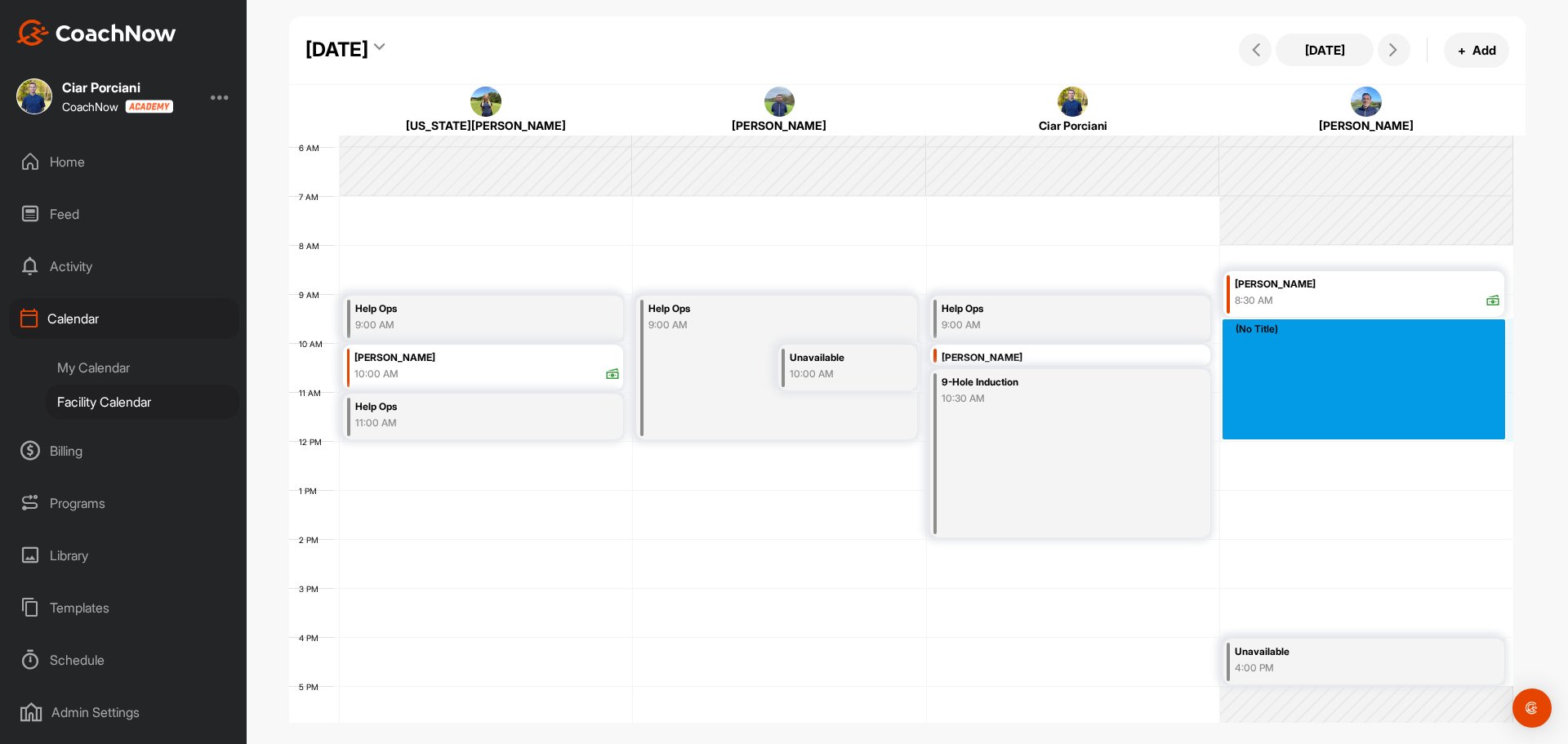
drag, startPoint x: 1253, startPoint y: 343, endPoint x: 1244, endPoint y: 426, distance: 83.5
click at [1244, 426] on div "12 AM 1 AM 2 AM 3 AM 4 AM 5 AM 6 AM 7 AM 8 AM 9 AM 10 AM 11 AM 12 PM 1 PM 2 PM …" at bounding box center [901, 441] width 1225 height 1176
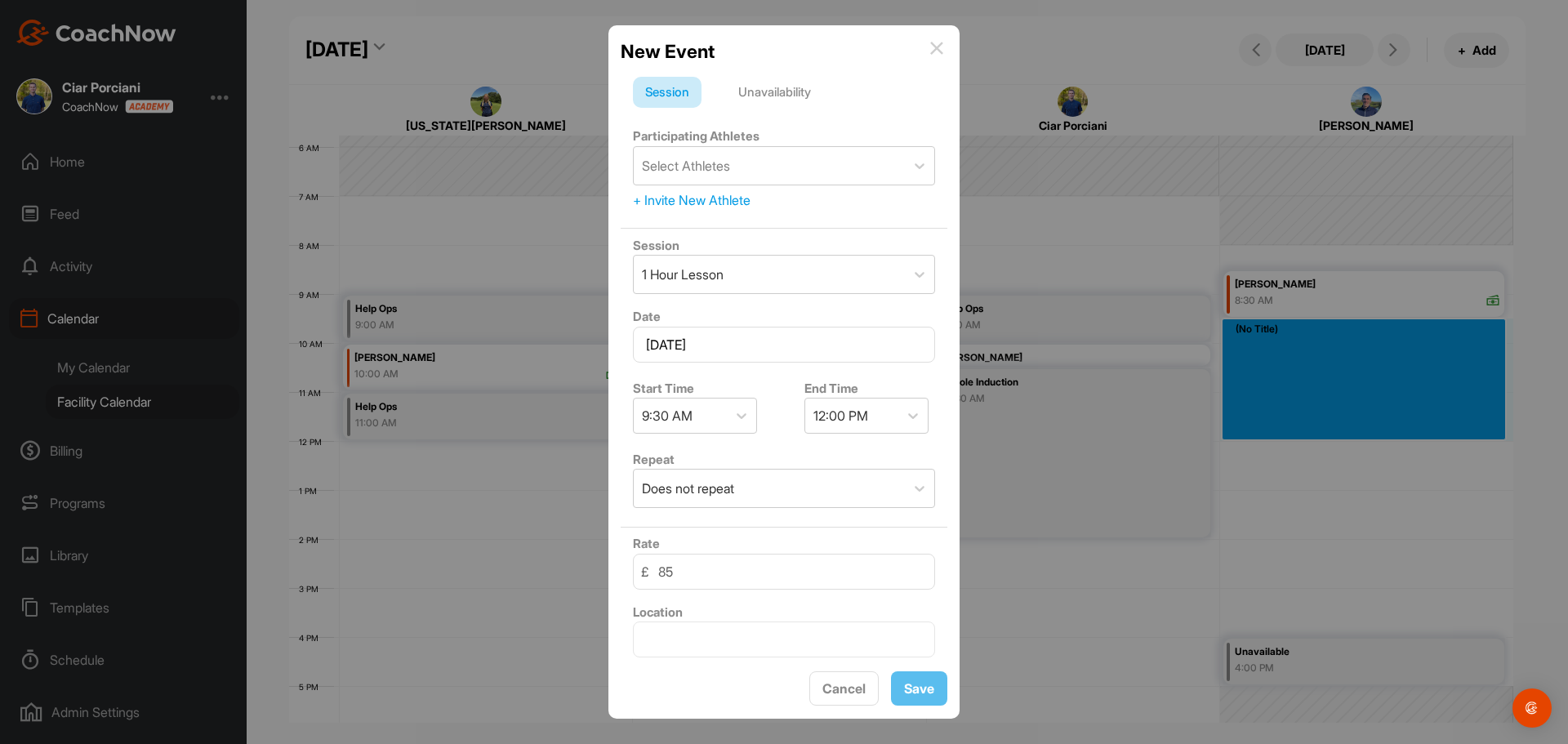
click at [784, 94] on div "Unavailability" at bounding box center [775, 92] width 97 height 31
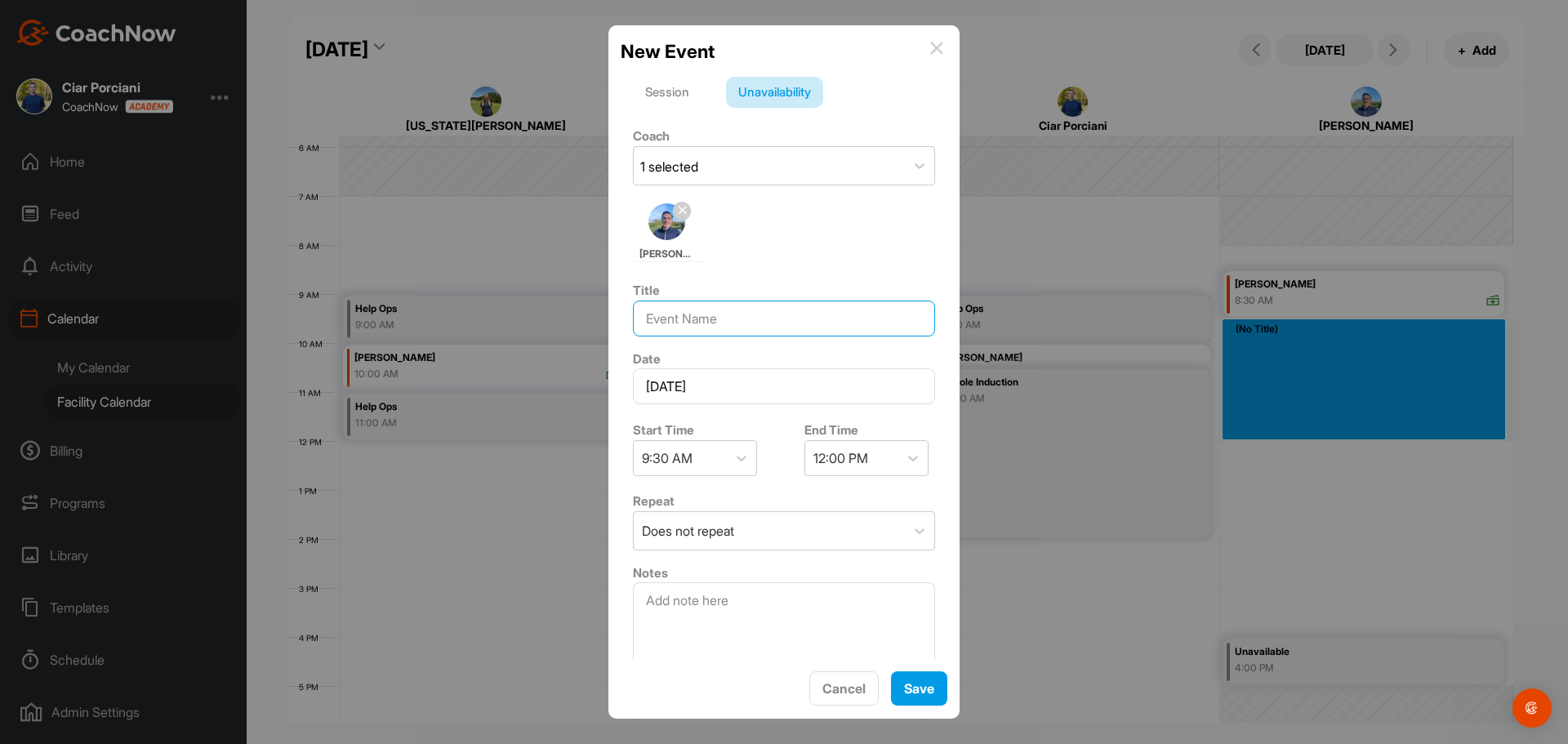
click at [757, 325] on input at bounding box center [784, 318] width 302 height 36
type input "Help Ops"
click at [936, 704] on button "Save" at bounding box center [920, 690] width 56 height 36
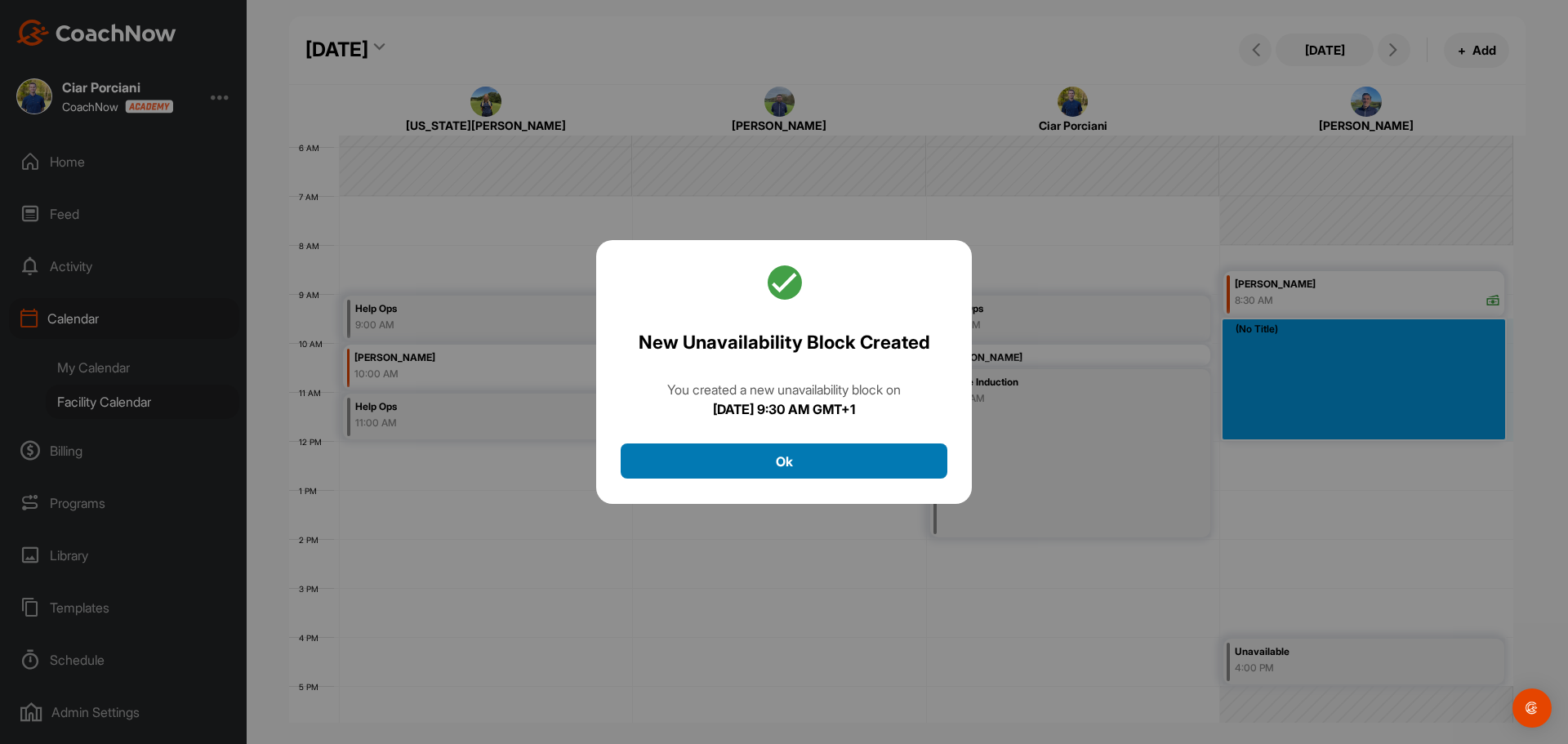
click at [759, 471] on button "Ok" at bounding box center [784, 461] width 327 height 36
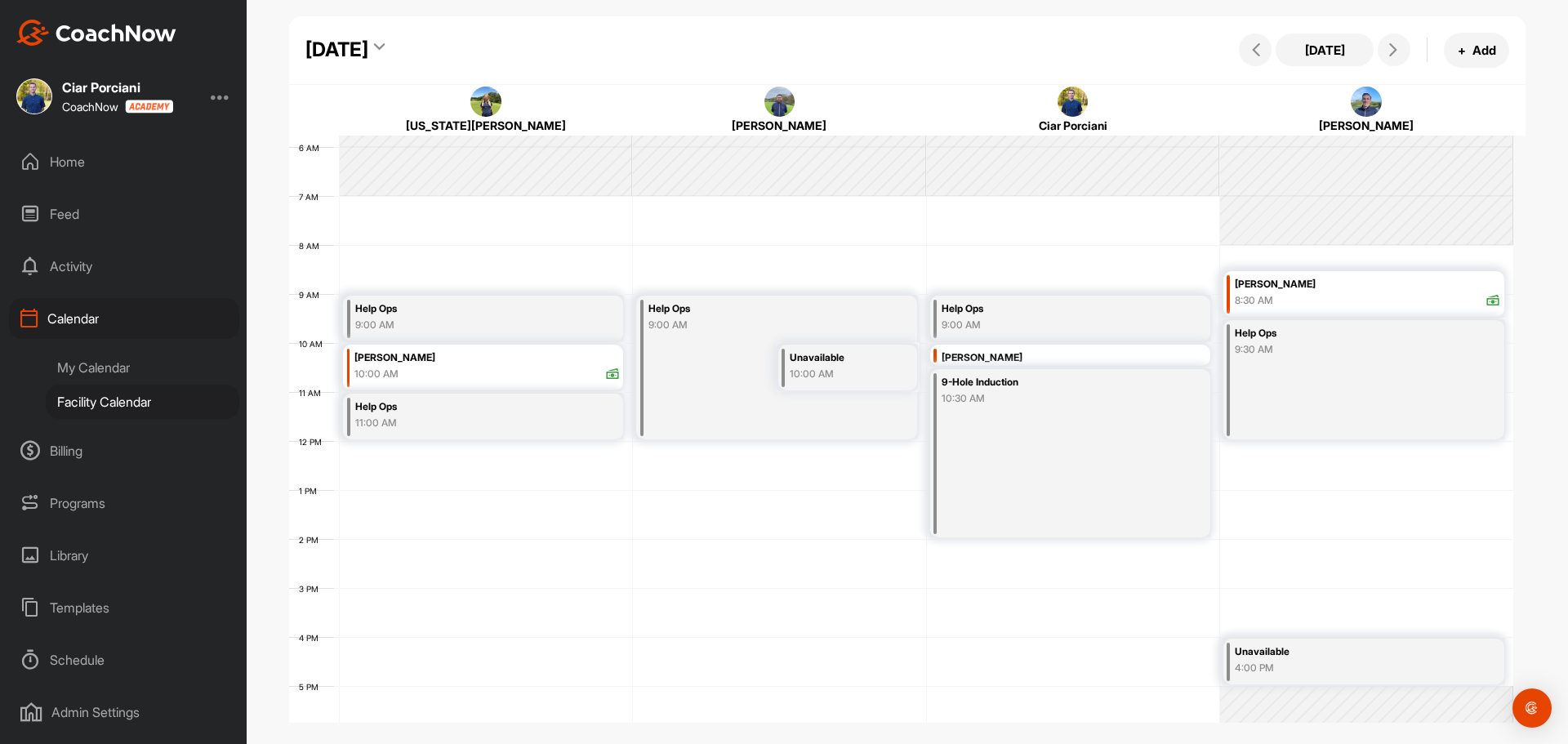
click at [452, 35] on div "[DATE] [DATE] + Add" at bounding box center [907, 50] width 1238 height 68
click at [369, 55] on div "[DATE]" at bounding box center [337, 50] width 63 height 29
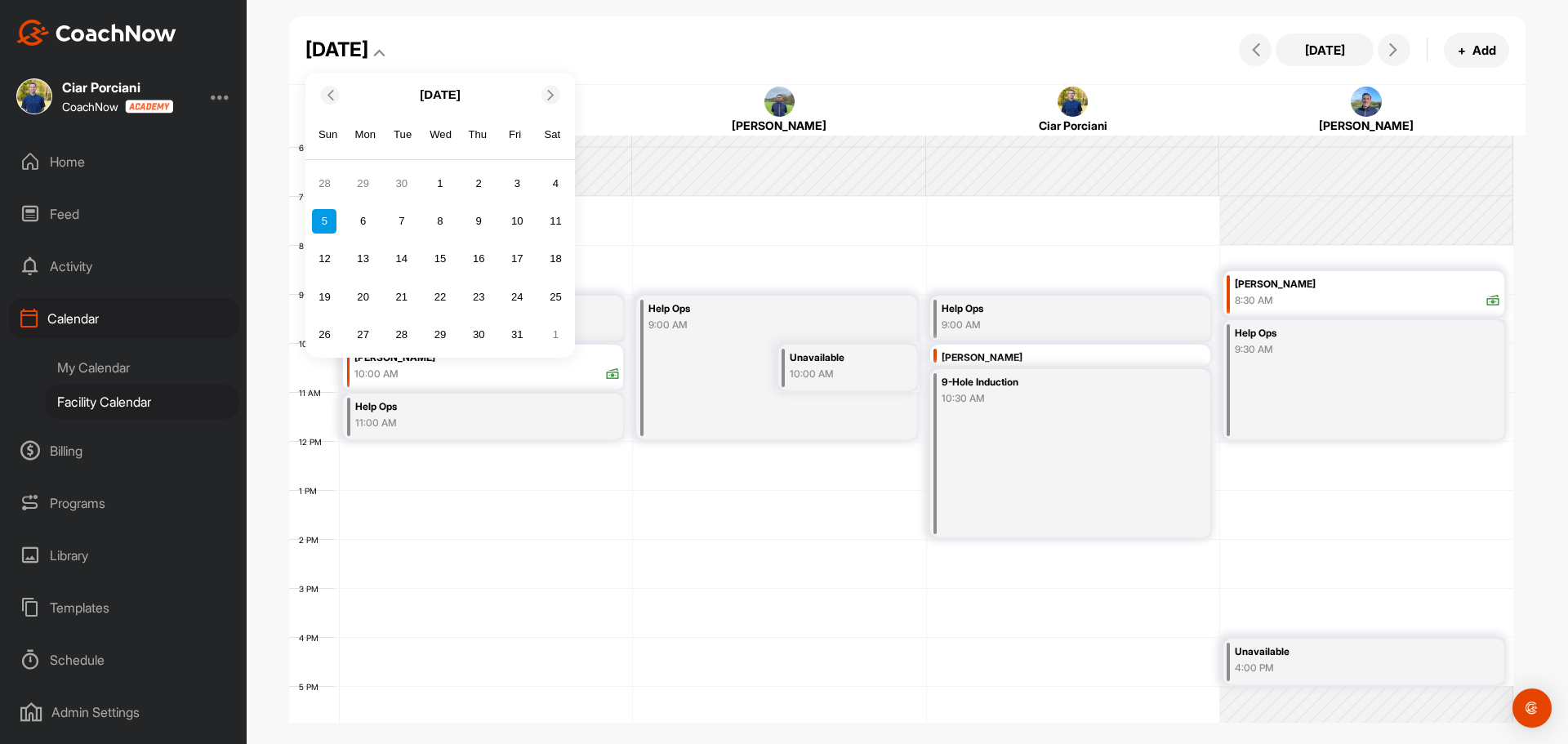
click at [328, 255] on div "12" at bounding box center [325, 259] width 24 height 24
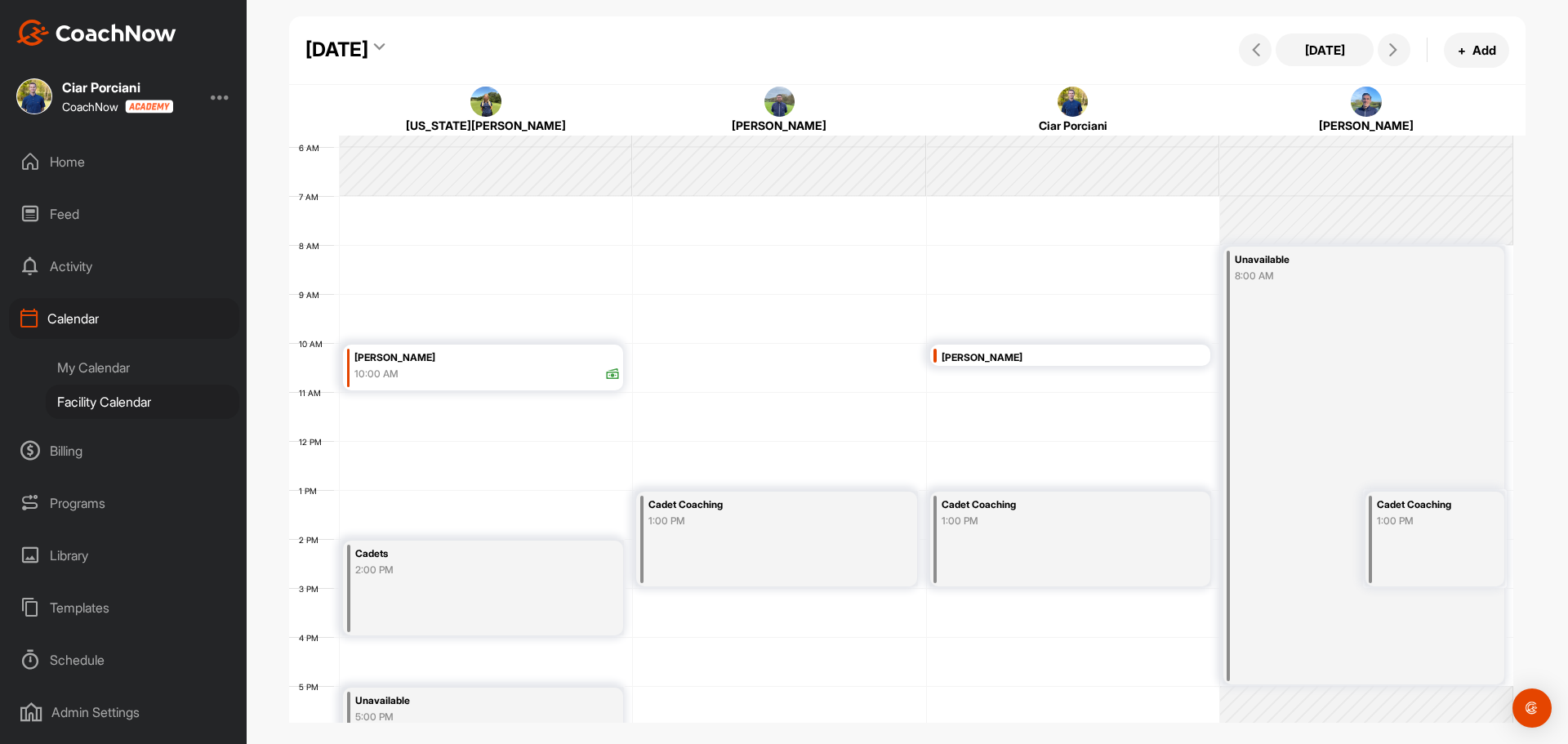
scroll to position [364, 0]
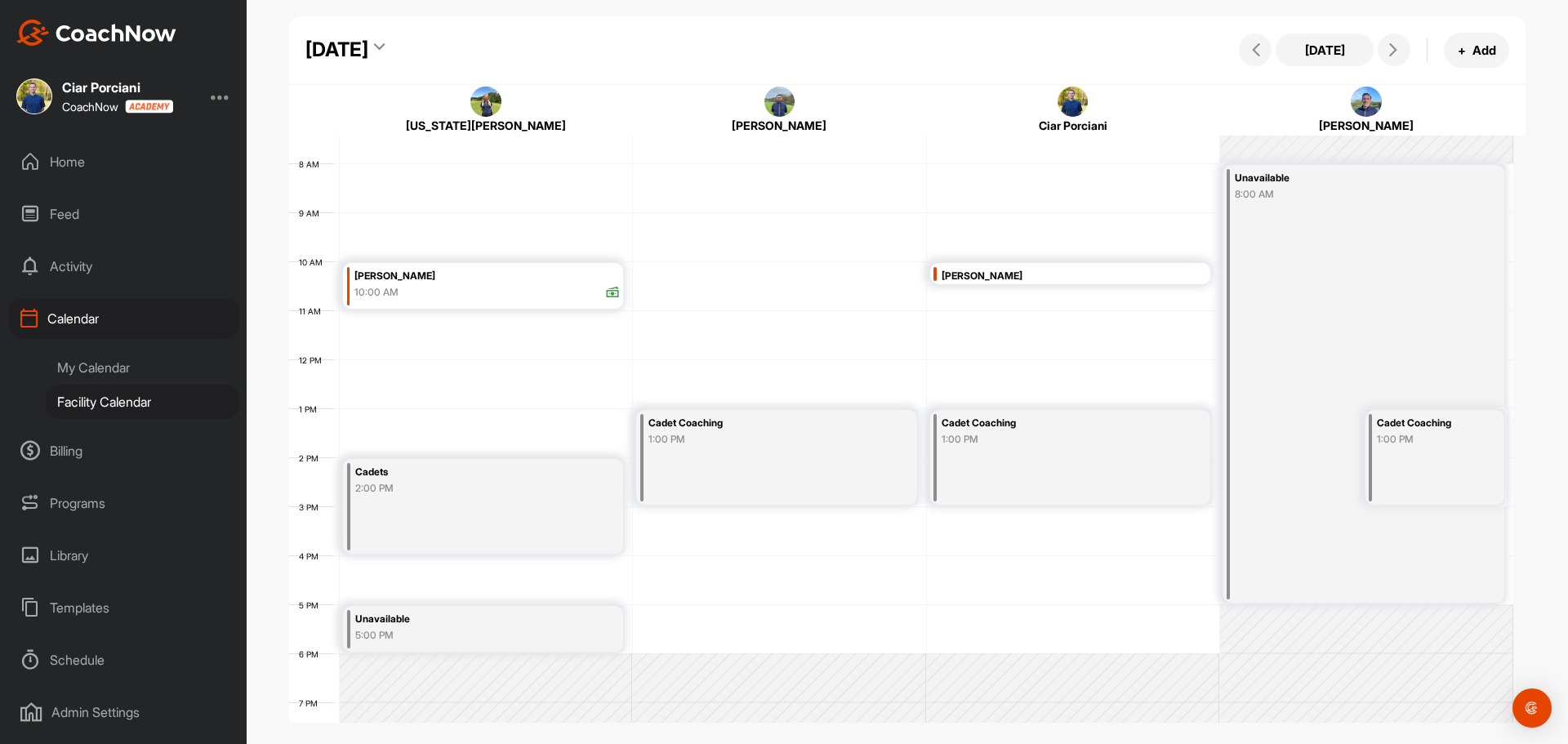
click at [449, 499] on div "Cadets 2:00 PM" at bounding box center [483, 506] width 280 height 95
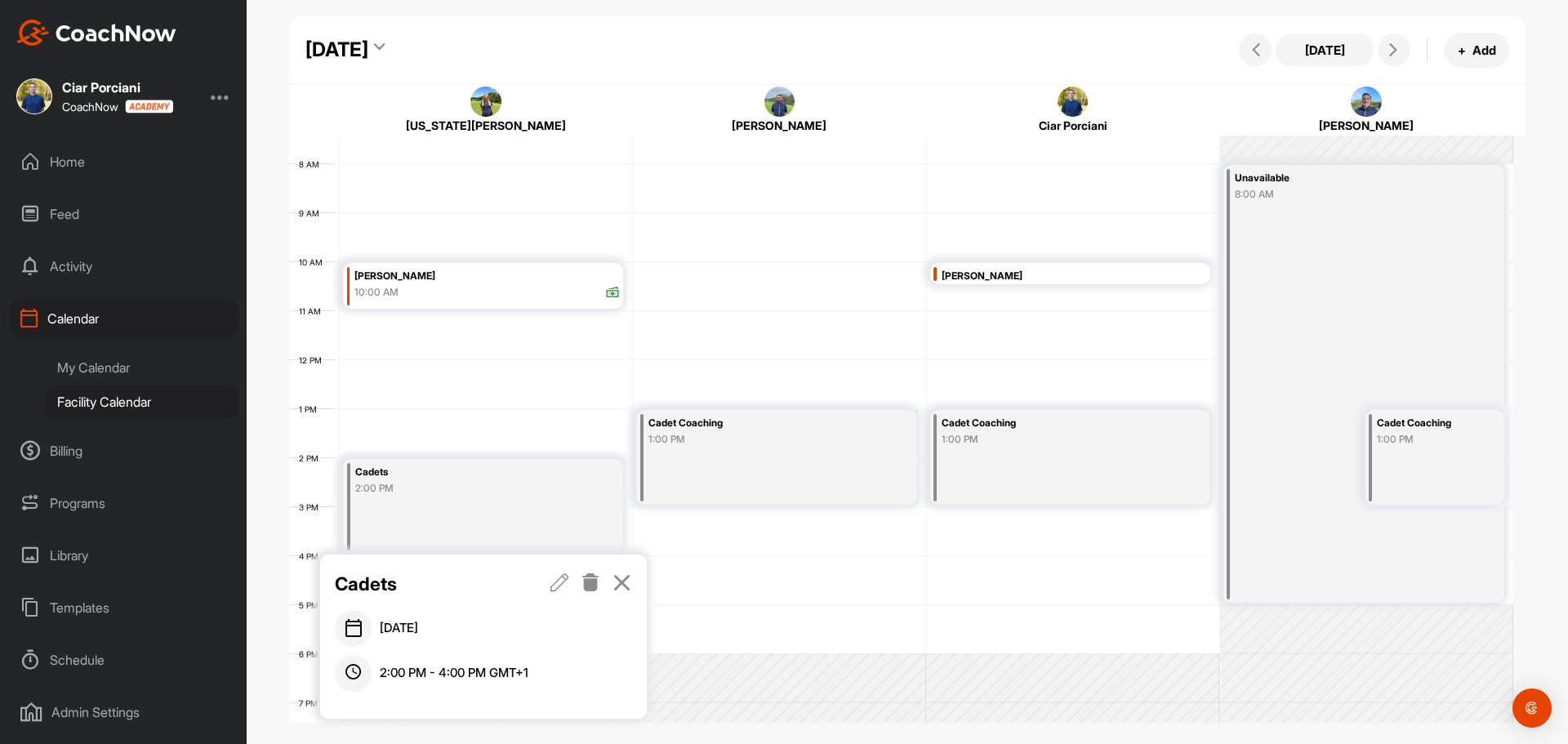
click at [557, 582] on icon at bounding box center [559, 582] width 19 height 18
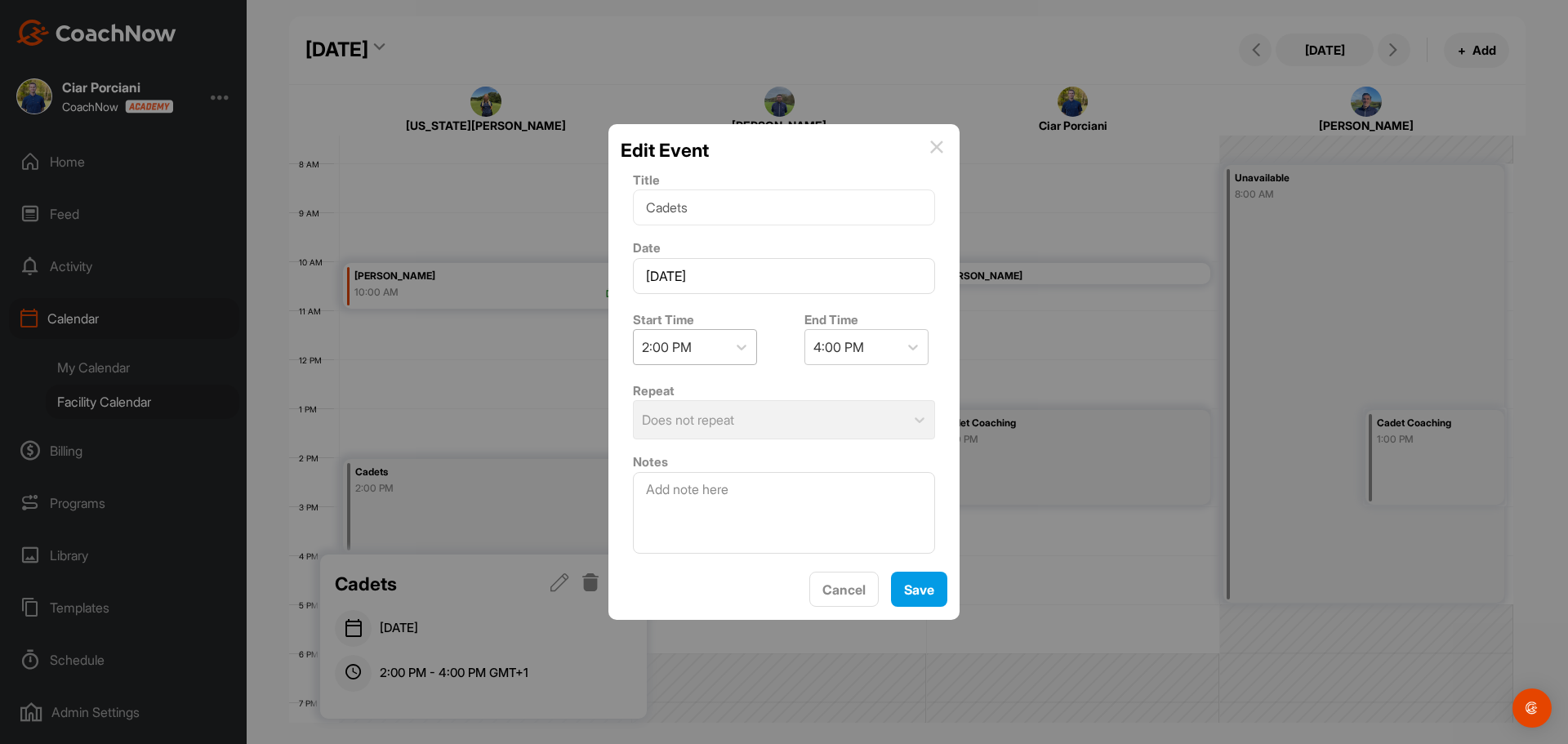
click at [718, 340] on div "2:00 PM" at bounding box center [681, 347] width 94 height 35
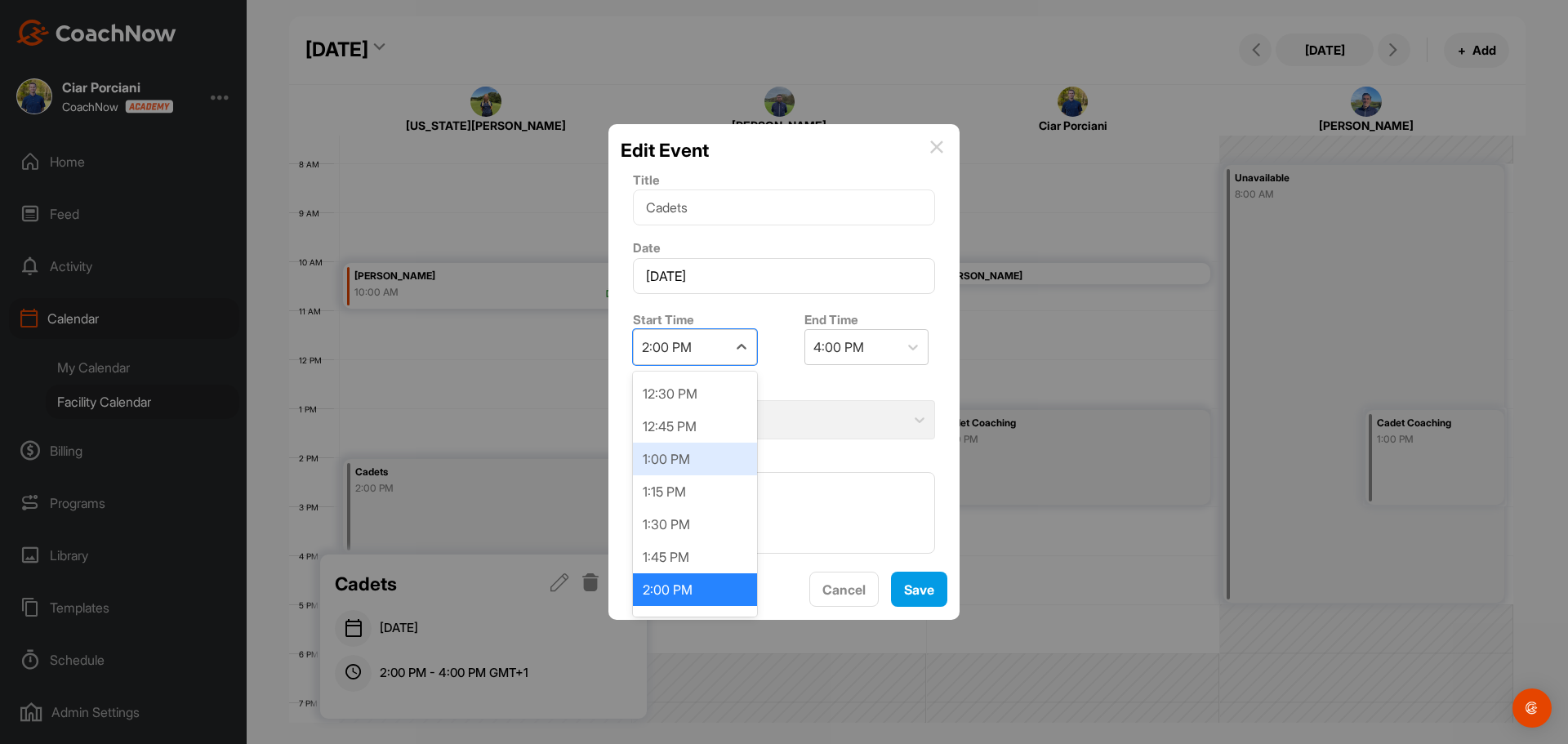
click at [671, 474] on div "1:00 PM" at bounding box center [695, 459] width 124 height 33
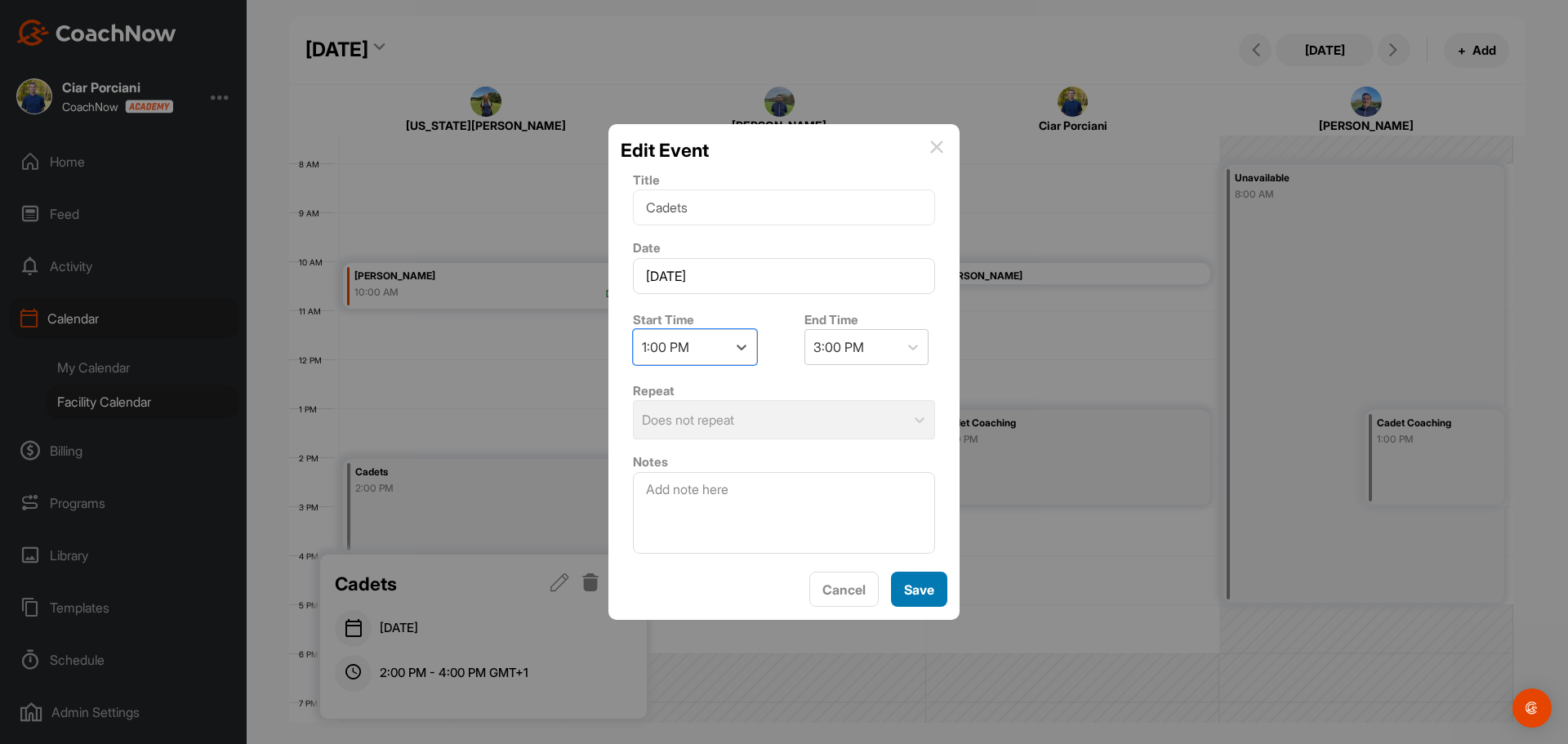
click at [932, 600] on button "Save" at bounding box center [920, 590] width 56 height 36
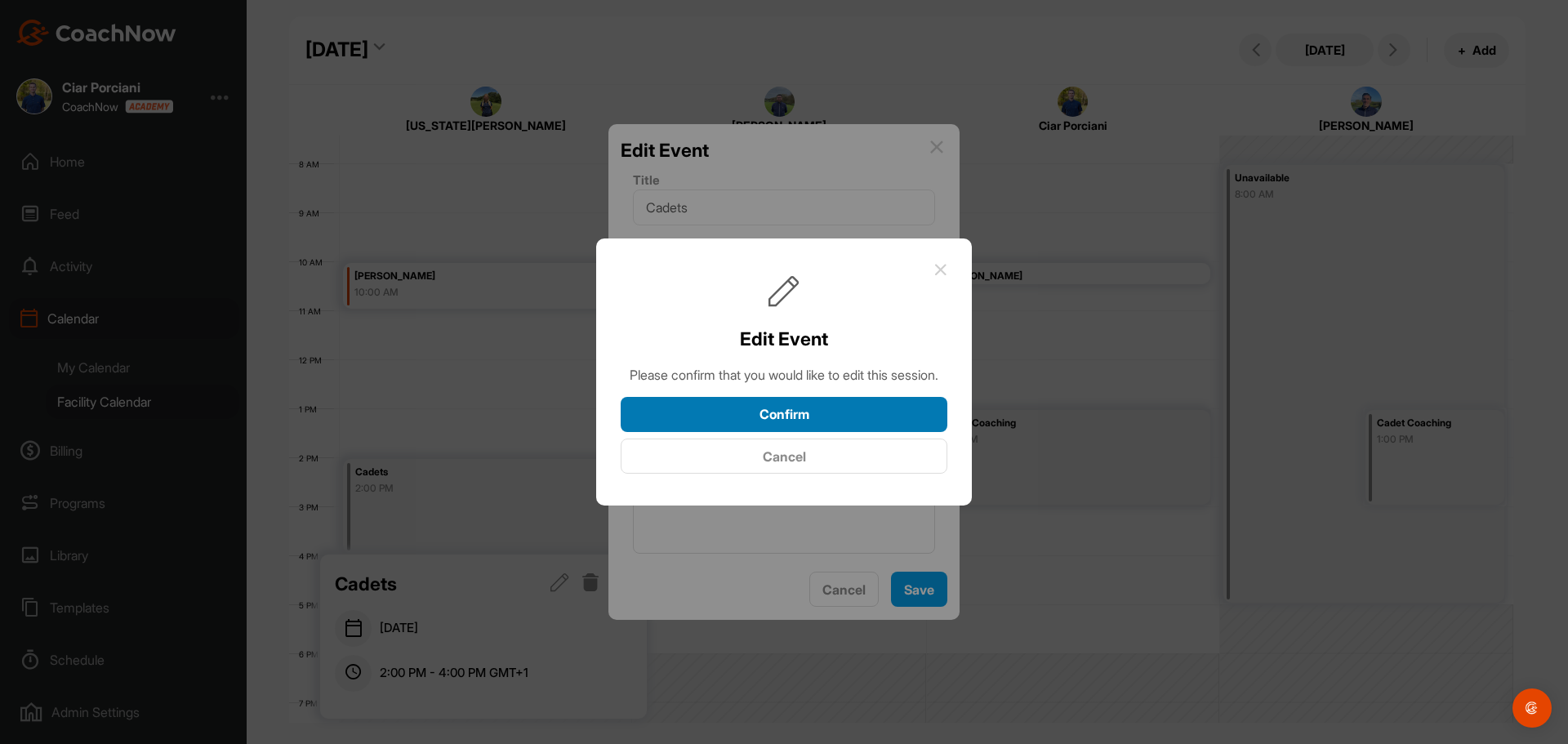
click at [806, 432] on button "Confirm" at bounding box center [784, 415] width 327 height 36
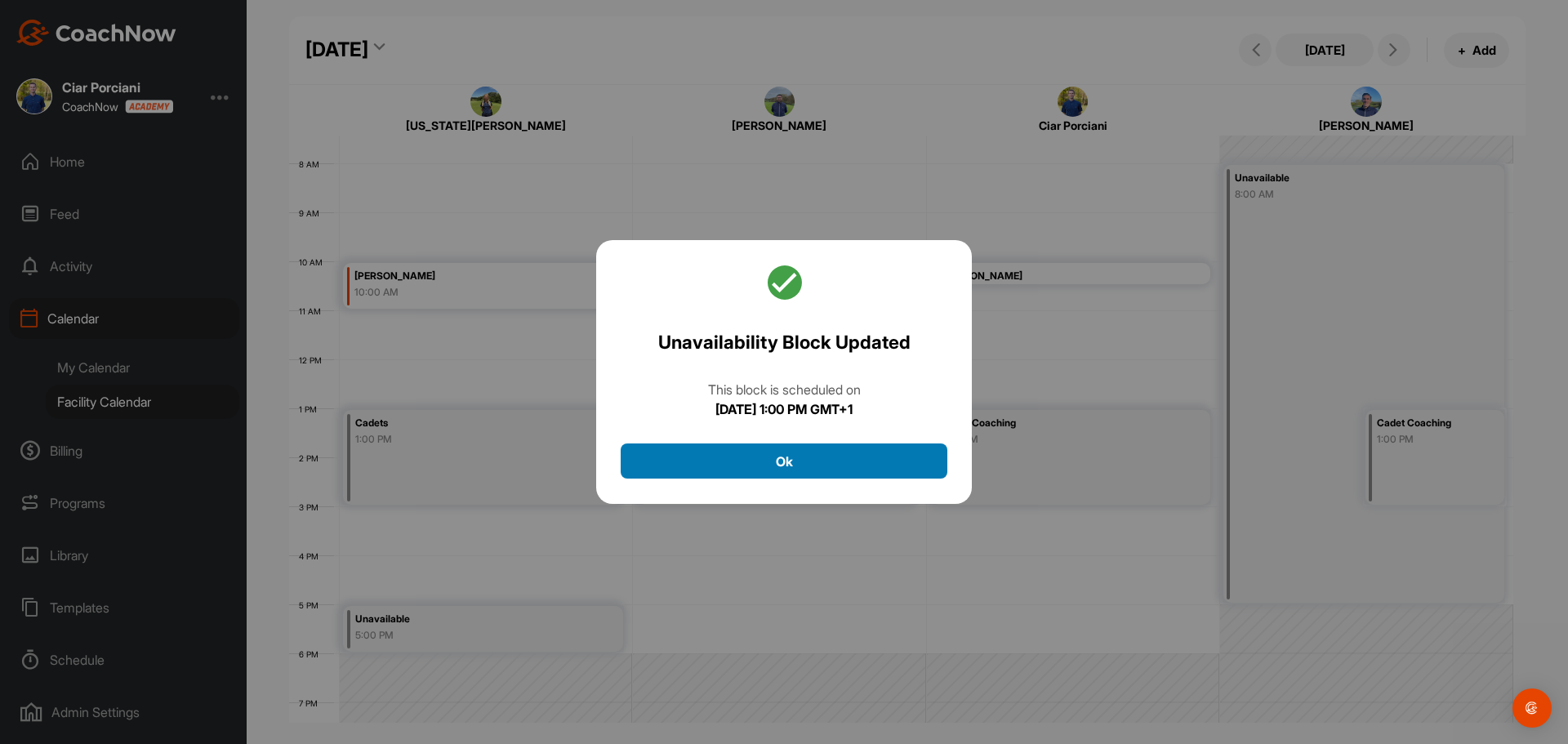
click at [773, 454] on button "Ok" at bounding box center [784, 461] width 327 height 36
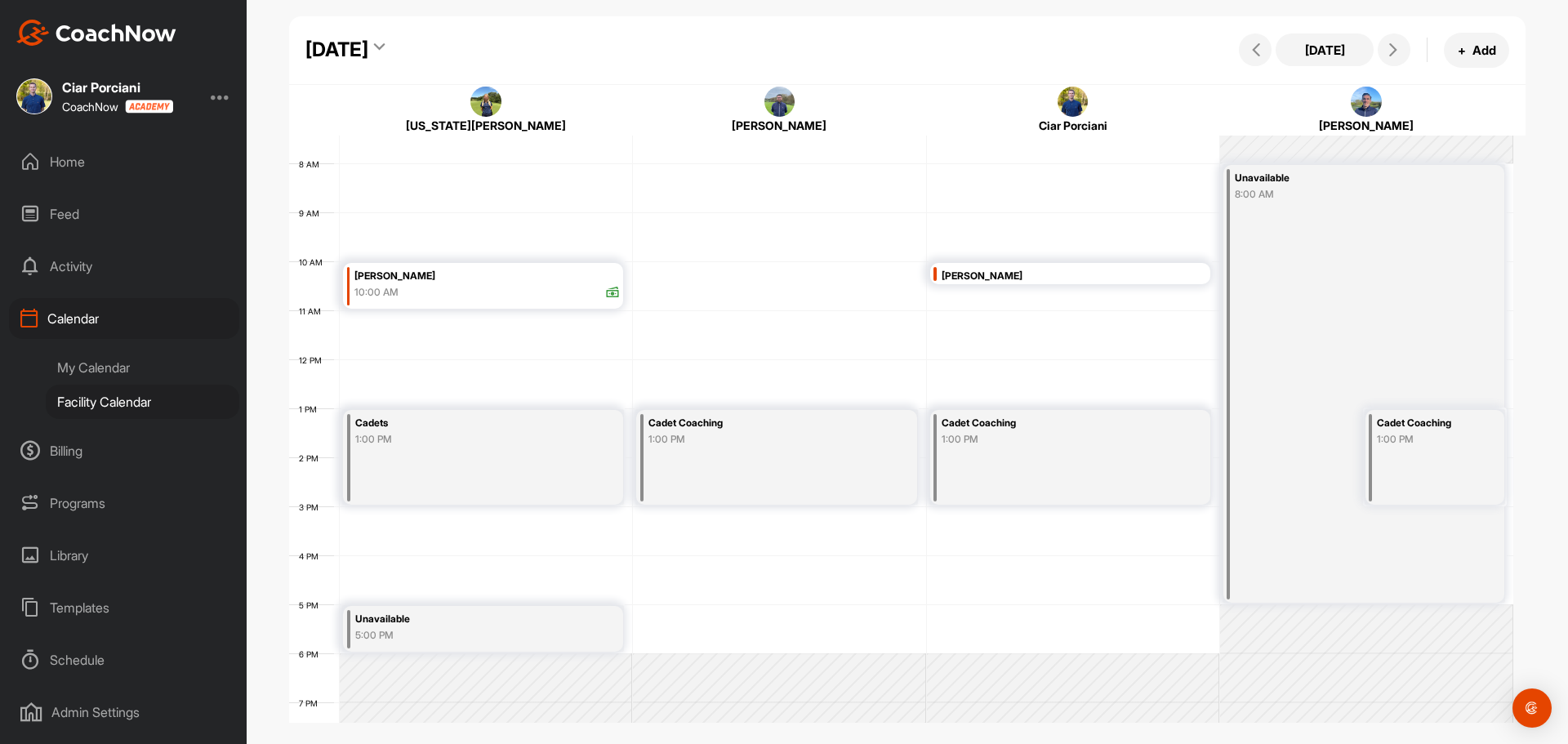
click at [369, 42] on div "[DATE]" at bounding box center [337, 50] width 63 height 29
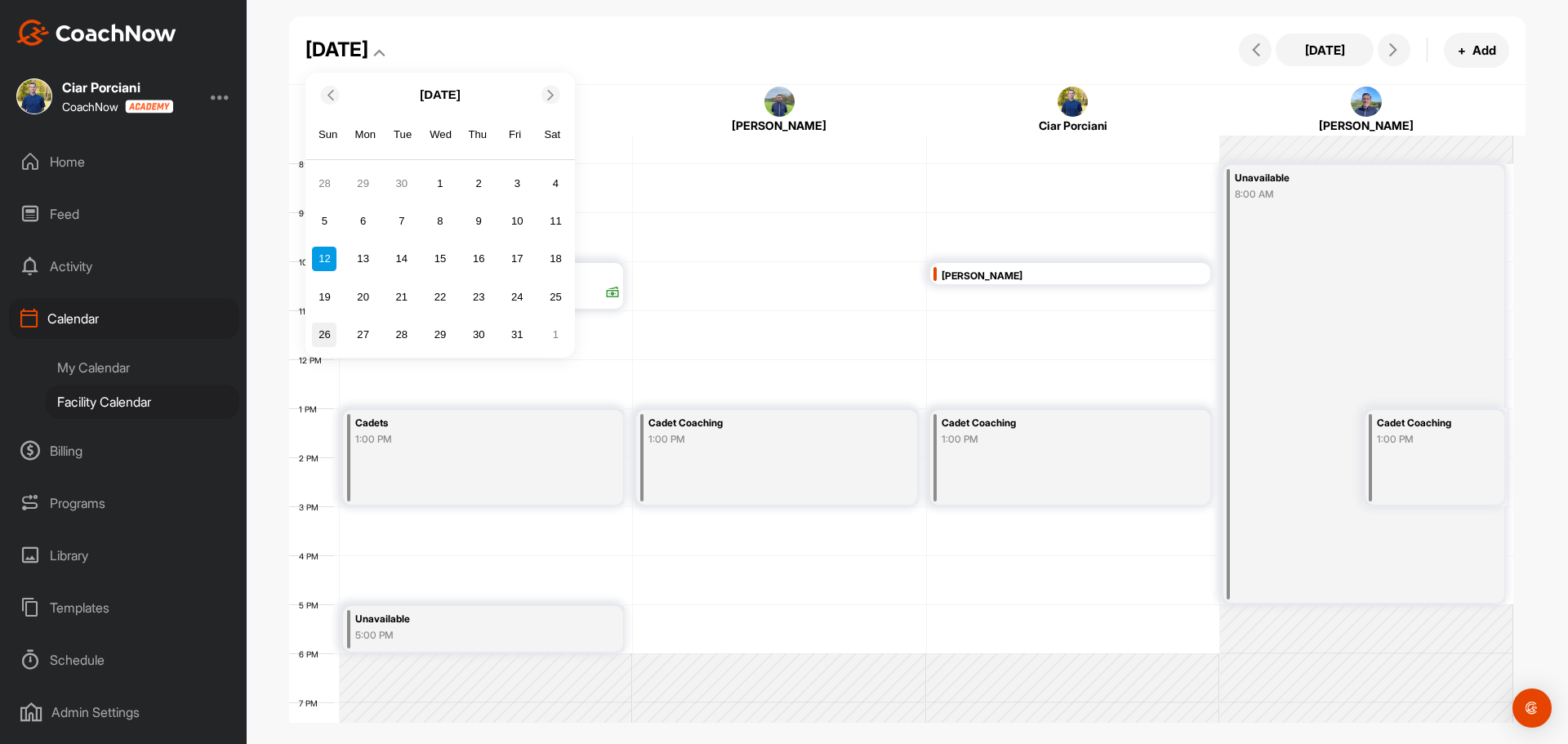
click at [326, 333] on div "26" at bounding box center [325, 335] width 24 height 24
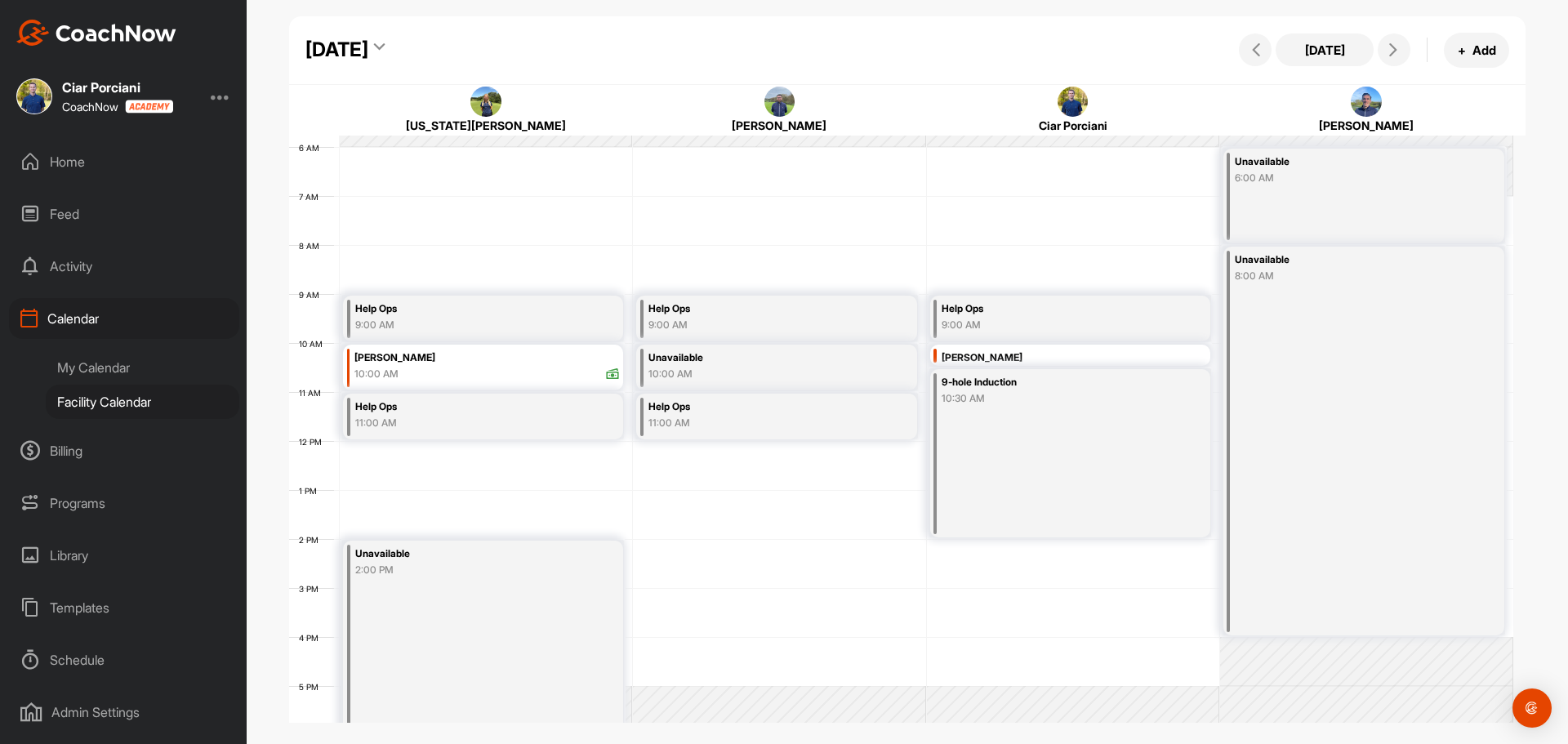
click at [460, 317] on div "Help Ops" at bounding box center [464, 309] width 218 height 19
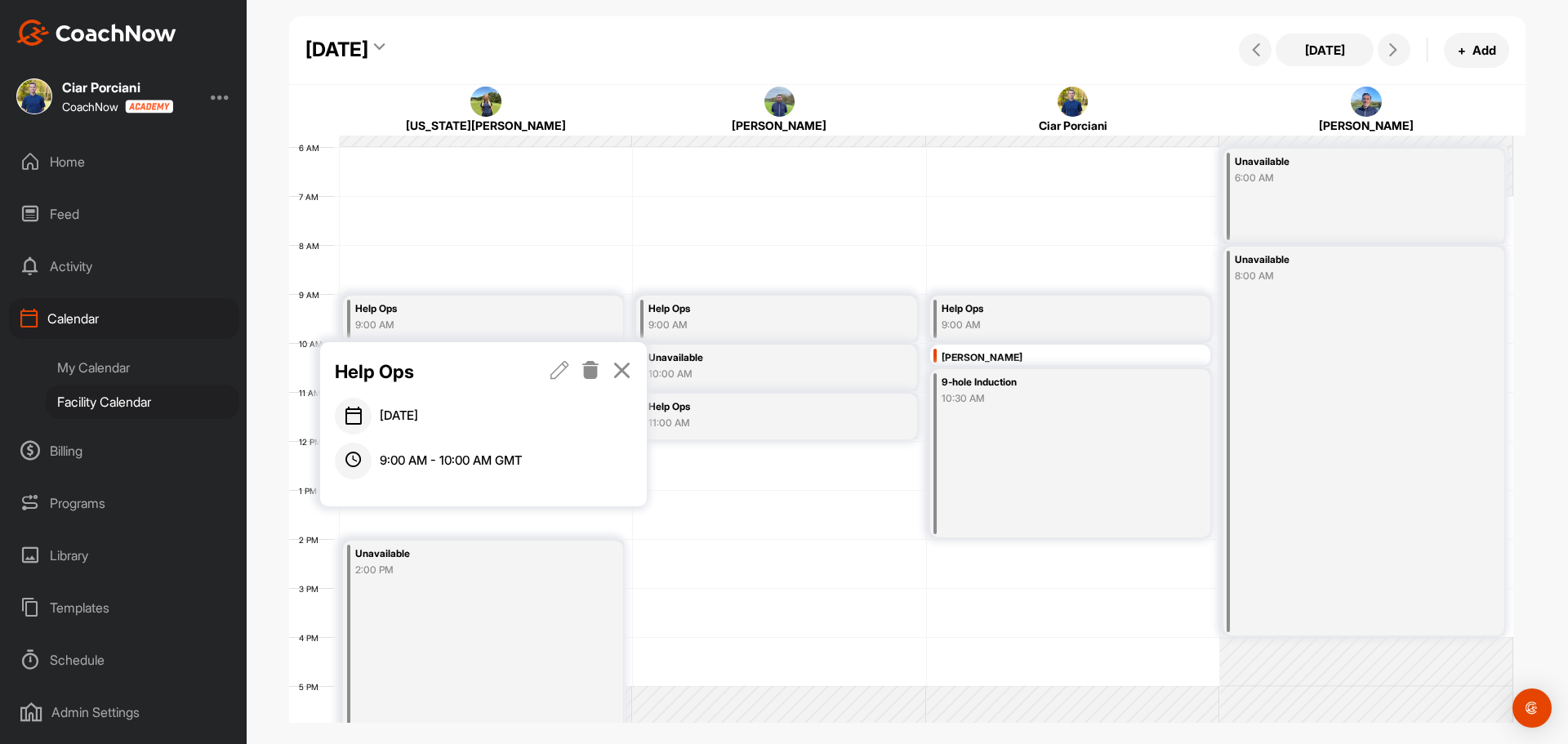
click at [585, 368] on icon at bounding box center [591, 370] width 19 height 18
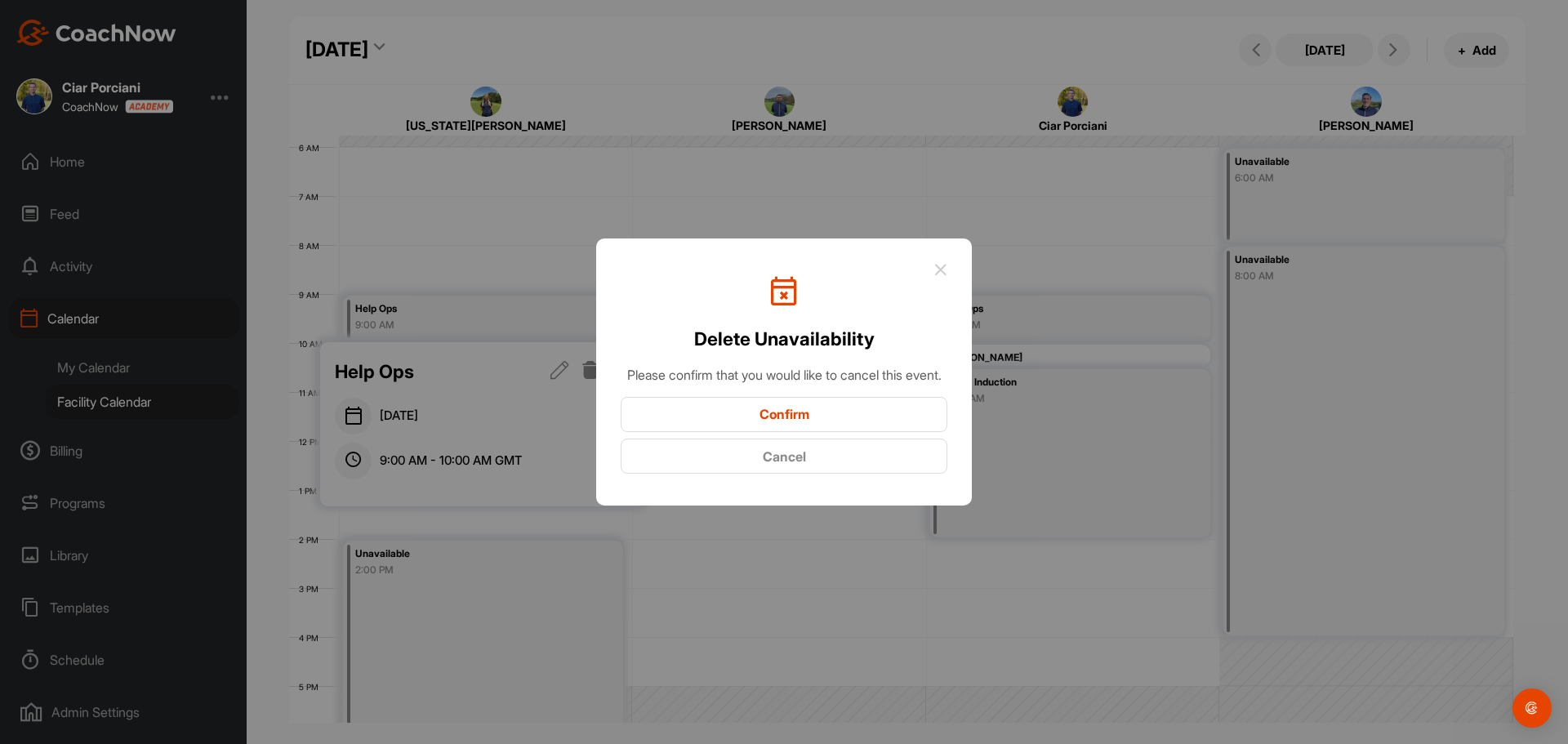
click at [778, 416] on button "Confirm" at bounding box center [784, 415] width 327 height 36
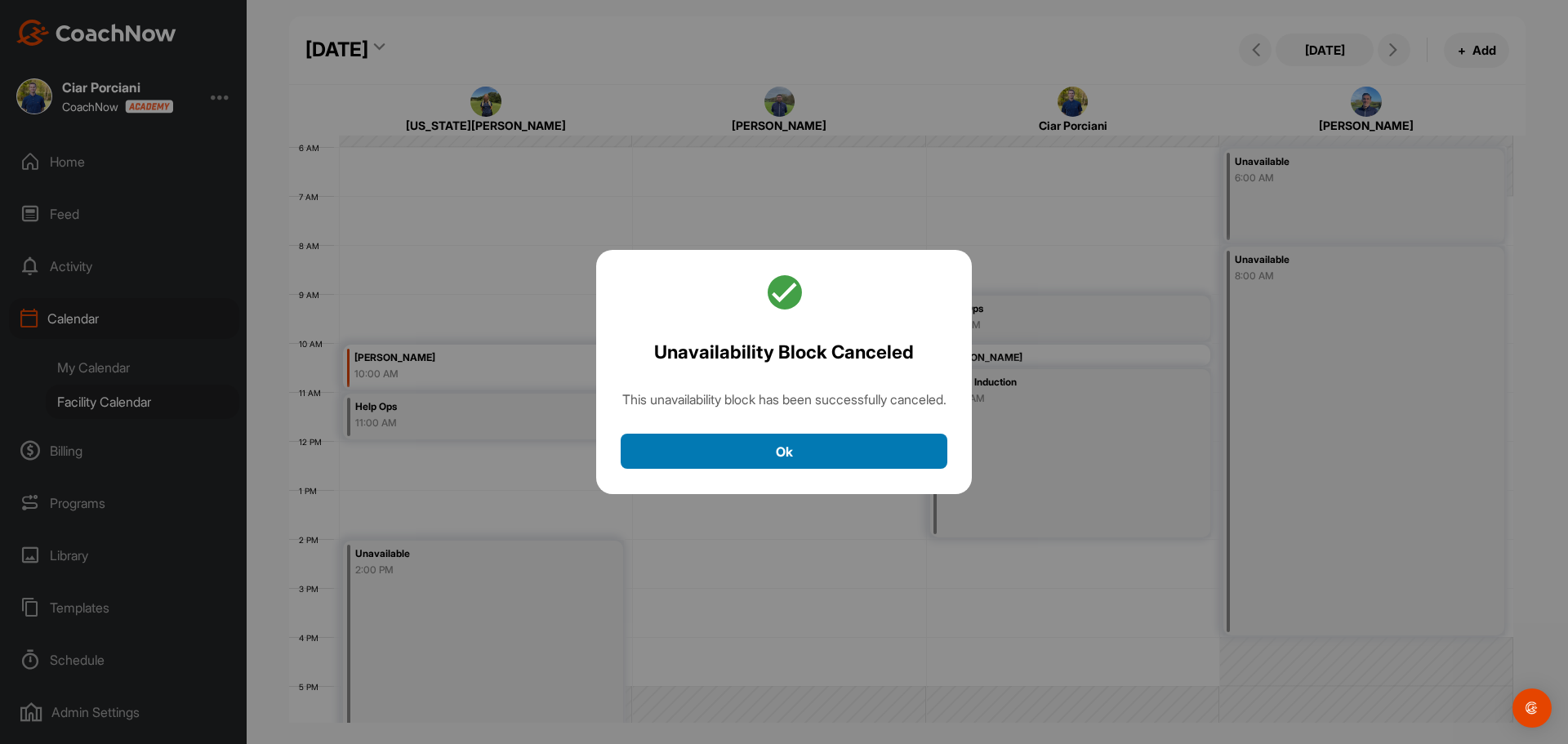
drag, startPoint x: 779, startPoint y: 471, endPoint x: 692, endPoint y: 454, distance: 88.6
click at [770, 467] on button "Ok" at bounding box center [784, 452] width 327 height 36
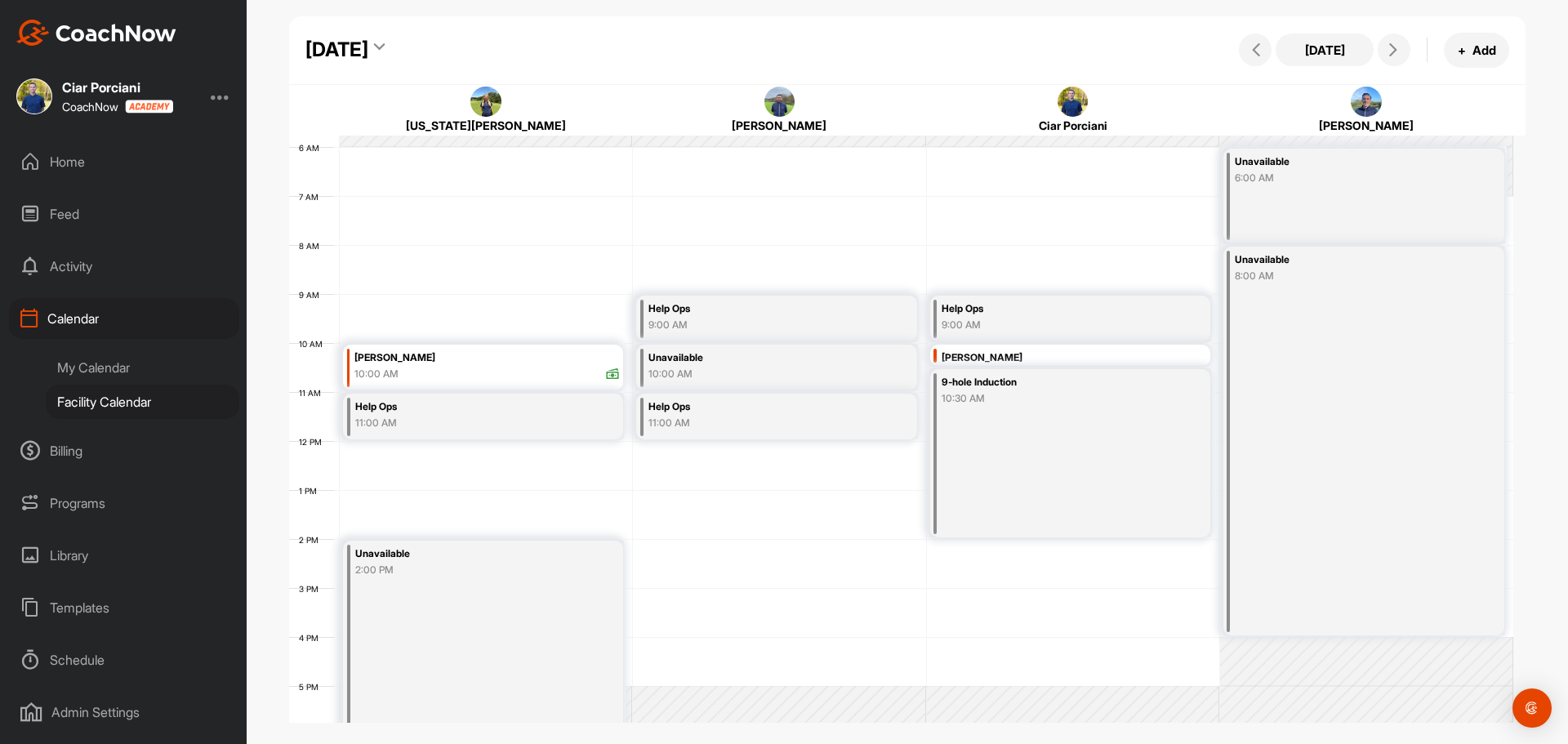
click at [498, 427] on div "11:00 AM" at bounding box center [464, 423] width 218 height 15
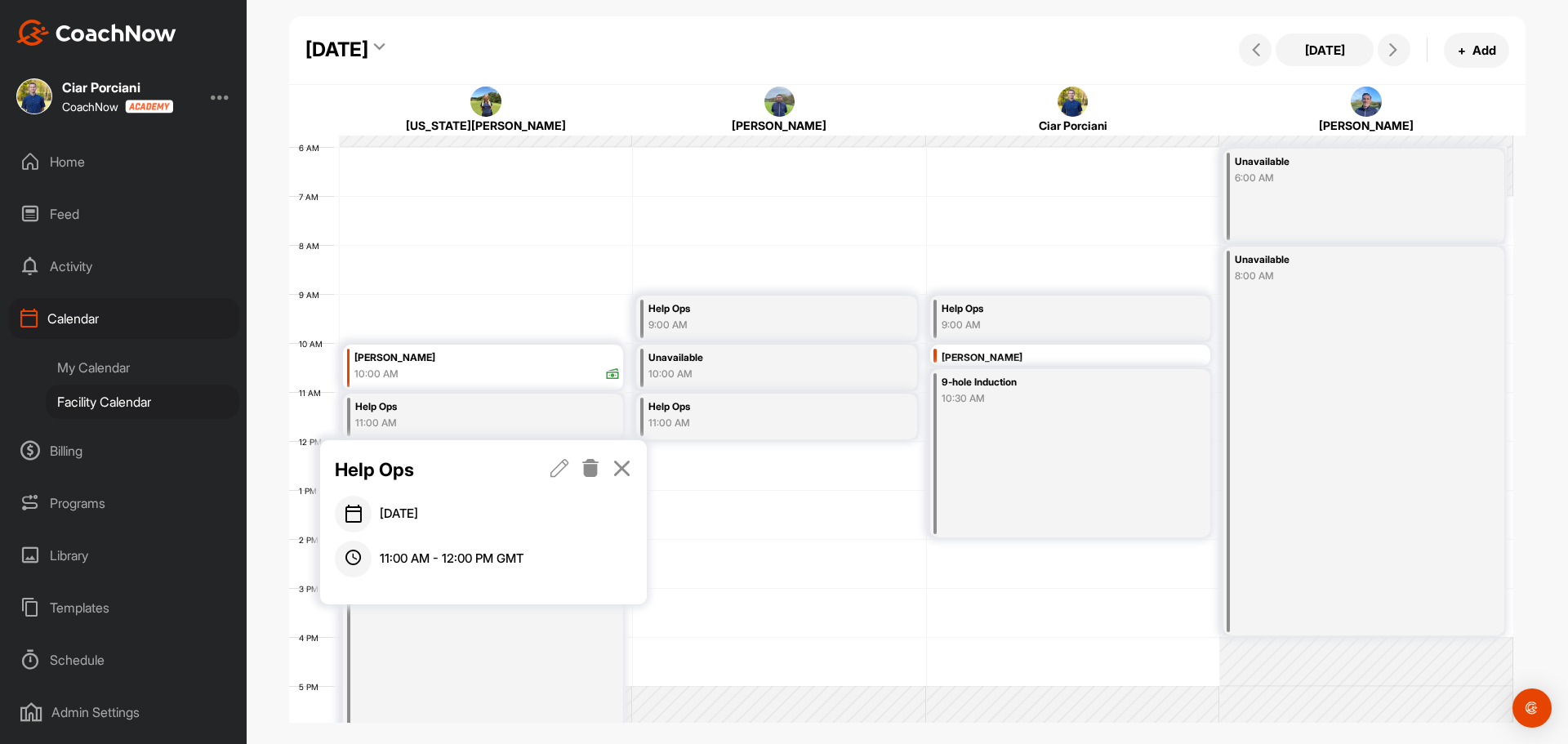
click at [589, 456] on link at bounding box center [591, 470] width 19 height 28
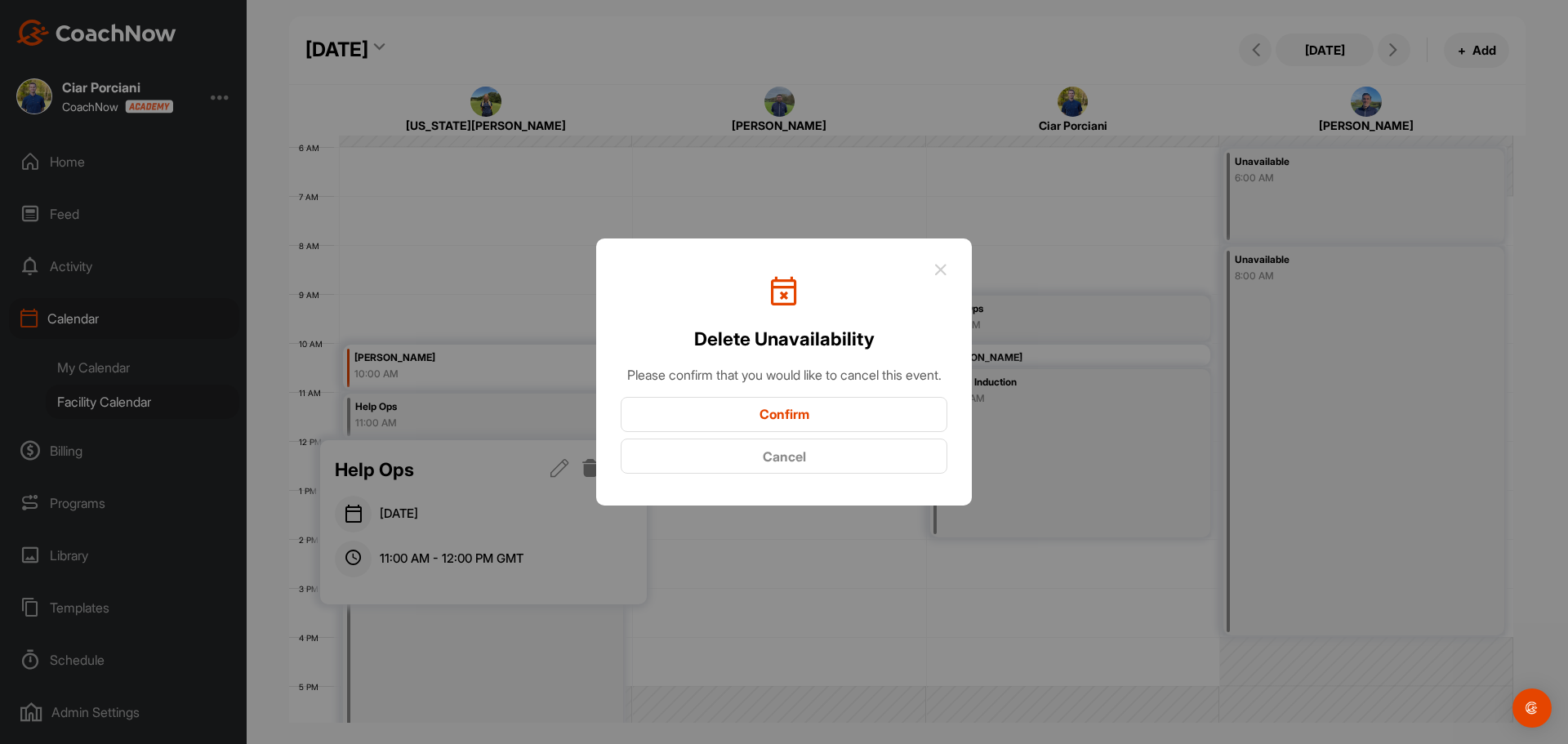
click at [764, 422] on button "Confirm" at bounding box center [784, 415] width 327 height 36
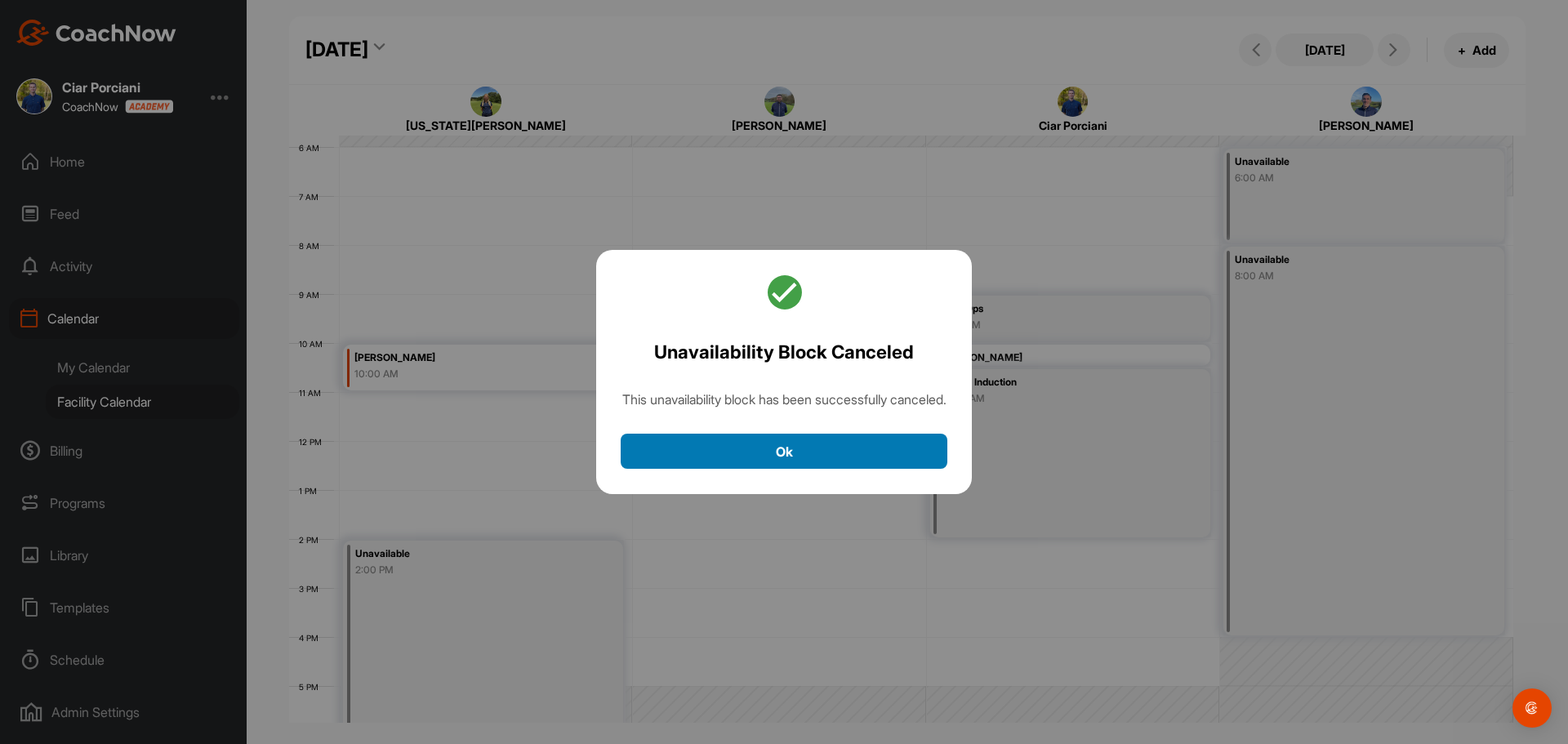
click at [751, 469] on button "Ok" at bounding box center [784, 452] width 327 height 36
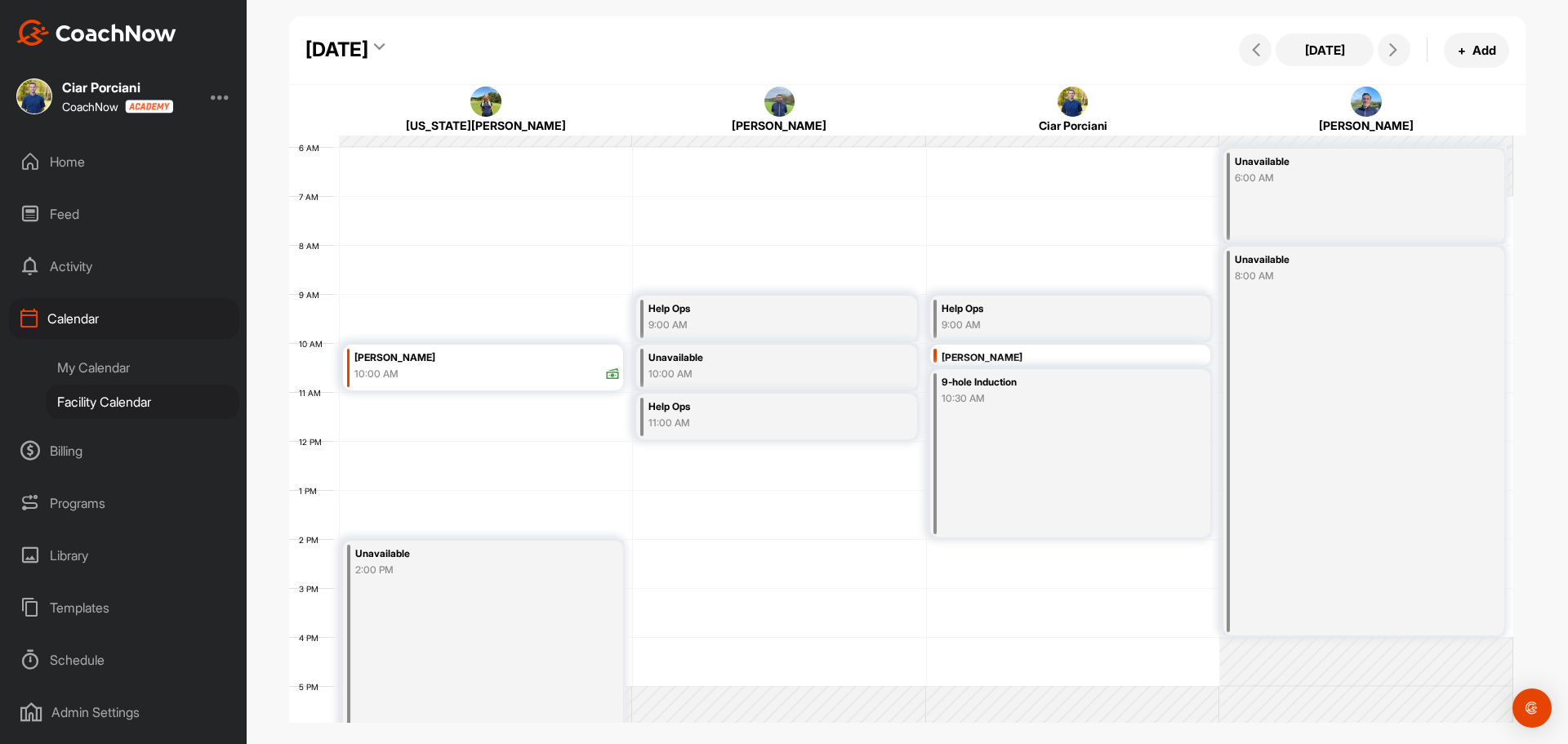
click at [736, 318] on div "9:00 AM" at bounding box center [757, 326] width 218 height 15
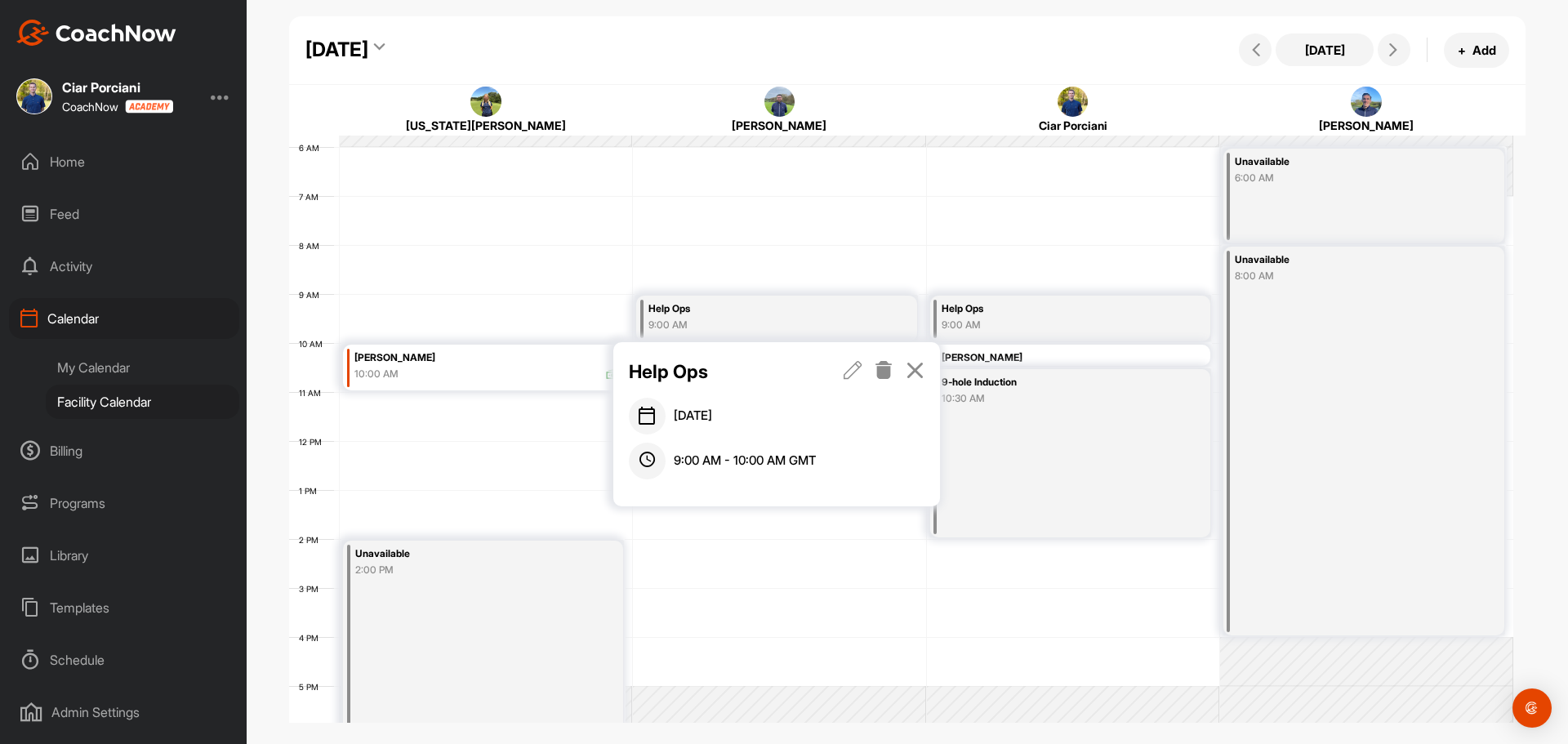
click at [879, 368] on icon at bounding box center [884, 370] width 19 height 18
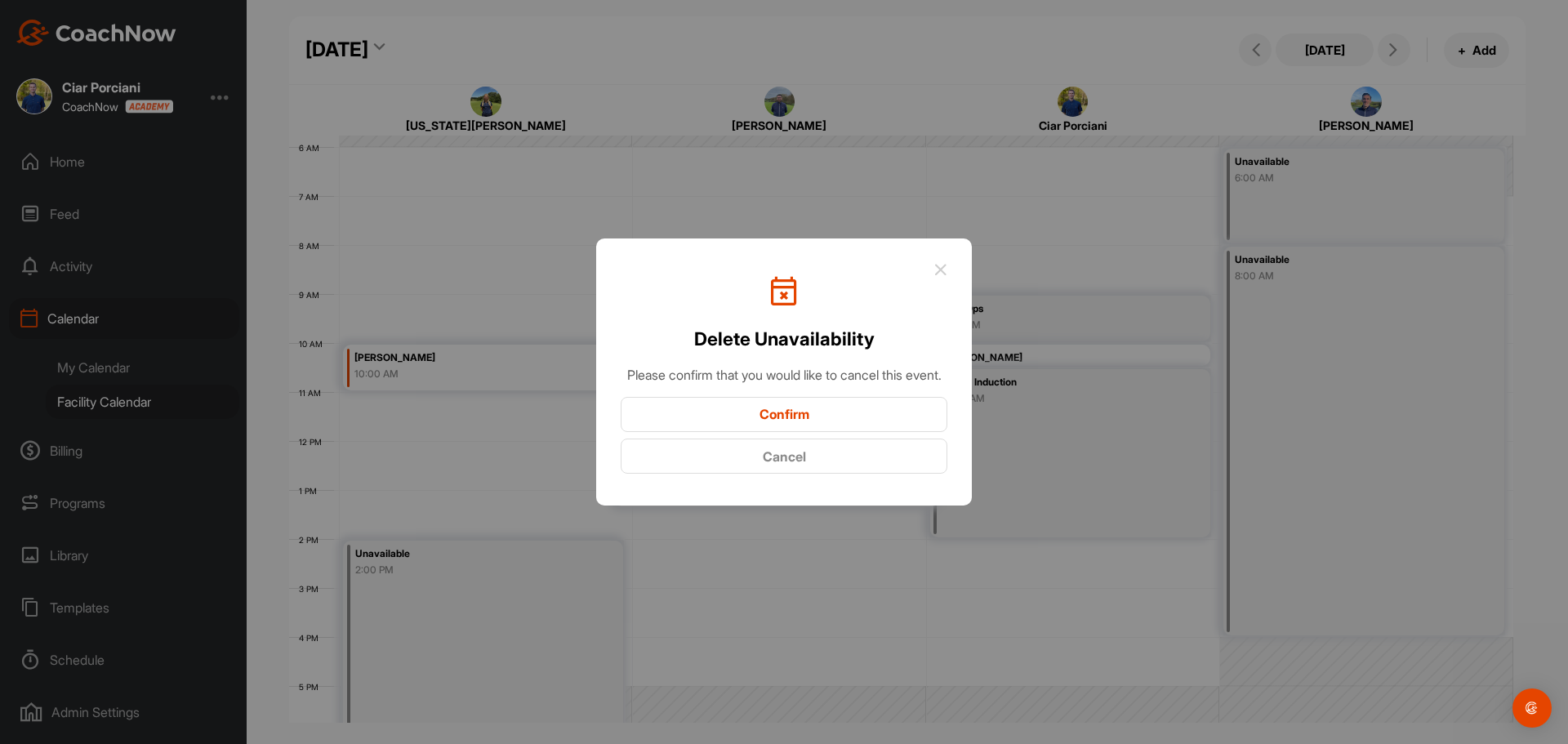
click at [796, 432] on button "Confirm" at bounding box center [784, 415] width 327 height 36
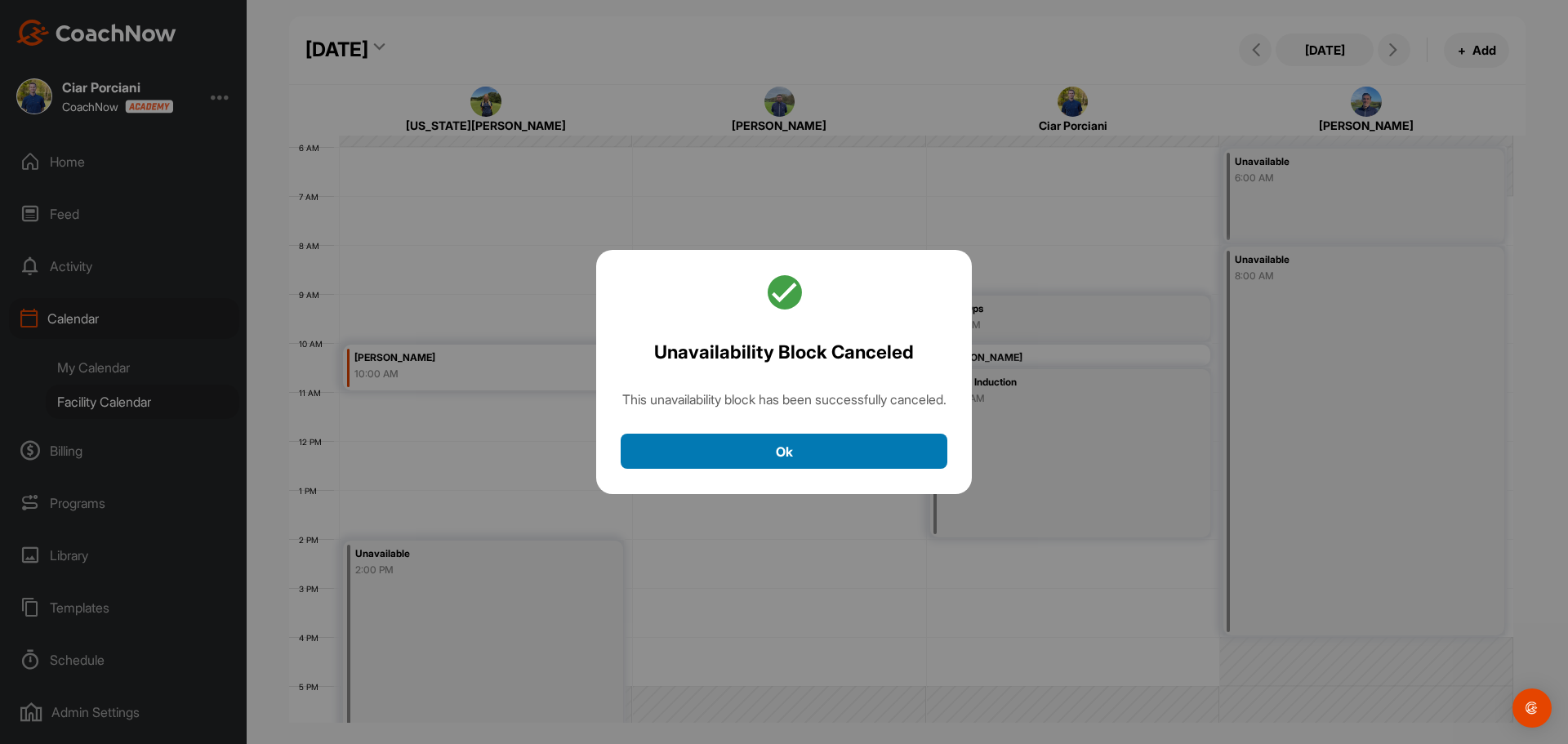
click at [797, 455] on button "Ok" at bounding box center [784, 452] width 327 height 36
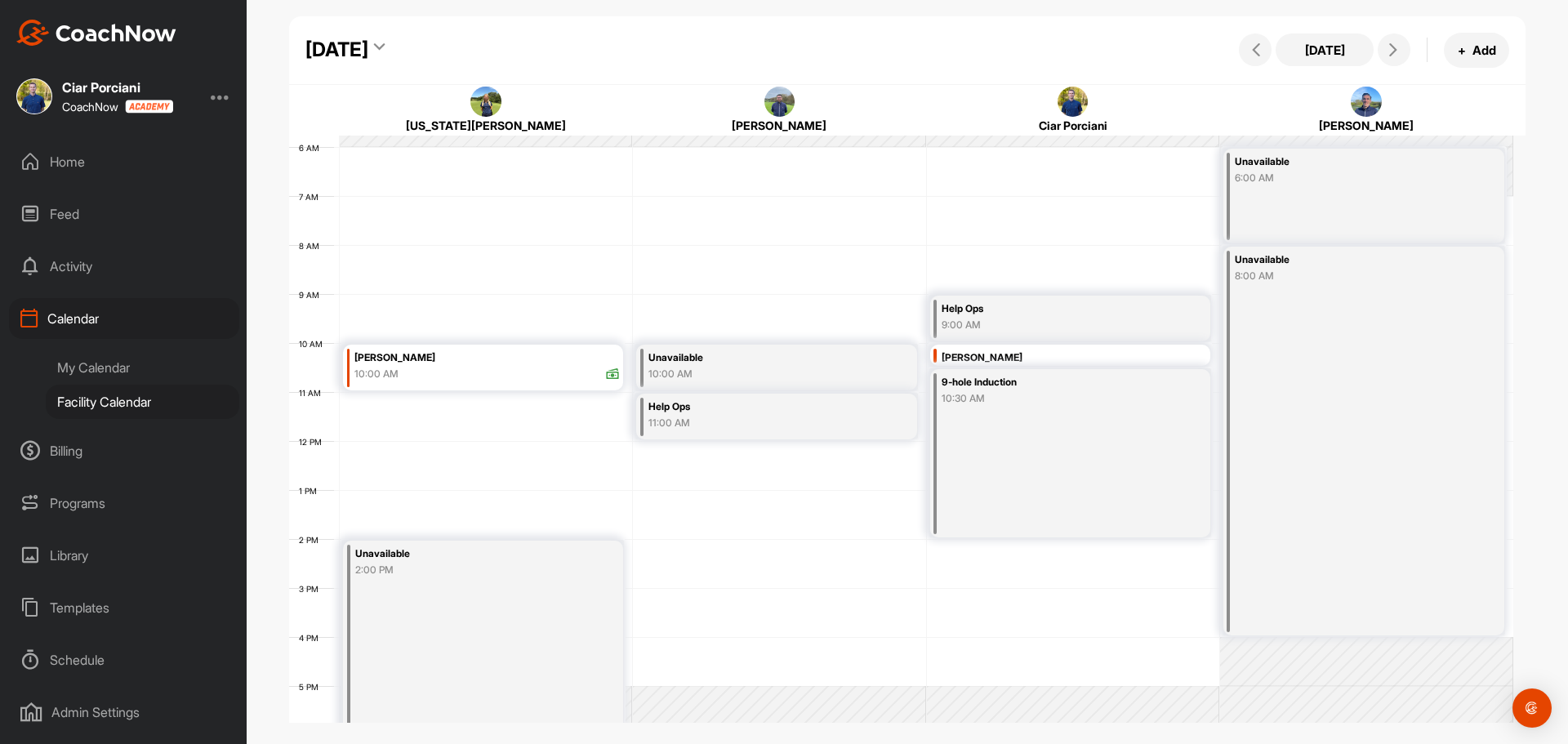
click at [787, 399] on div "Help Ops" at bounding box center [757, 407] width 218 height 19
click at [880, 456] on link at bounding box center [884, 470] width 19 height 28
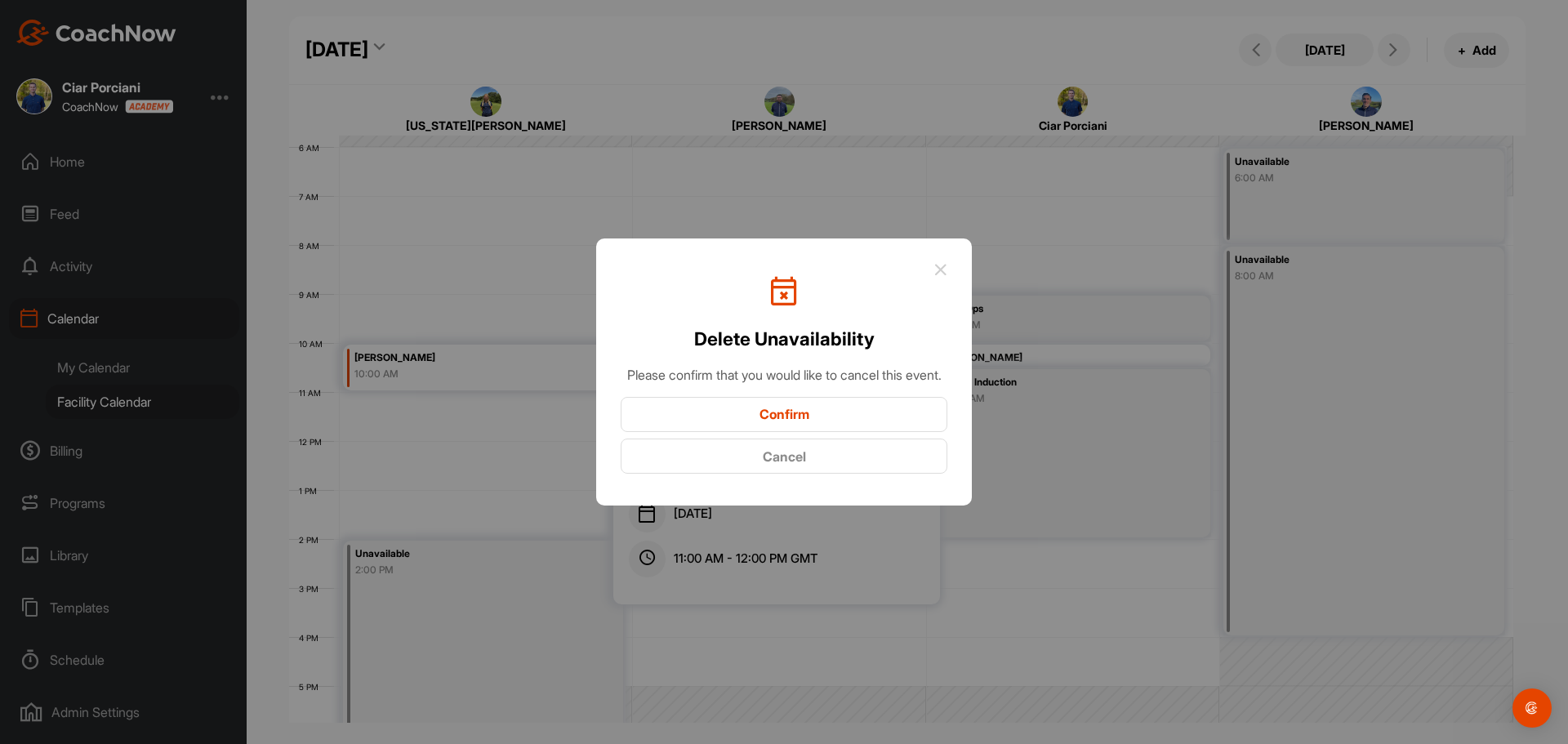
click at [773, 430] on button "Confirm" at bounding box center [784, 415] width 327 height 36
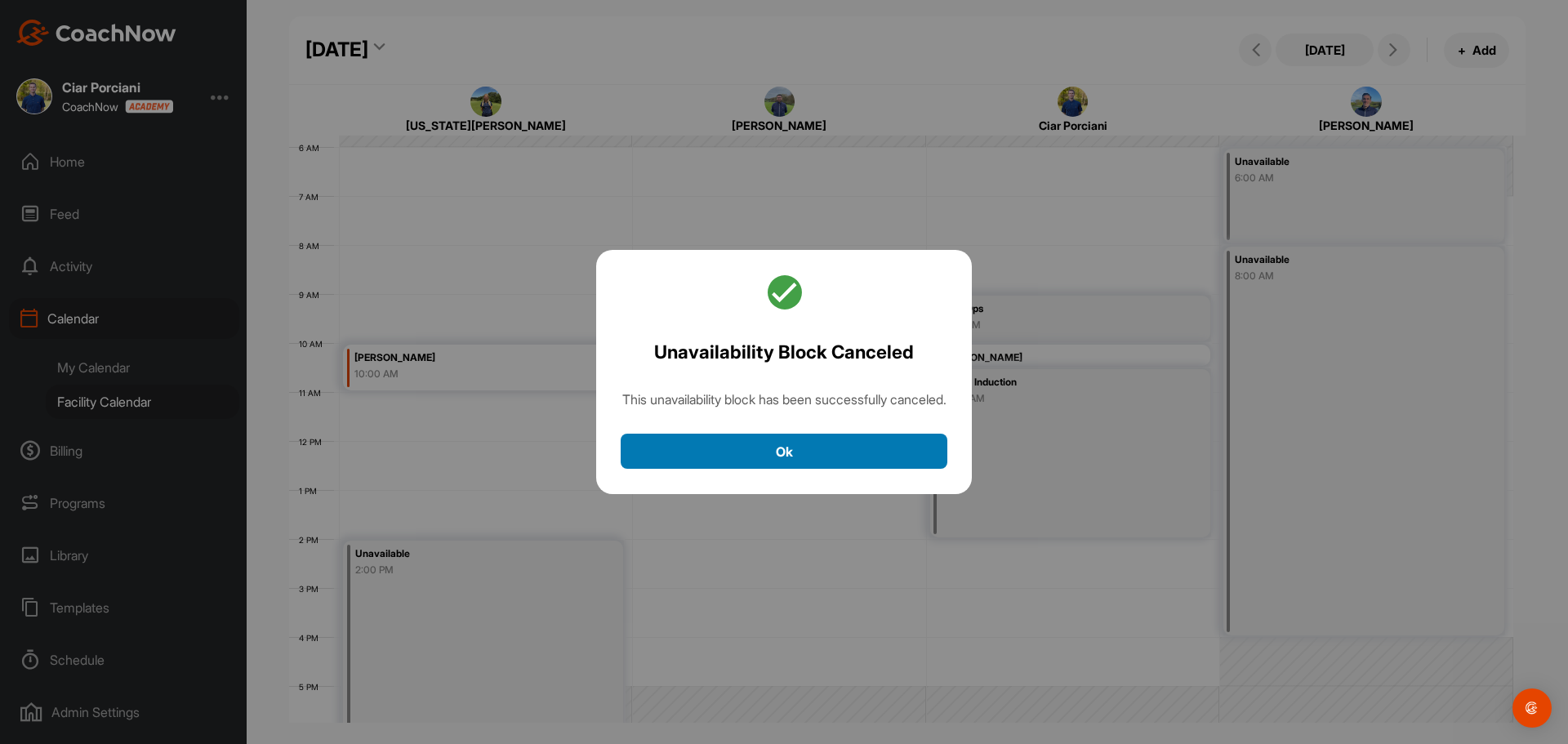
click at [814, 467] on button "Ok" at bounding box center [784, 452] width 327 height 36
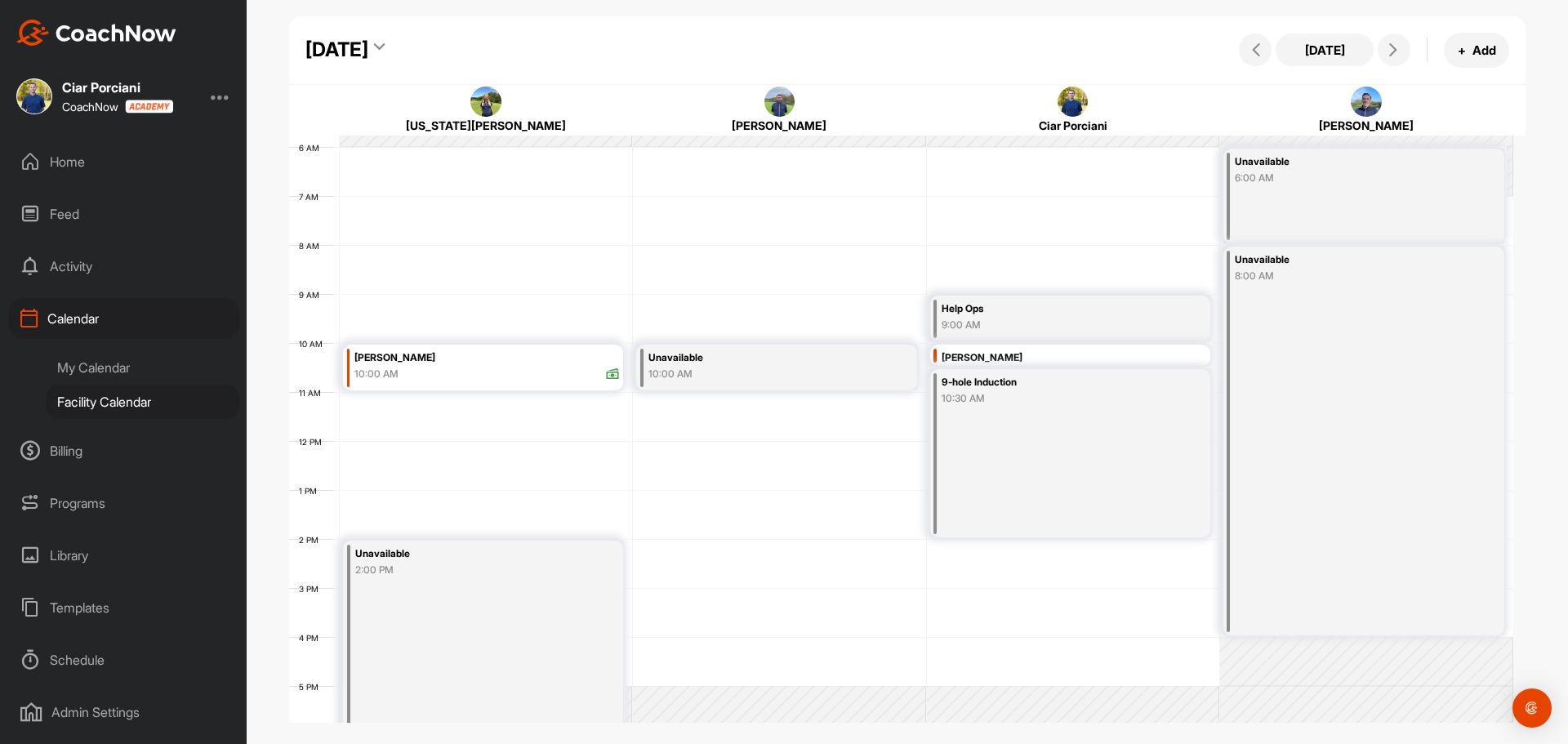
click at [988, 433] on div "9-hole Induction 10:30 AM" at bounding box center [1069, 454] width 280 height 168
click at [1178, 564] on icon at bounding box center [1178, 565] width 19 height 18
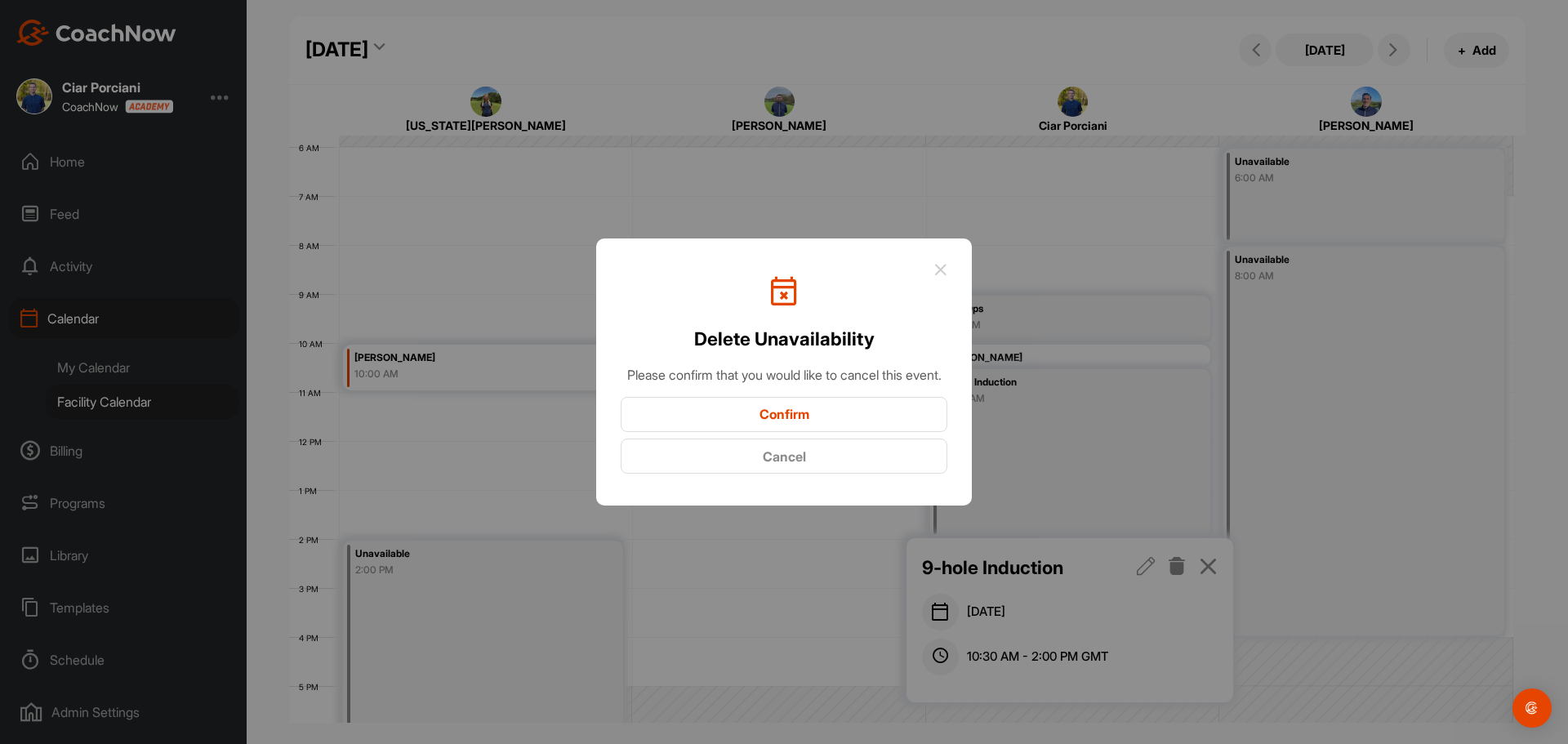
click at [833, 416] on button "Confirm" at bounding box center [784, 415] width 327 height 36
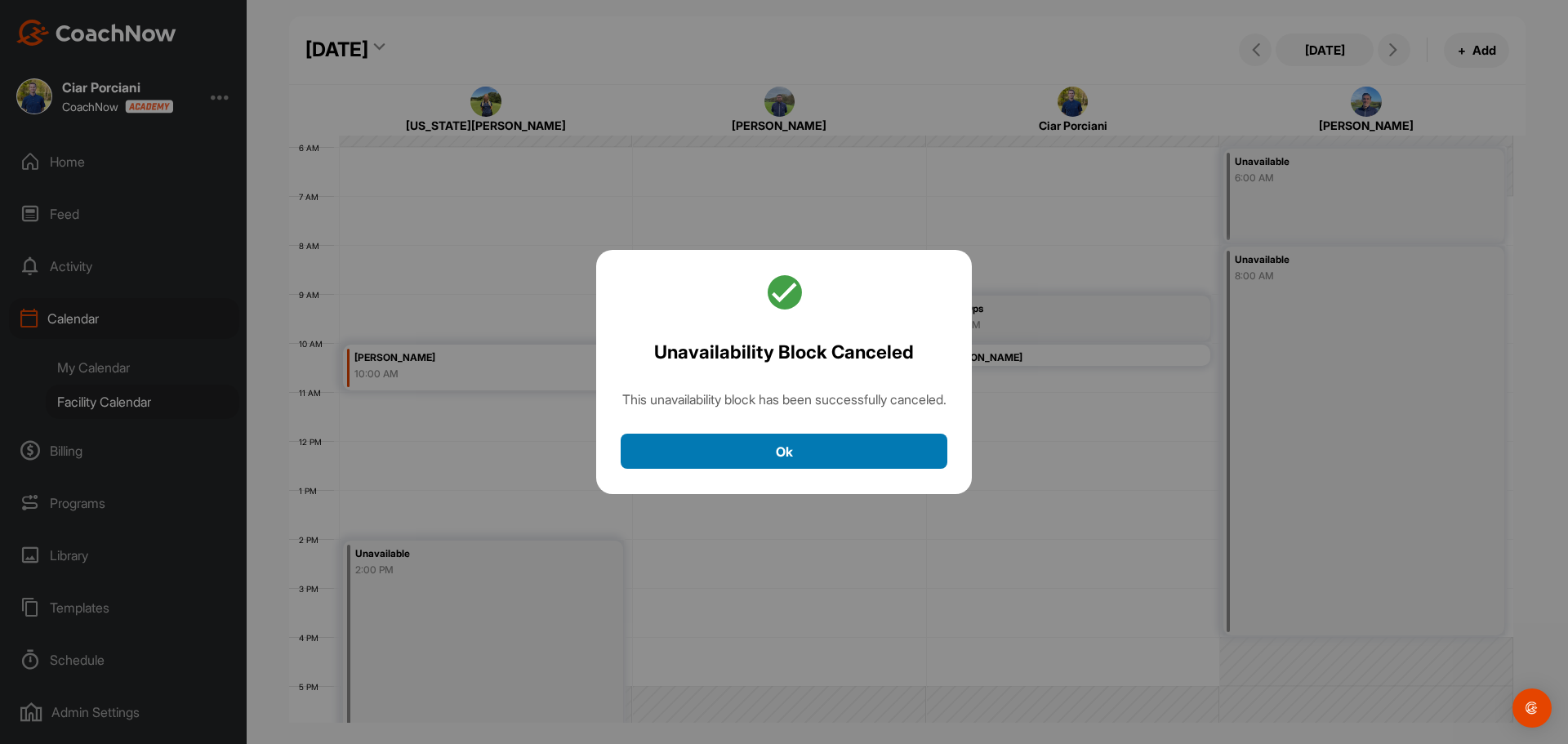
click at [854, 460] on button "Ok" at bounding box center [784, 452] width 327 height 36
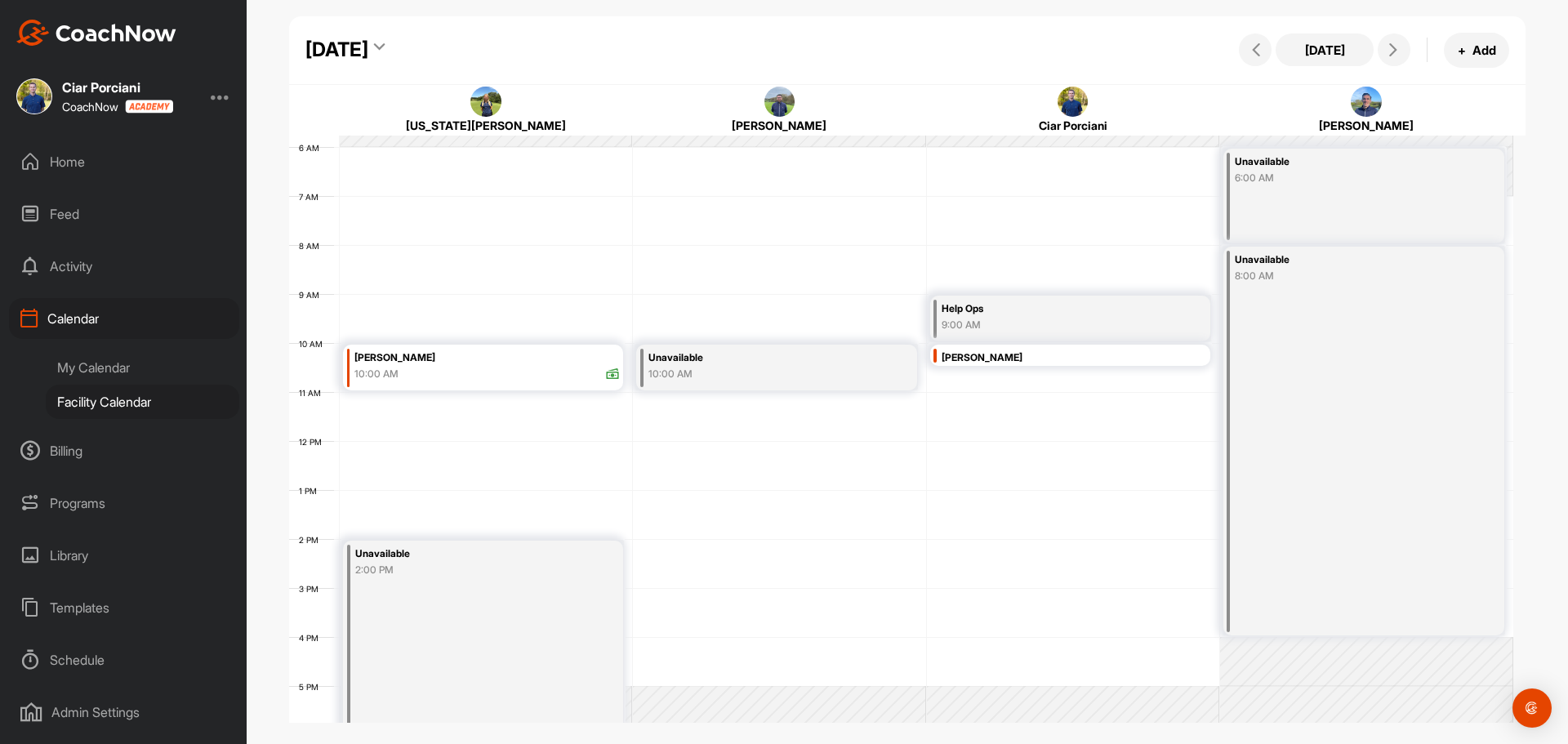
click at [1001, 315] on div "Help Ops" at bounding box center [1051, 309] width 218 height 19
click at [1172, 373] on icon at bounding box center [1178, 370] width 19 height 18
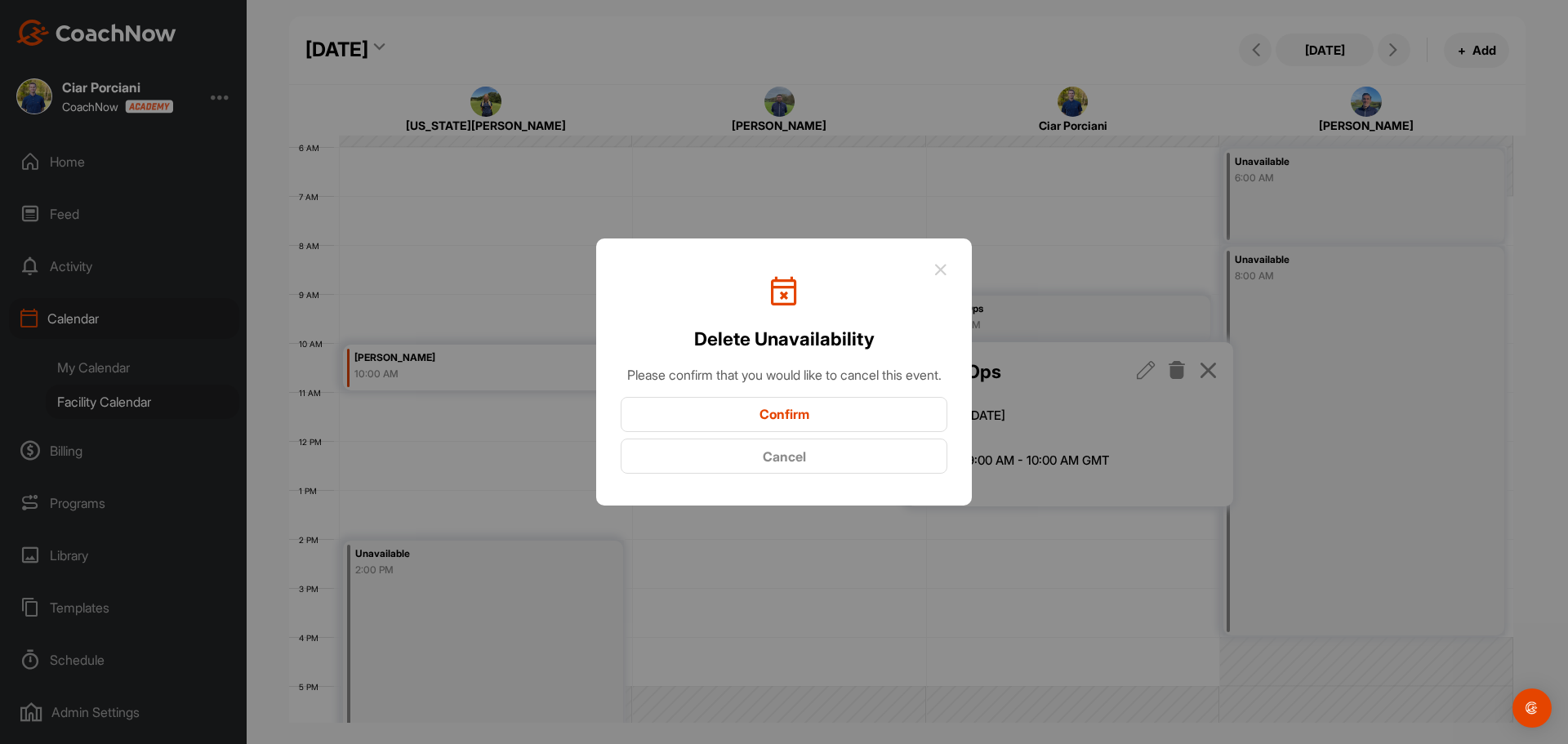
click at [820, 432] on button "Confirm" at bounding box center [784, 415] width 327 height 36
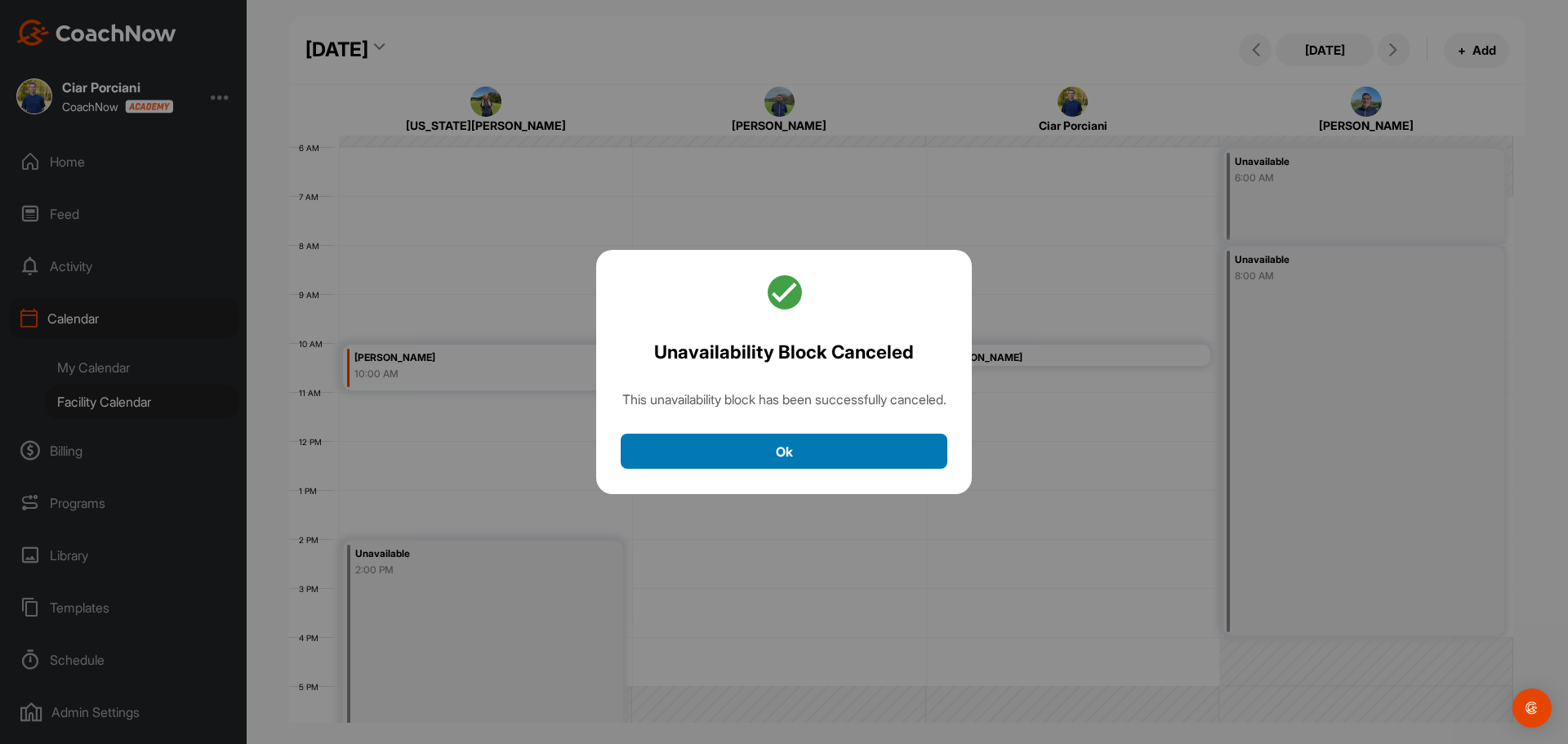
click at [776, 460] on button "Ok" at bounding box center [784, 452] width 327 height 36
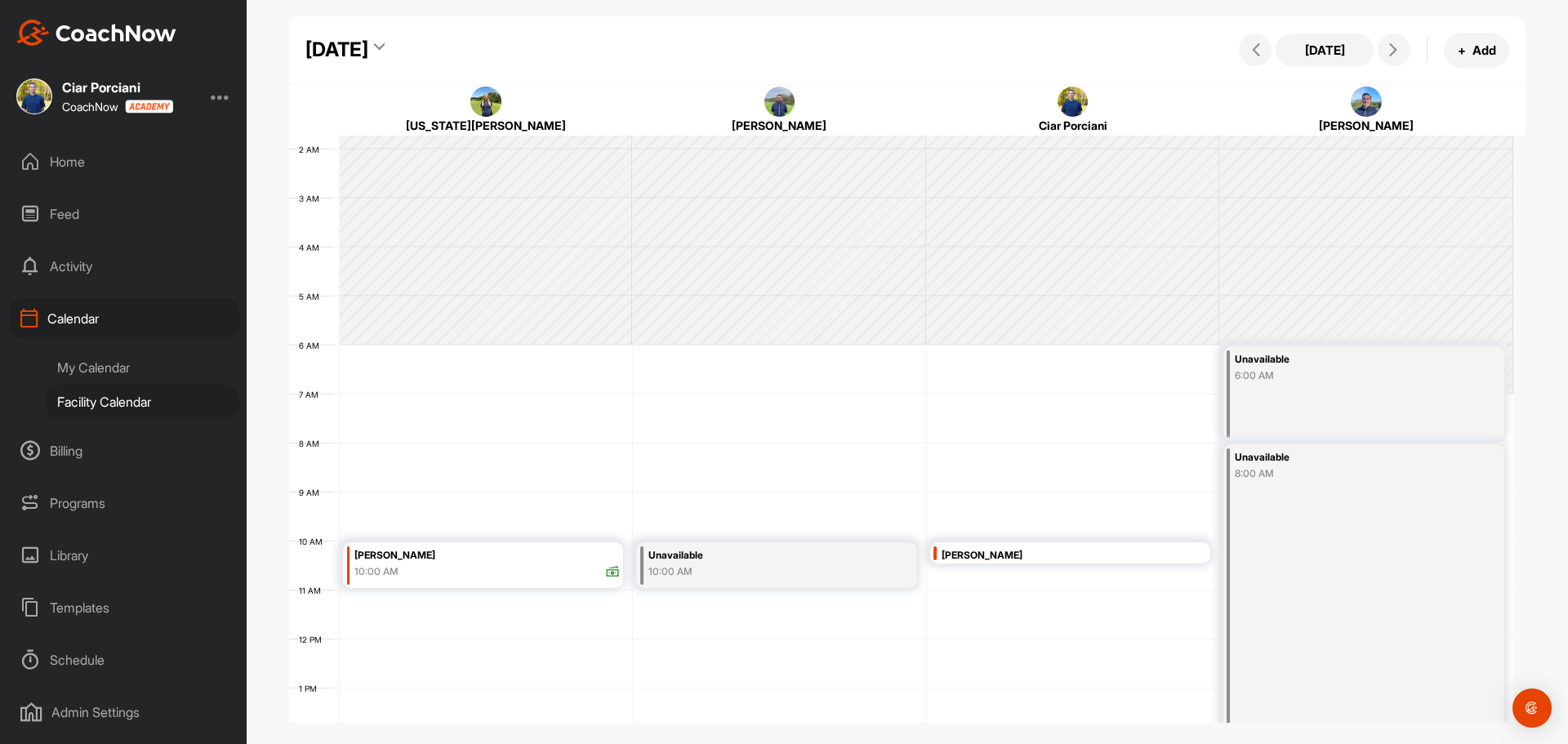
scroll to position [164, 0]
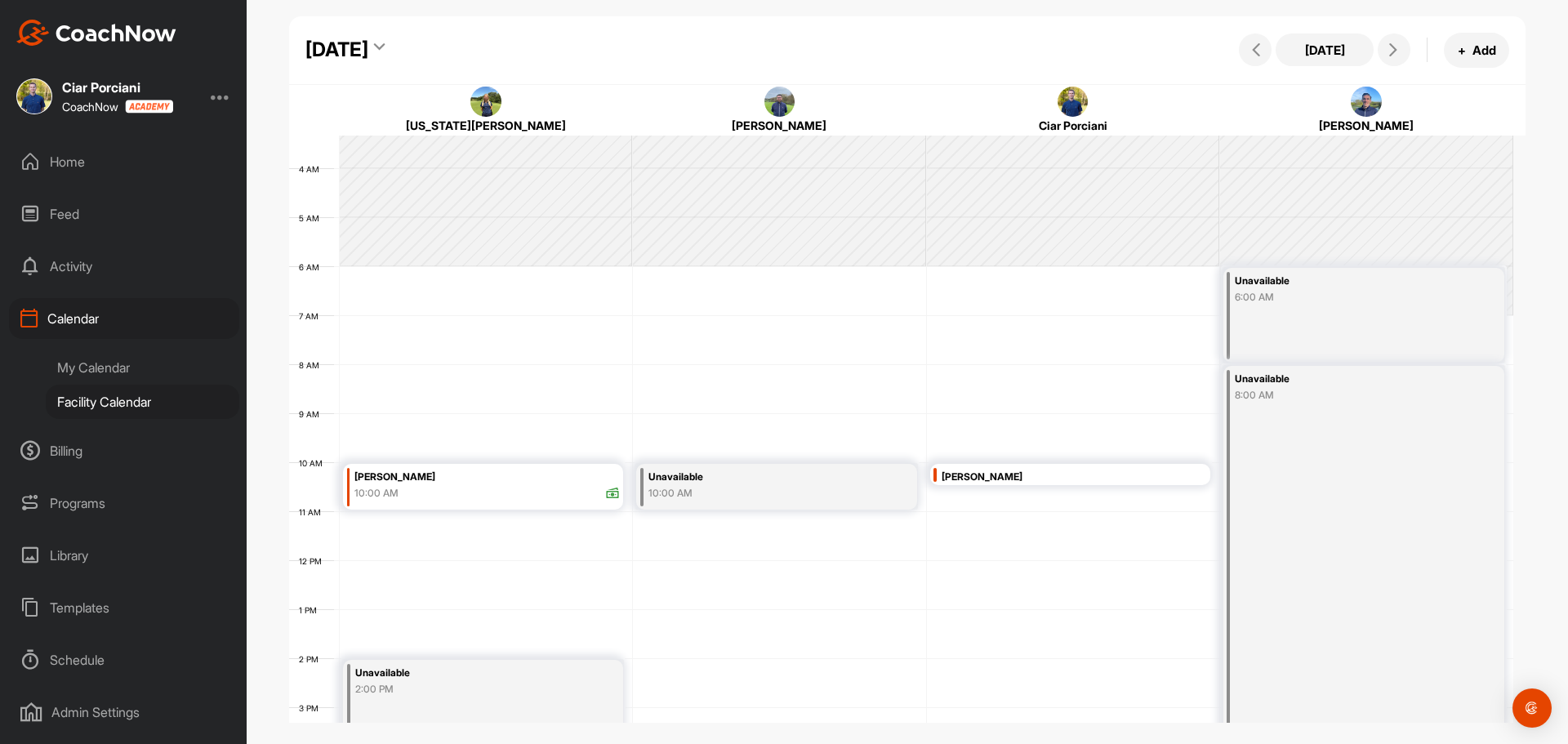
click at [64, 163] on div "Home" at bounding box center [124, 162] width 230 height 41
